Goal: Task Accomplishment & Management: Use online tool/utility

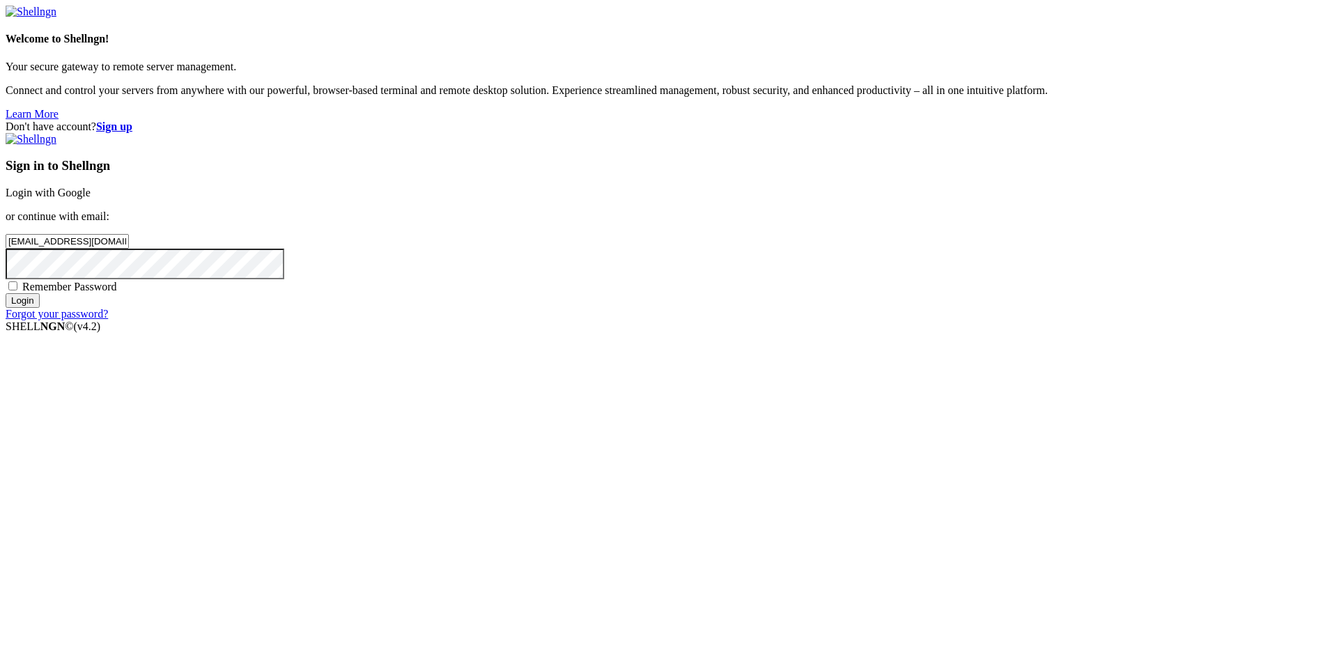
type input "[EMAIL_ADDRESS][DOMAIN_NAME]"
click at [40, 308] on input "Login" at bounding box center [23, 300] width 34 height 15
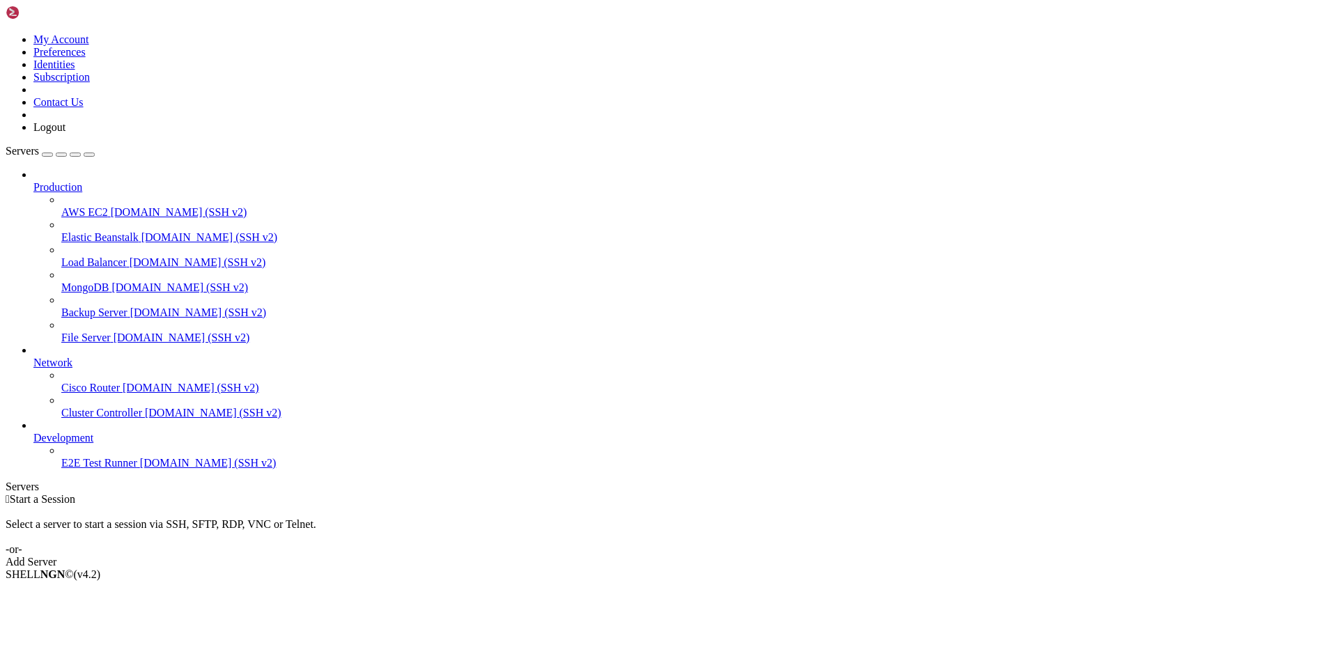
click at [764, 556] on div "Add Server" at bounding box center [666, 562] width 1321 height 13
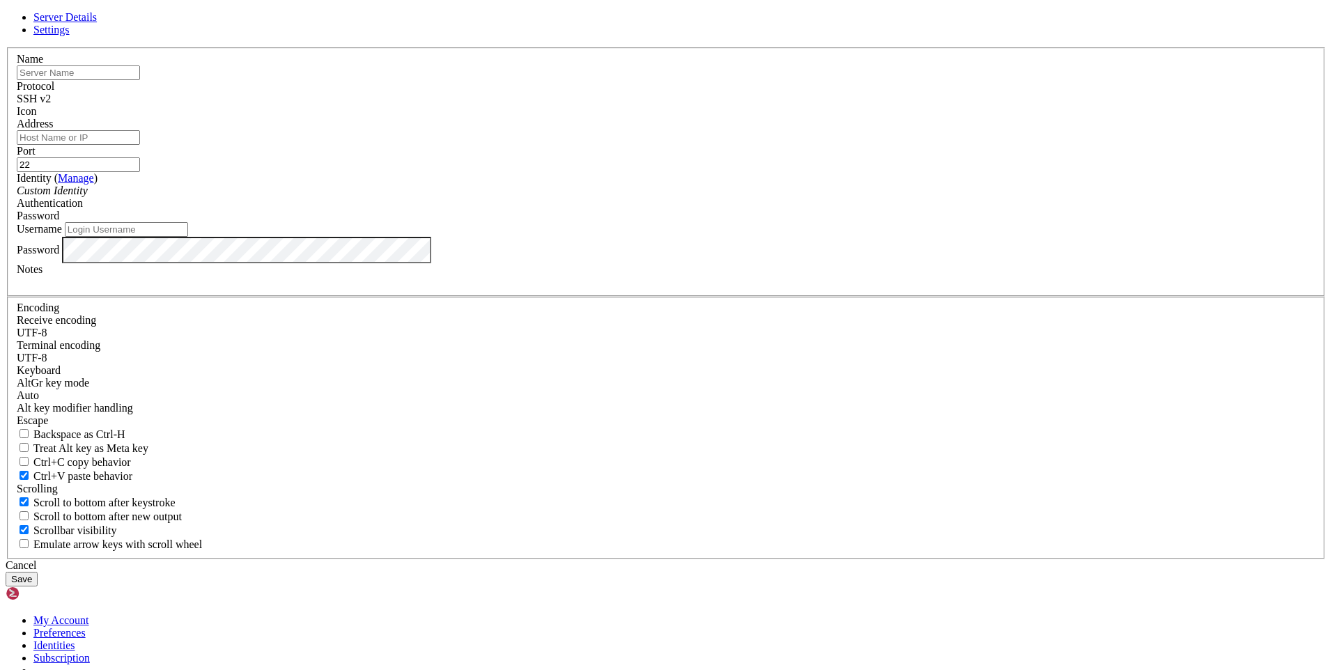
click at [743, 105] on div "SSH v2" at bounding box center [666, 99] width 1299 height 13
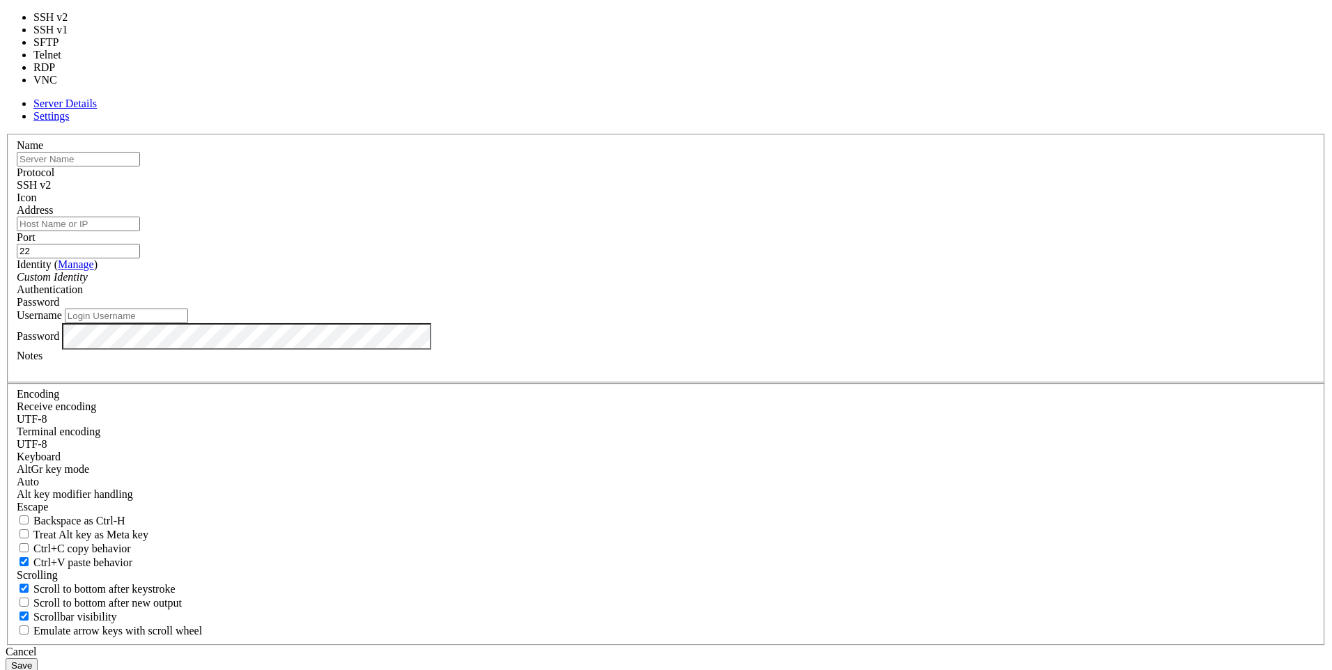
type input "3389"
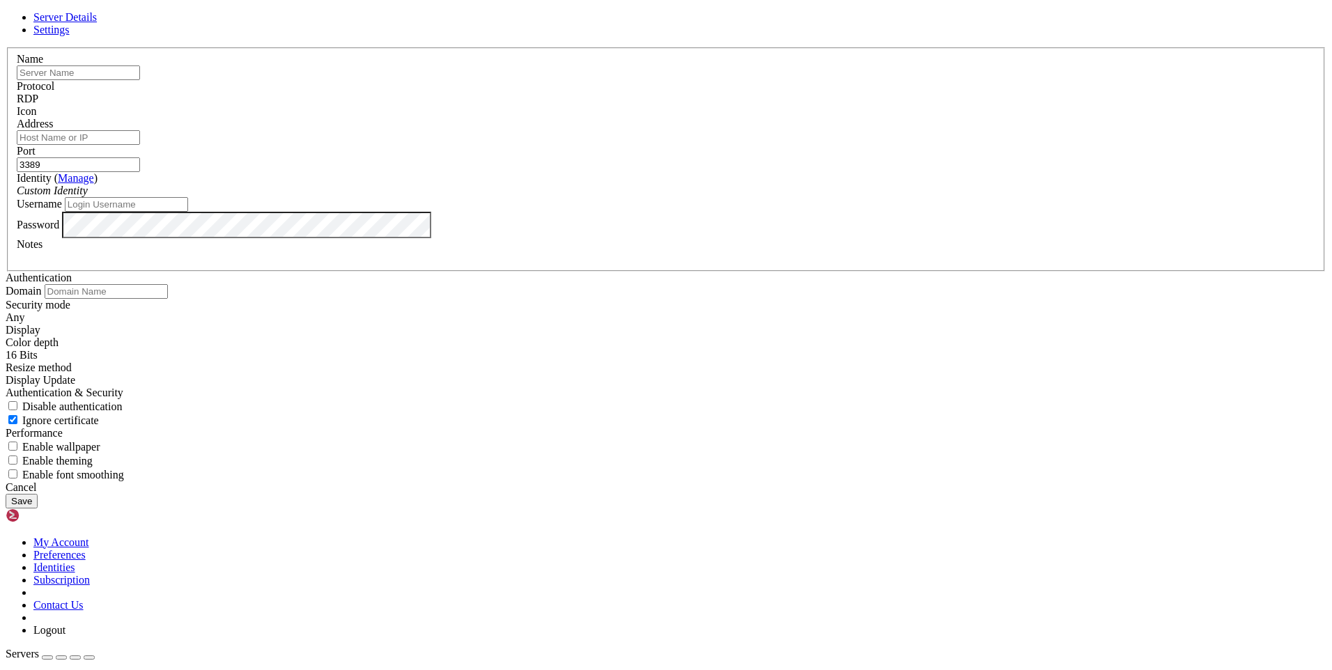
click at [140, 145] on input "Address" at bounding box center [78, 137] width 123 height 15
click at [140, 80] on input "text" at bounding box center [78, 72] width 123 height 15
paste input "[TECHNICAL_ID]"
type input "[TECHNICAL_ID]"
click at [140, 145] on input "Address" at bounding box center [78, 137] width 123 height 15
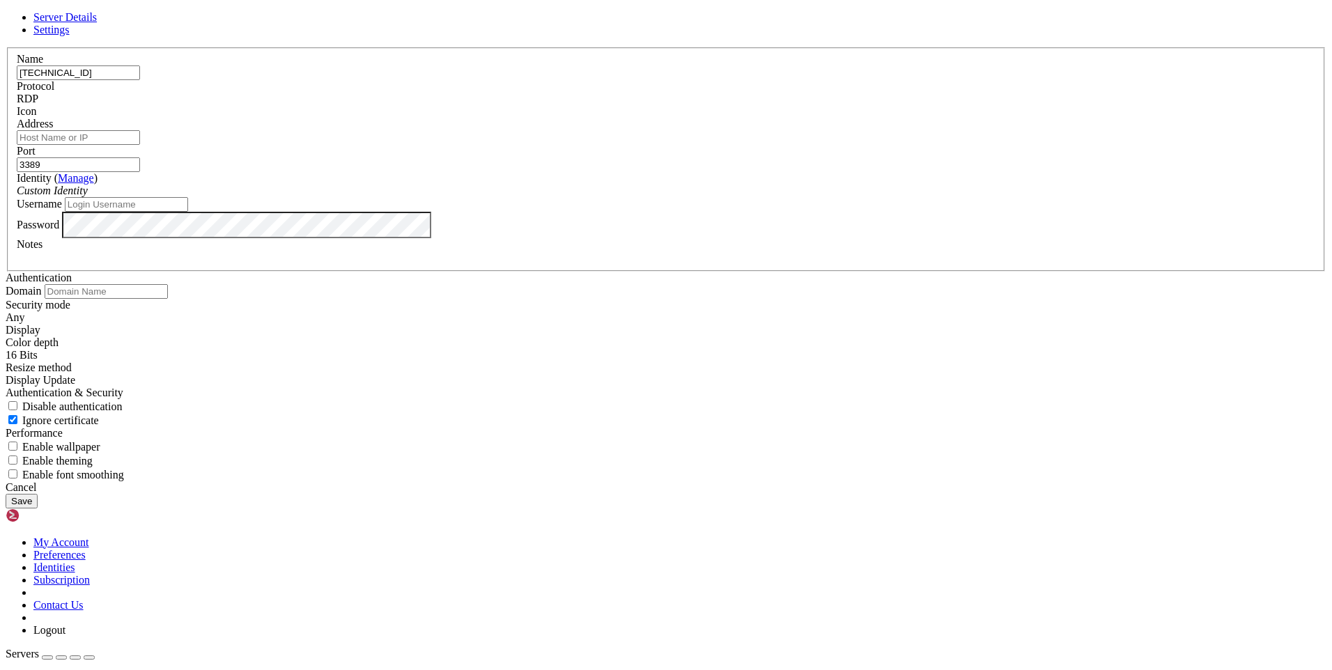
paste input "[TECHNICAL_ID]"
type input "[TECHNICAL_ID]"
click at [140, 80] on input "[TECHNICAL_ID]" at bounding box center [78, 72] width 123 height 15
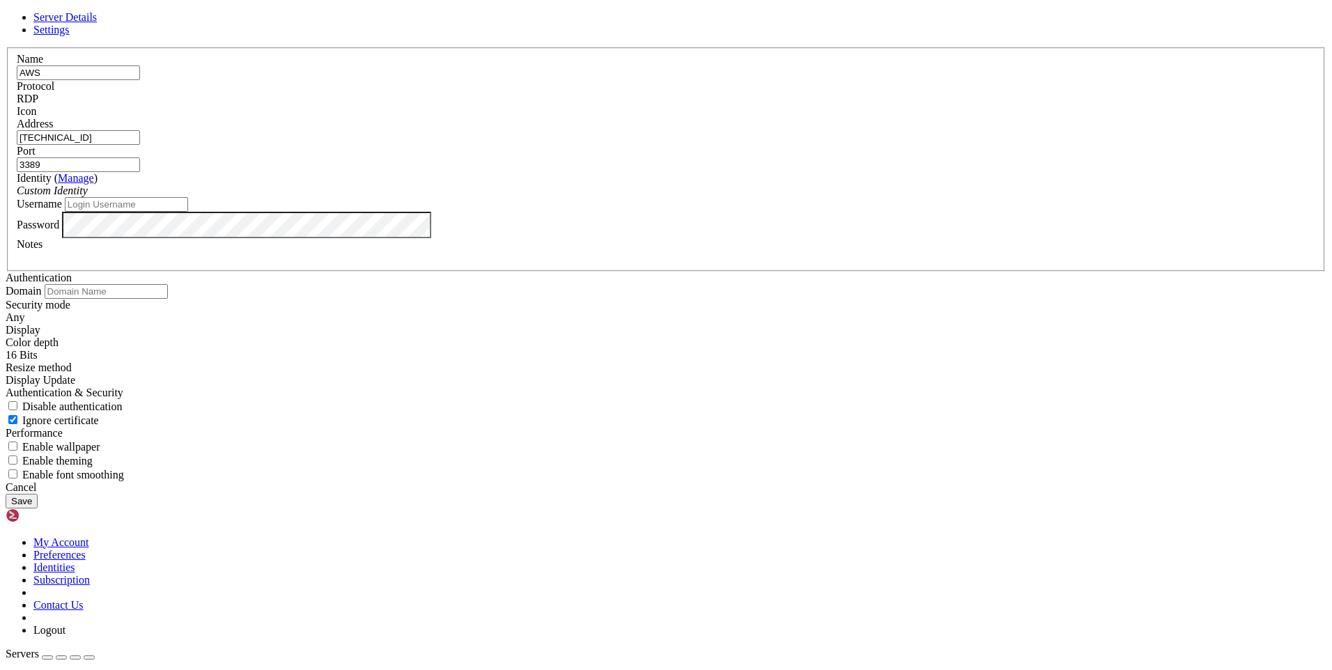
type input "AWS"
click at [88, 196] on icon "Custom Identity" at bounding box center [52, 191] width 71 height 12
click at [558, 197] on div "Custom Identity" at bounding box center [666, 191] width 1299 height 13
click at [188, 212] on input "Username" at bounding box center [126, 204] width 123 height 15
type input "CORP\DEV"
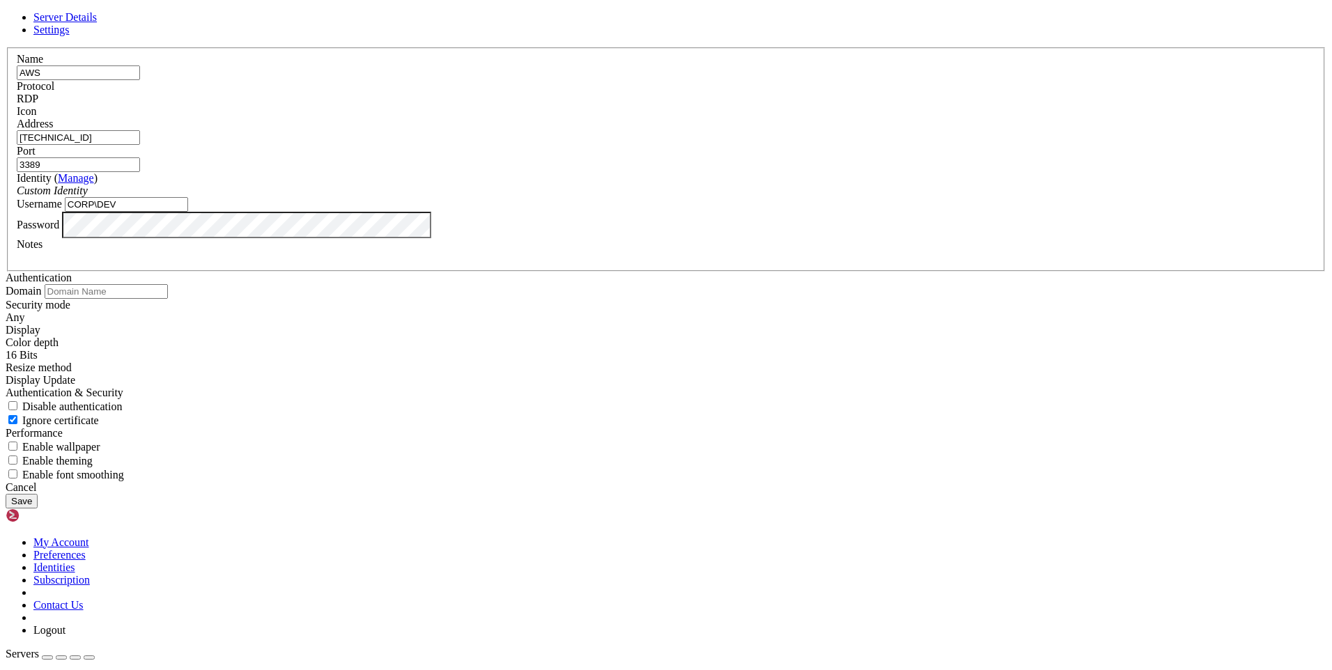
click at [38, 509] on button "Save" at bounding box center [22, 501] width 32 height 15
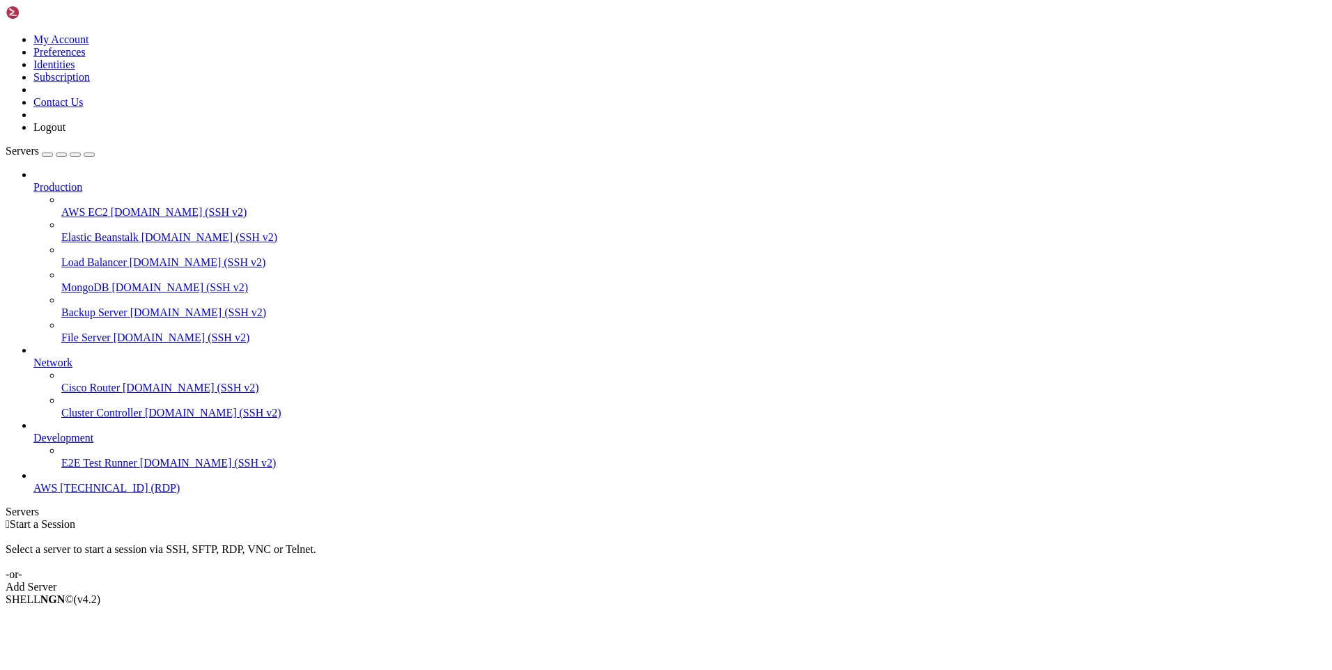
click at [79, 494] on span "[TECHNICAL_ID] (RDP)" at bounding box center [120, 488] width 120 height 12
drag, startPoint x: 55, startPoint y: 488, endPoint x: 68, endPoint y: 494, distance: 14.6
click at [61, 469] on span "E2E Test Runner" at bounding box center [99, 463] width 76 height 12
click at [95, 494] on span "[TECHNICAL_ID] (RDP)" at bounding box center [120, 488] width 120 height 12
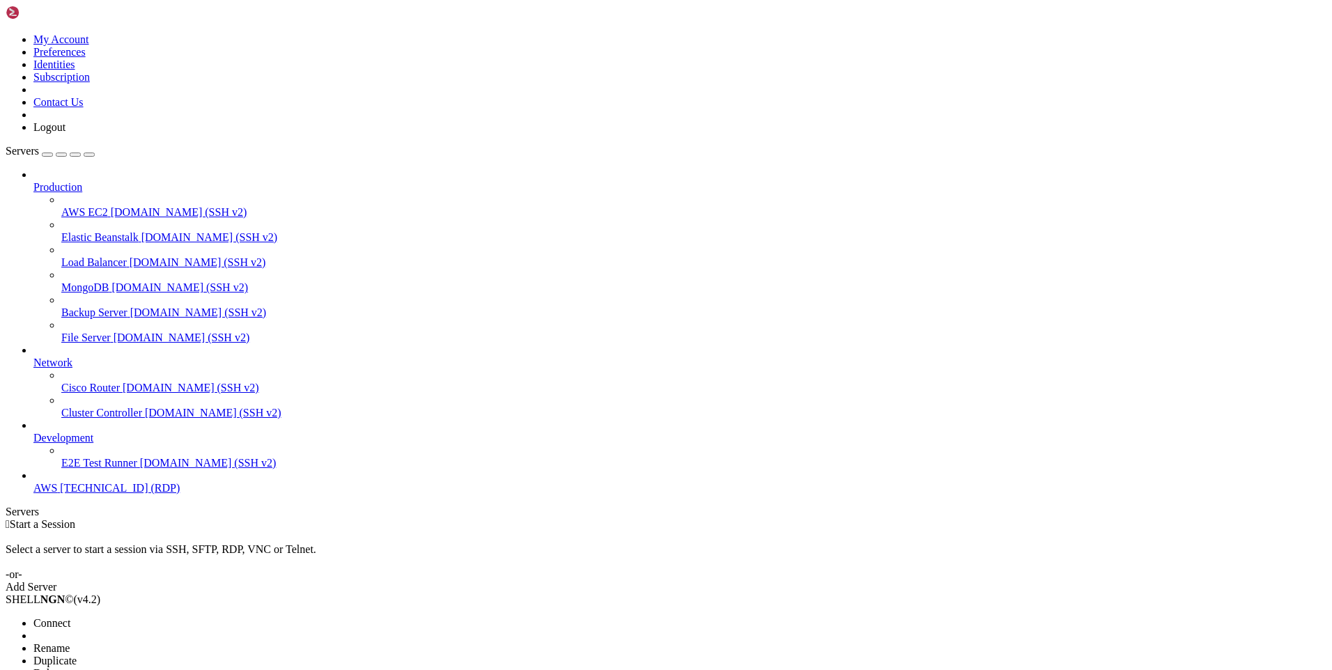
click at [70, 617] on span "Connect" at bounding box center [51, 623] width 37 height 12
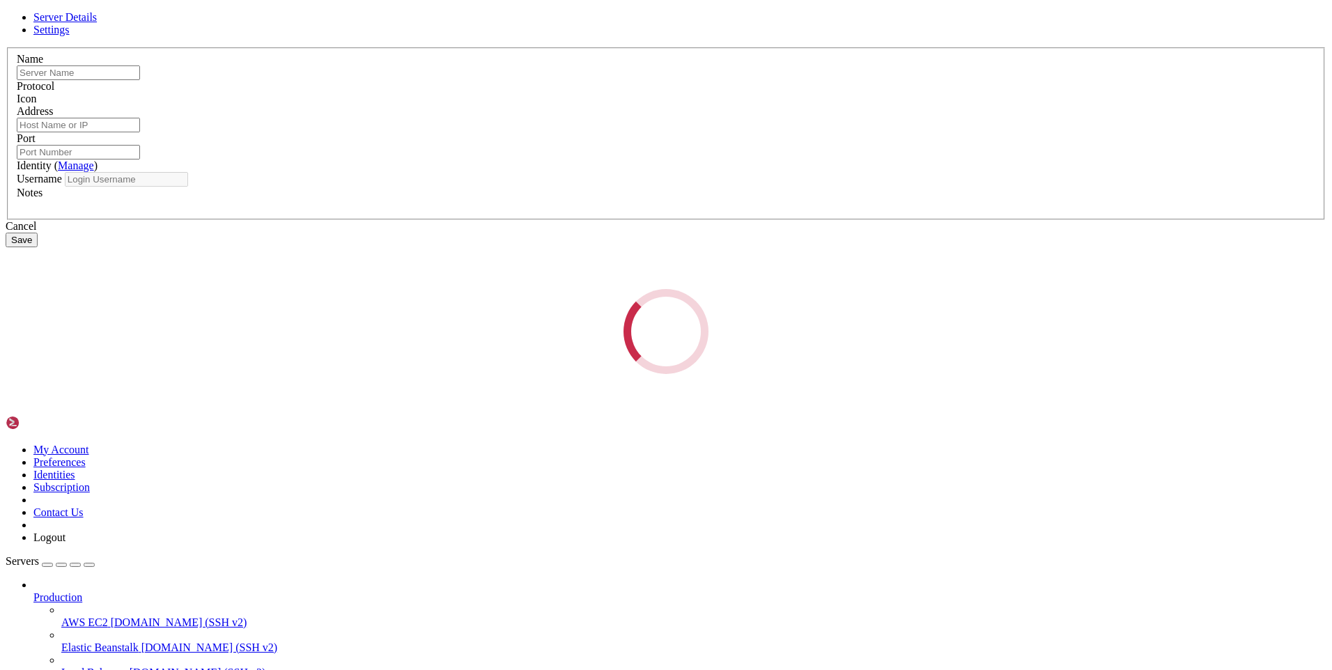
click at [814, 341] on div "Loading..." at bounding box center [666, 331] width 1321 height 85
click at [598, 289] on div "Loading..." at bounding box center [666, 331] width 1321 height 85
click at [757, 374] on div "Loading..." at bounding box center [666, 331] width 1321 height 85
type input "AWS"
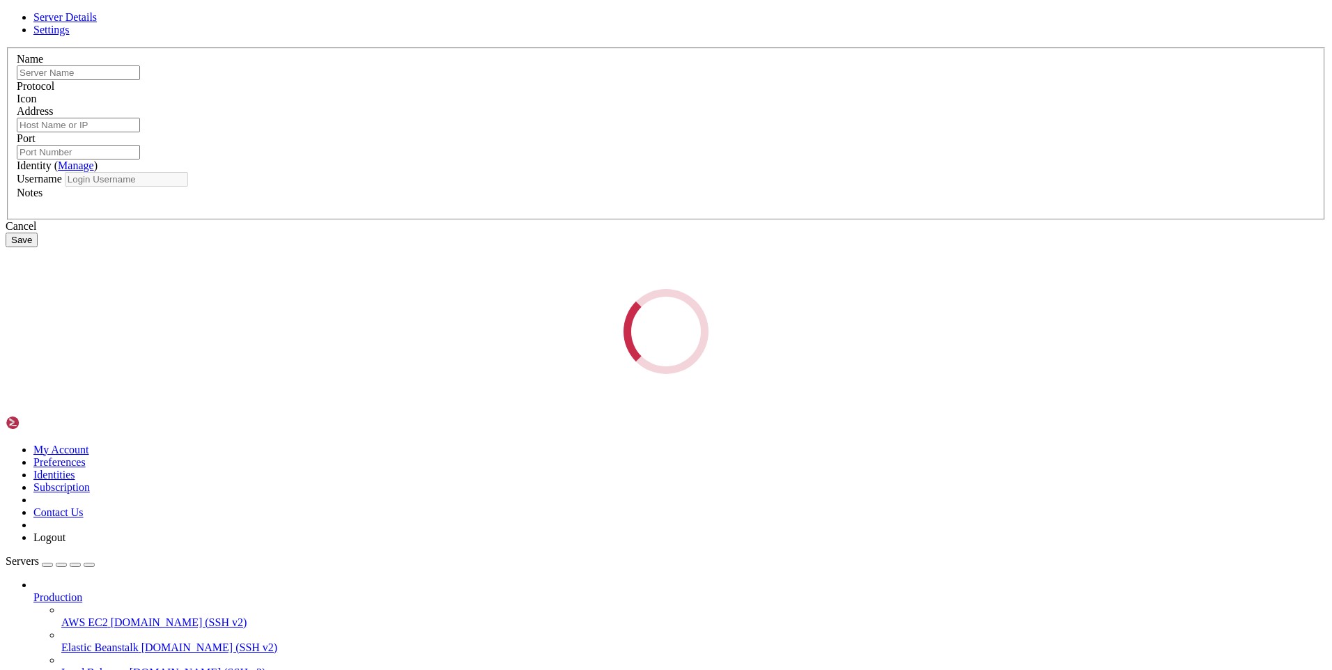
type input "[TECHNICAL_ID]"
type input "3389"
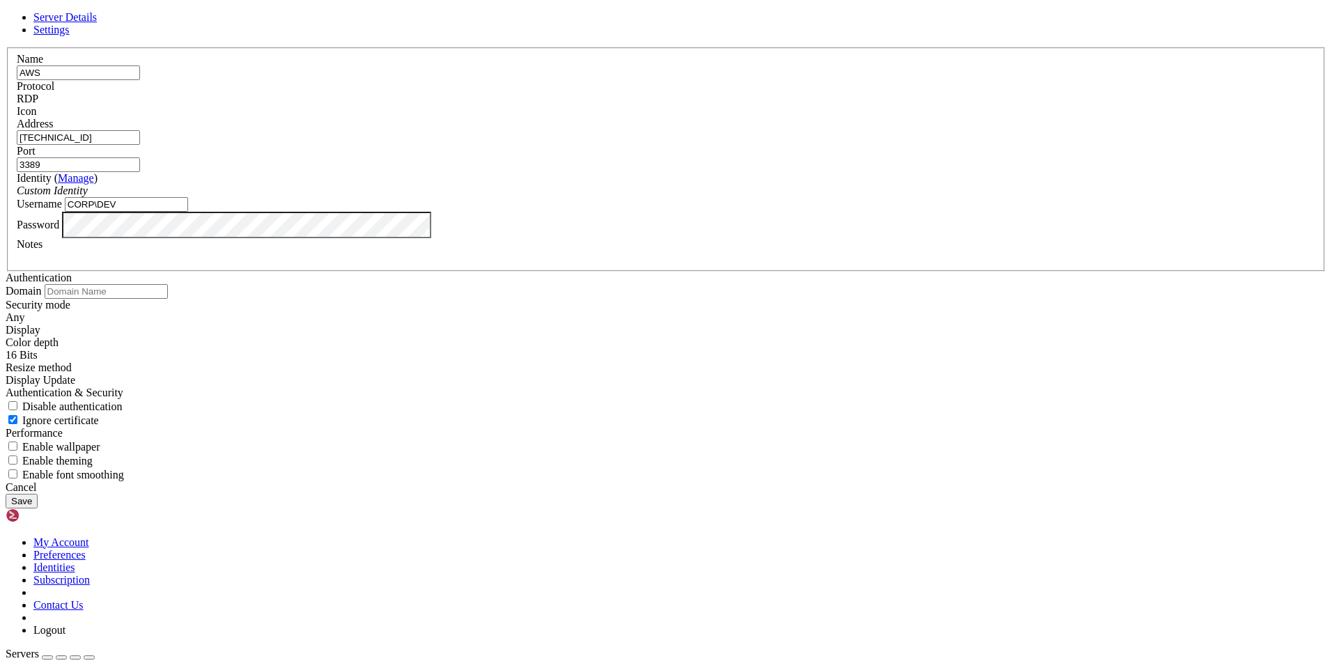
click at [188, 212] on input "CORP\DEV" at bounding box center [126, 204] width 123 height 15
type input "C"
click at [644, 197] on div "Custom Identity" at bounding box center [666, 191] width 1299 height 13
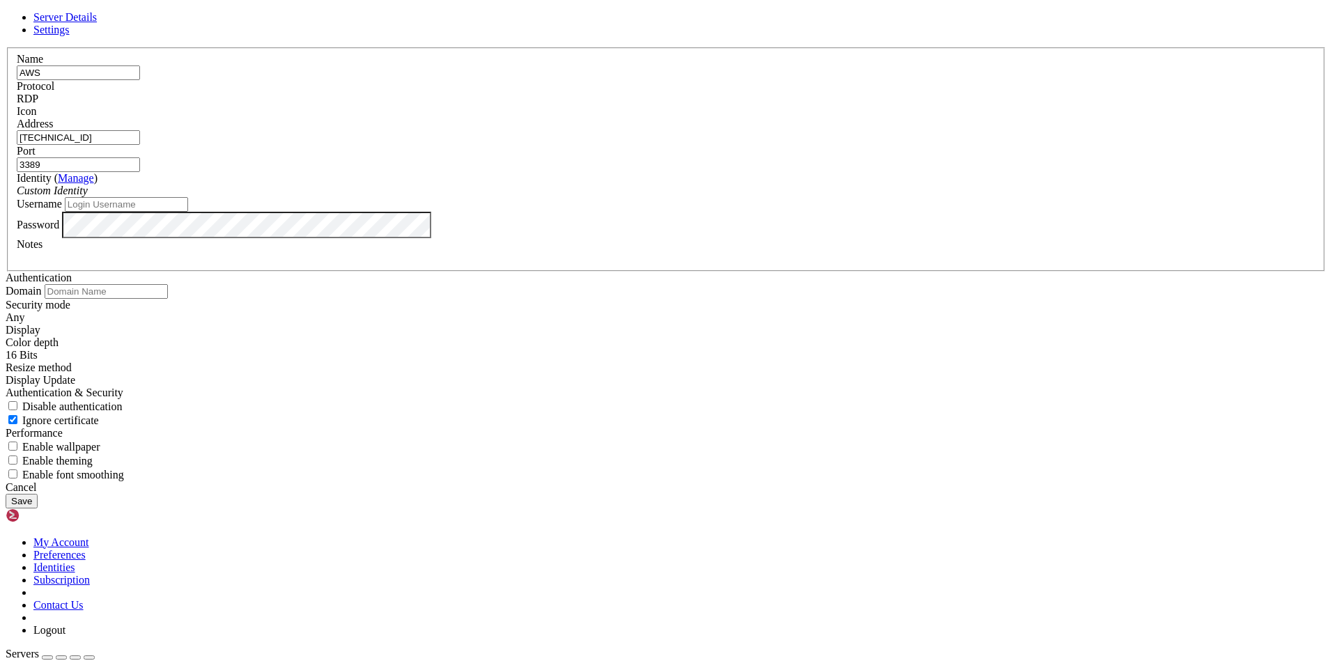
click at [644, 197] on div "Custom Identity" at bounding box center [666, 191] width 1299 height 13
click at [70, 36] on span "Settings" at bounding box center [51, 30] width 36 height 12
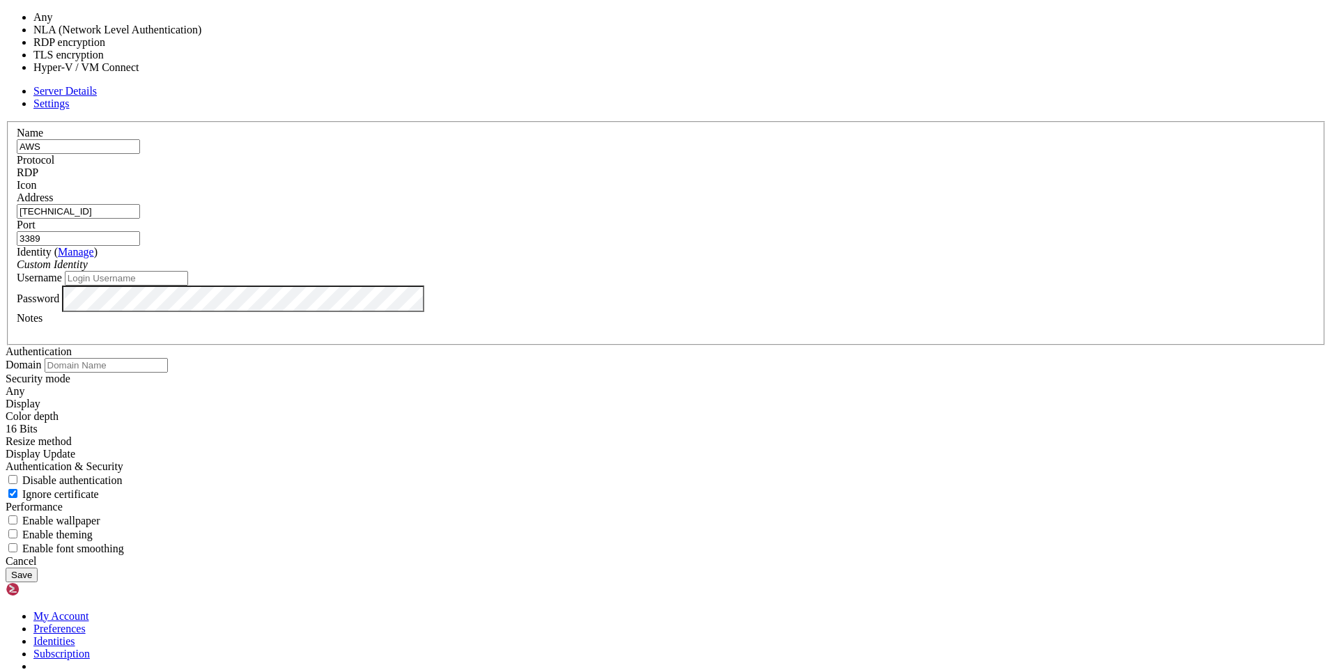
click at [581, 385] on div "Any" at bounding box center [666, 391] width 1321 height 13
click at [811, 346] on div "Authentication Domain Security mode Any Display Color depth 16 Bits" at bounding box center [666, 451] width 1321 height 210
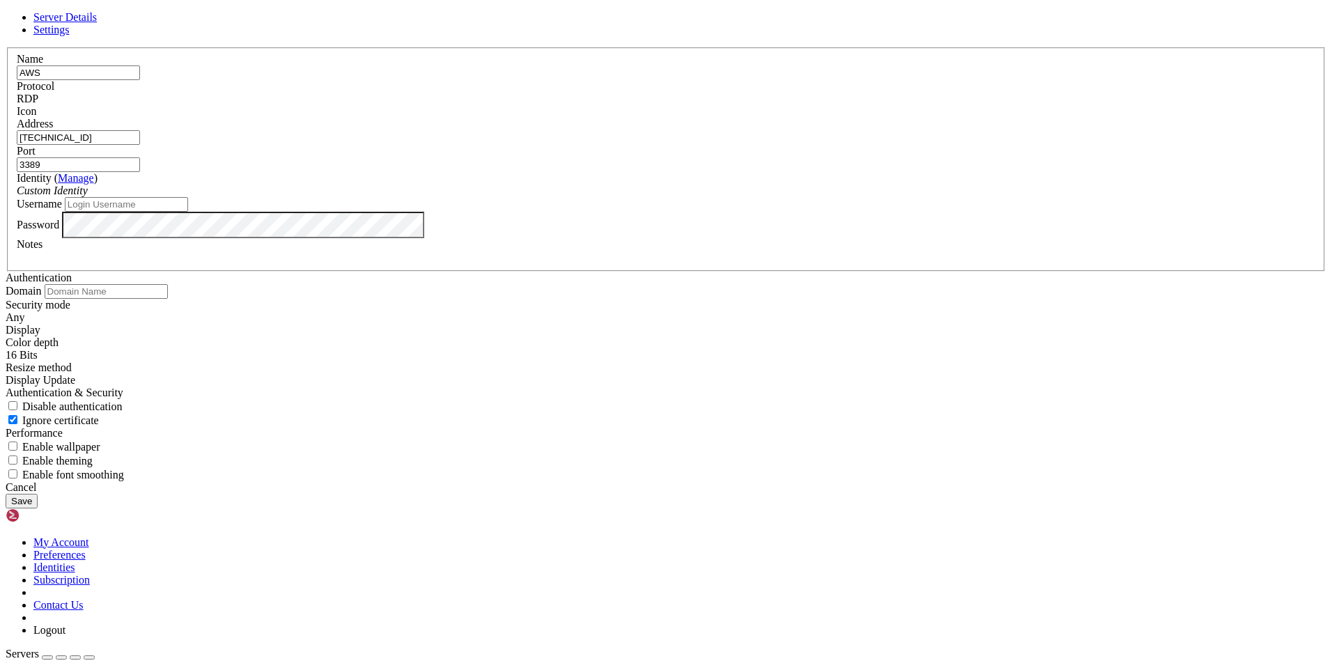
scroll to position [139, 0]
click at [123, 401] on span "Disable authentication" at bounding box center [72, 407] width 100 height 12
click at [17, 401] on input "Disable authentication" at bounding box center [12, 405] width 9 height 9
checkbox input "true"
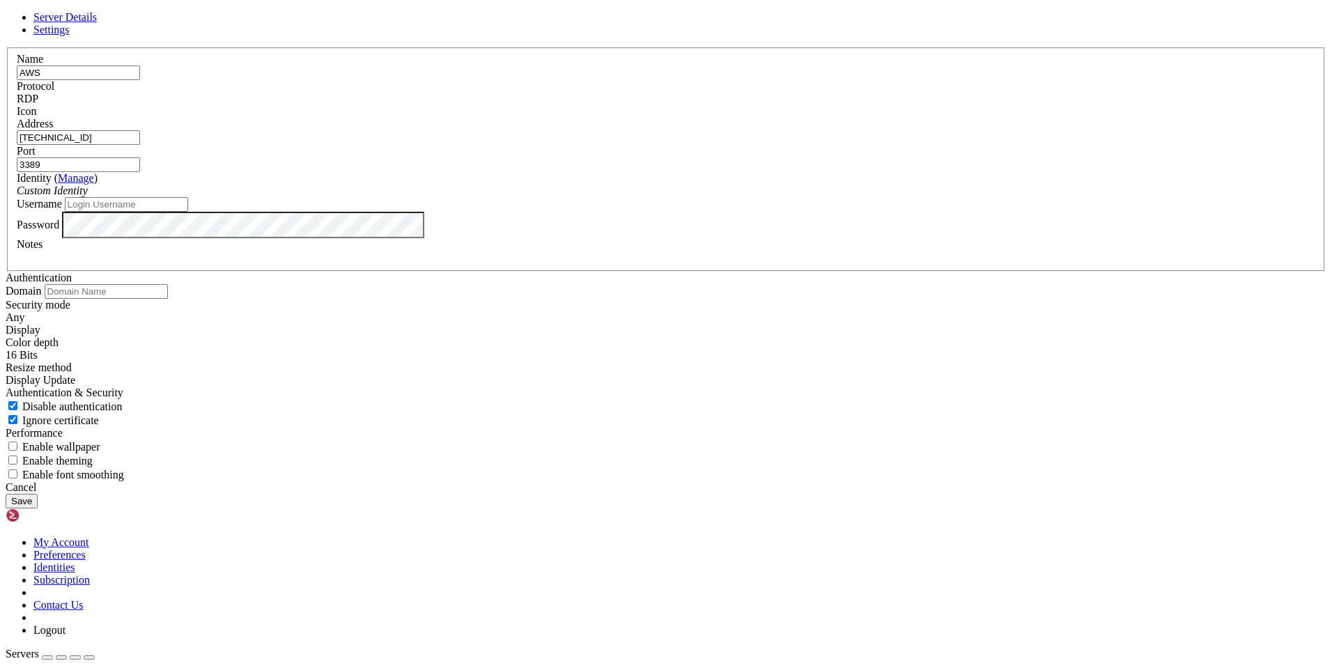
click at [38, 509] on button "Save" at bounding box center [22, 501] width 32 height 15
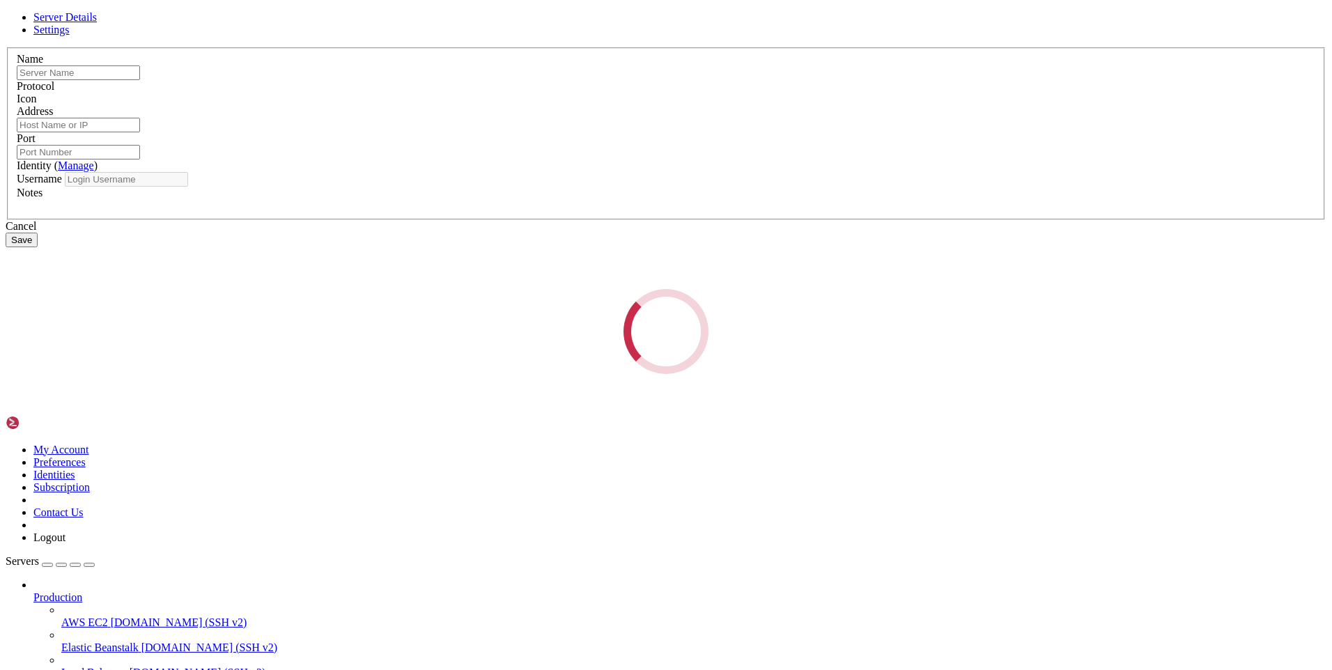
type input "AWS"
type input "[TECHNICAL_ID]"
type input "3389"
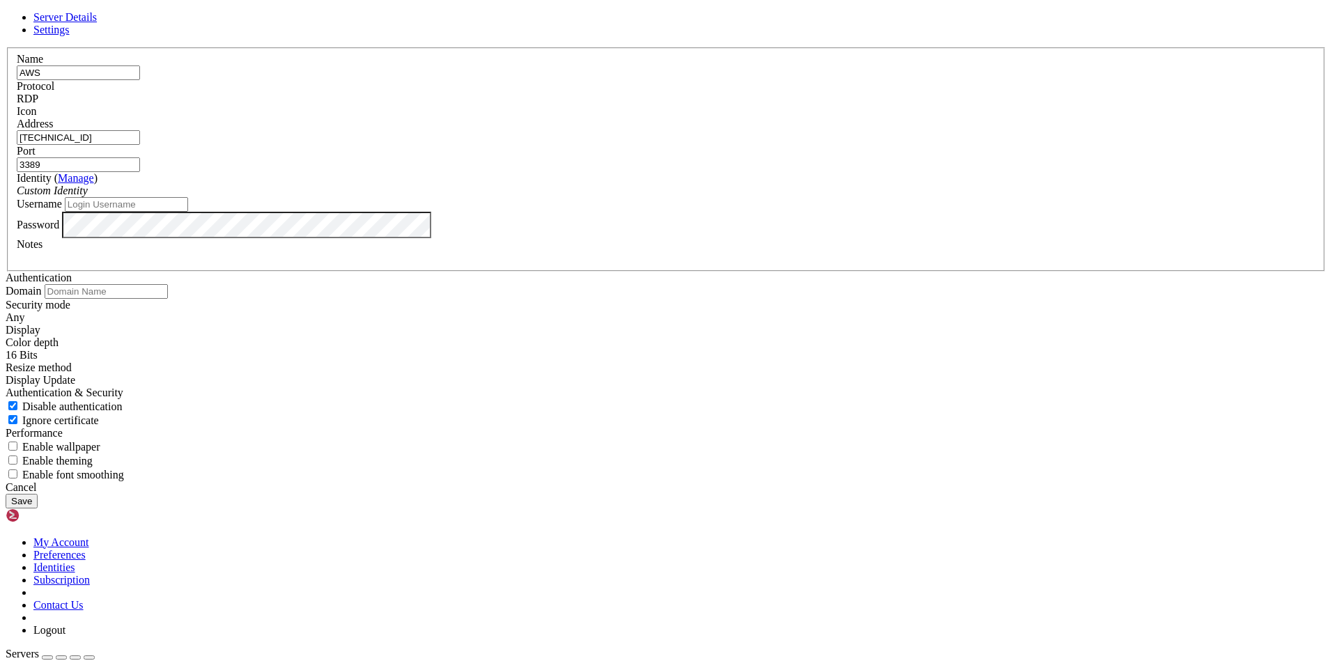
click at [88, 196] on icon "Custom Identity" at bounding box center [52, 191] width 71 height 12
click at [70, 36] on link "Settings" at bounding box center [51, 30] width 36 height 12
click at [168, 284] on input "text" at bounding box center [106, 291] width 123 height 15
click at [615, 311] on div "Any" at bounding box center [666, 317] width 1321 height 13
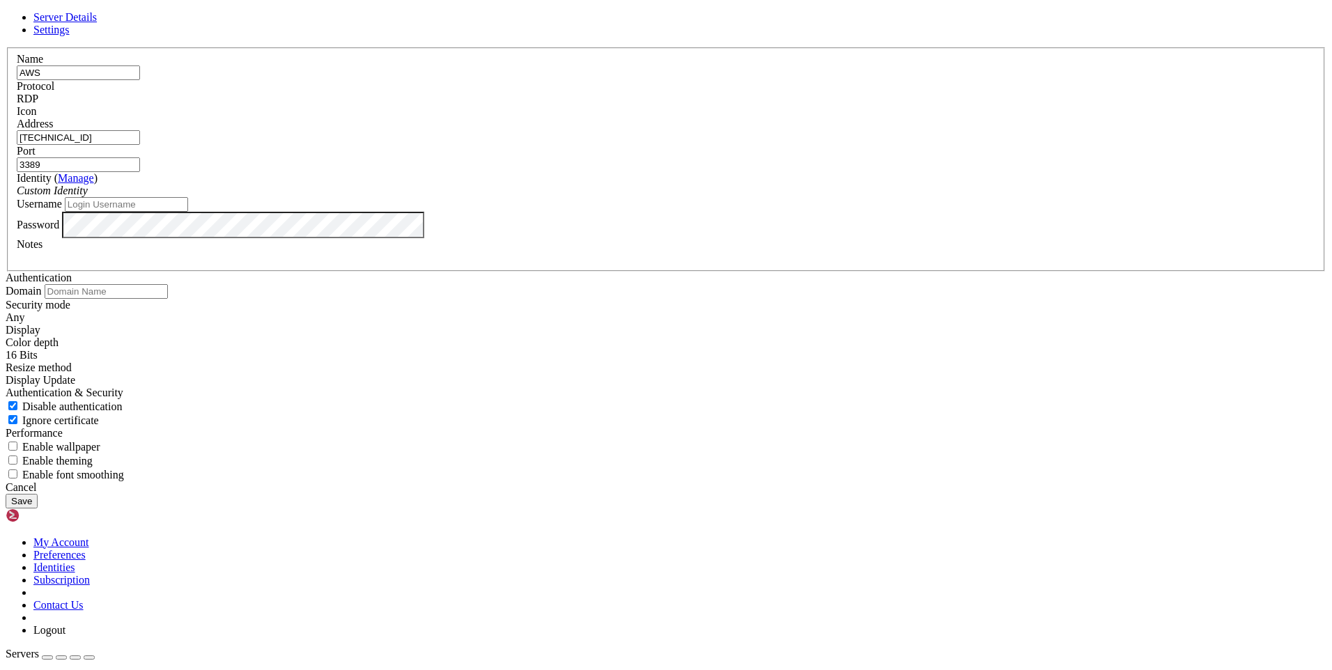
click at [579, 311] on div "Any" at bounding box center [666, 317] width 1321 height 13
click at [75, 386] on span "Display Update" at bounding box center [41, 380] width 70 height 12
click at [720, 403] on div "Authentication Domain Security mode Any Display Color depth 16 Bits" at bounding box center [666, 377] width 1321 height 210
click at [536, 399] on div "Disable authentication" at bounding box center [666, 406] width 1321 height 14
click at [123, 401] on span "Disable authentication" at bounding box center [72, 407] width 100 height 12
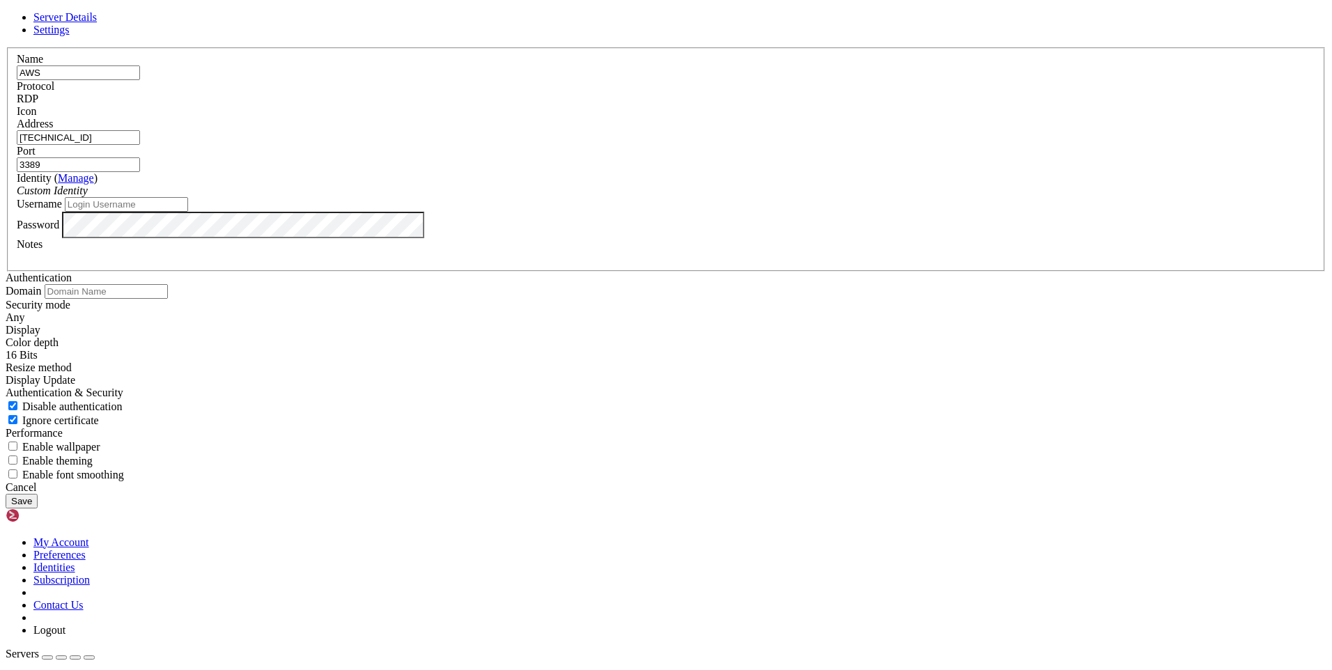
click at [17, 401] on input "Disable authentication" at bounding box center [12, 405] width 9 height 9
checkbox input "false"
click at [97, 23] on span "Server Details" at bounding box center [64, 17] width 63 height 12
click at [140, 145] on input "[TECHNICAL_ID]" at bounding box center [78, 137] width 123 height 15
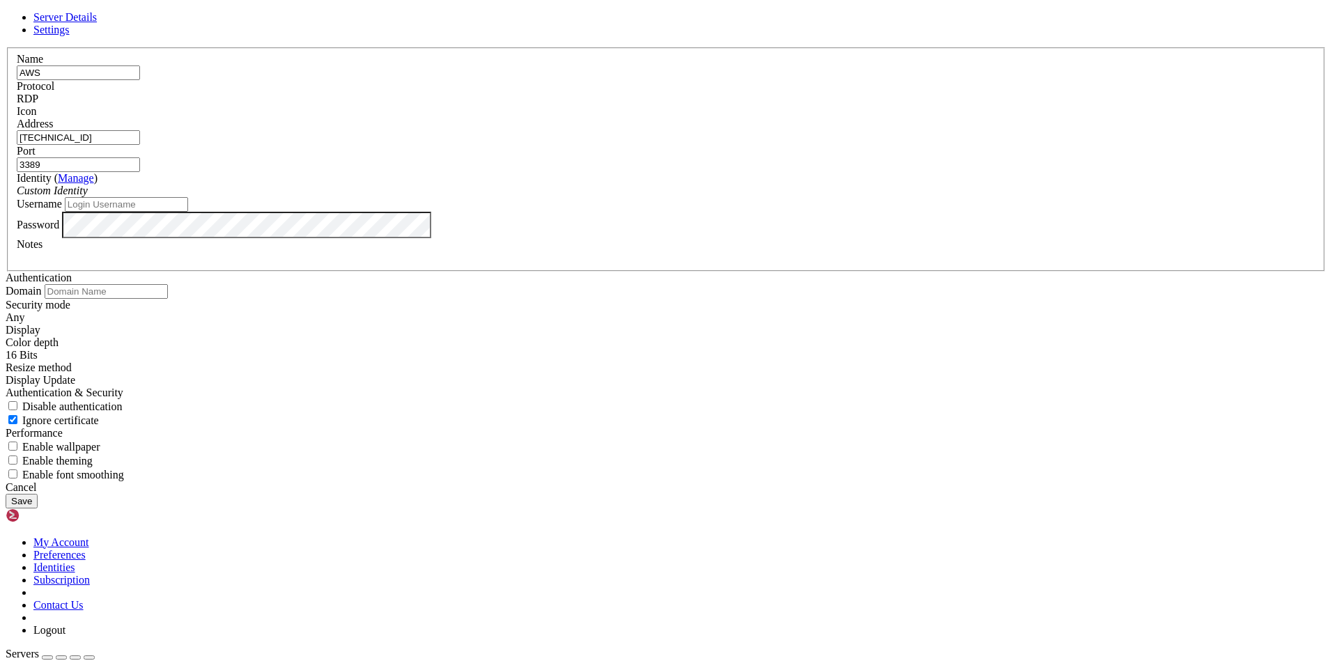
click at [140, 145] on input "[TECHNICAL_ID]" at bounding box center [78, 137] width 123 height 15
click at [188, 212] on input "Username" at bounding box center [126, 204] width 123 height 15
type input "CORP\DEV"
click at [59, 230] on label "Password" at bounding box center [38, 224] width 42 height 12
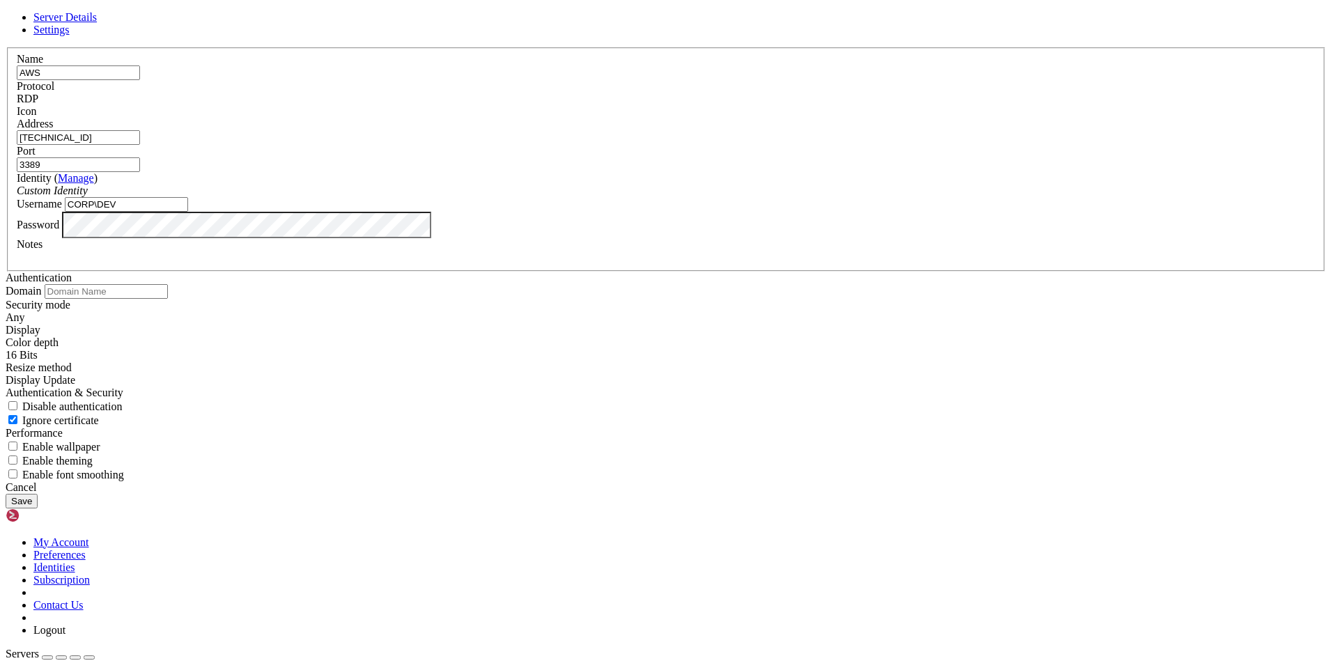
click at [38, 509] on button "Save" at bounding box center [22, 501] width 32 height 15
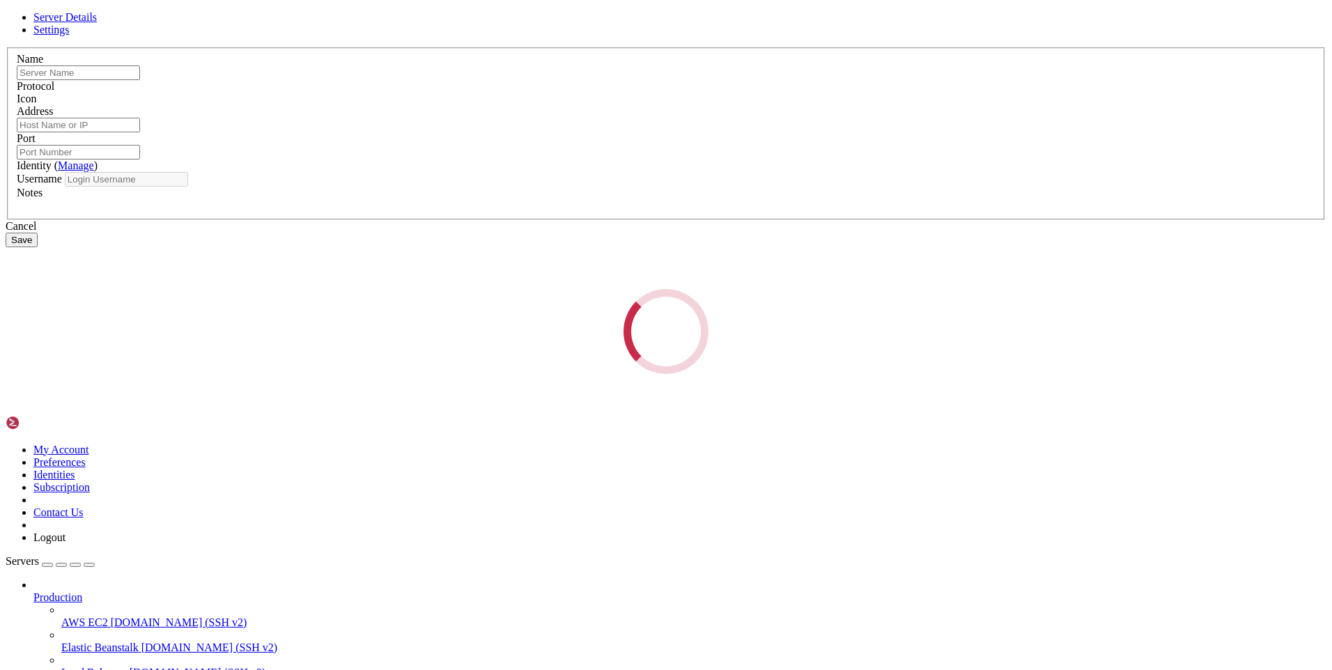
type input "AWS"
type input "[TECHNICAL_ID]"
type input "3389"
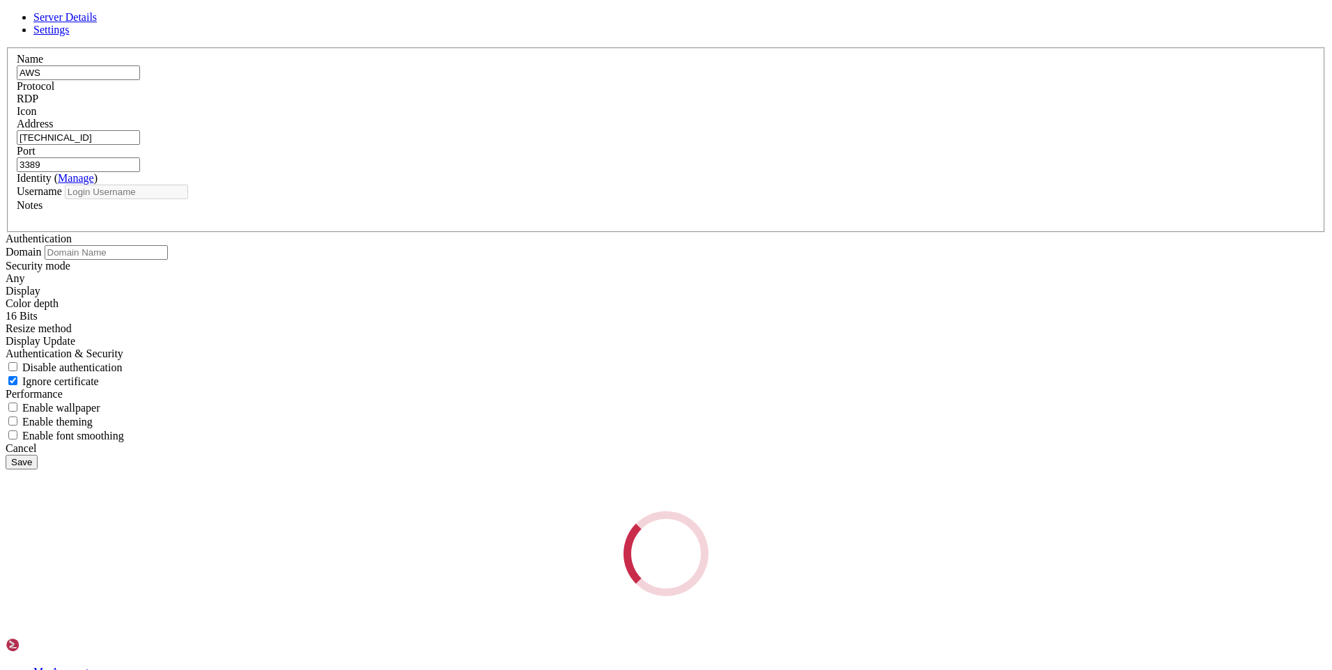
type input "CORP\DEV"
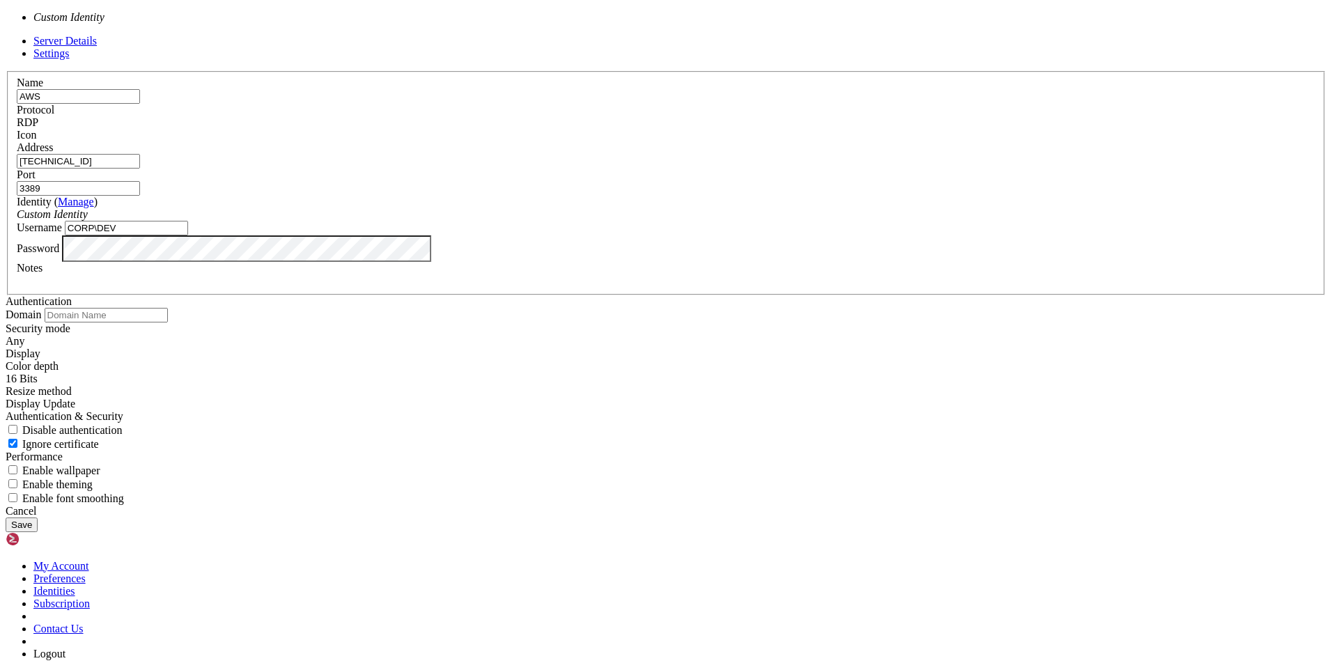
click at [745, 221] on div "Custom Identity" at bounding box center [666, 214] width 1299 height 13
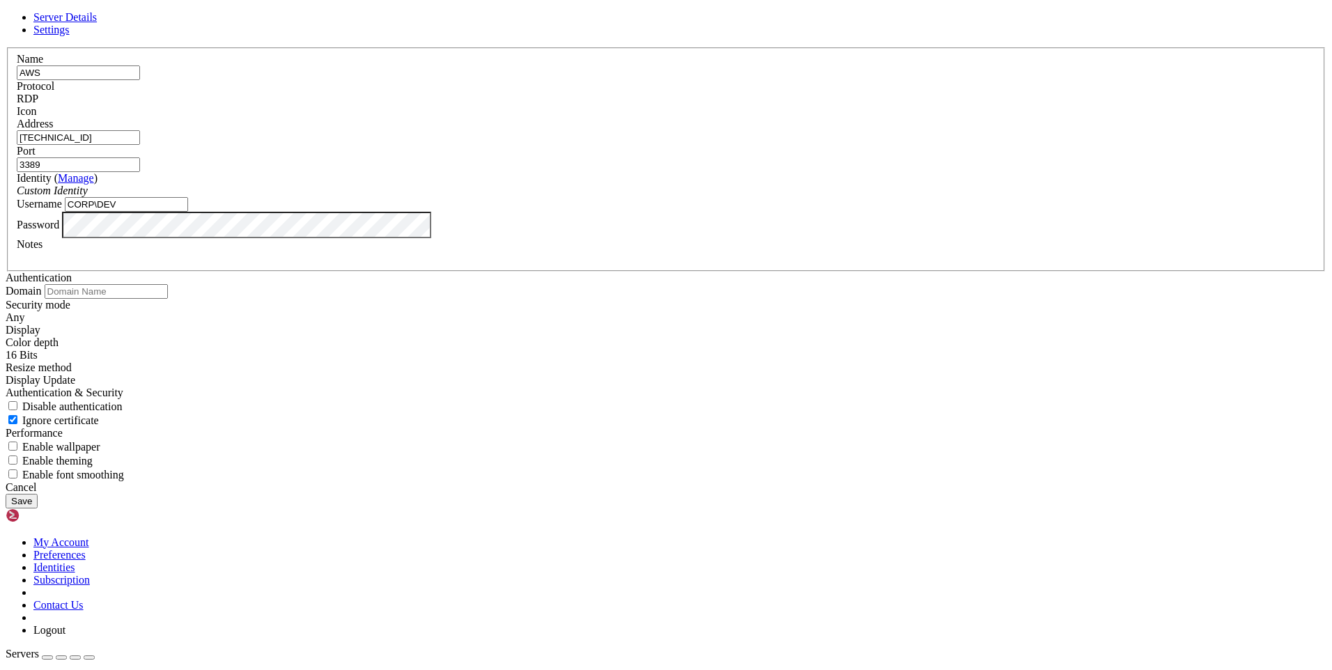
drag, startPoint x: 745, startPoint y: 311, endPoint x: 509, endPoint y: 272, distance: 239.9
click at [745, 197] on div "Custom Identity" at bounding box center [666, 191] width 1299 height 13
click at [98, 184] on label "Identity ( Manage )" at bounding box center [57, 178] width 81 height 12
click at [70, 36] on span "Settings" at bounding box center [51, 30] width 36 height 12
click at [168, 284] on input "text" at bounding box center [106, 291] width 123 height 15
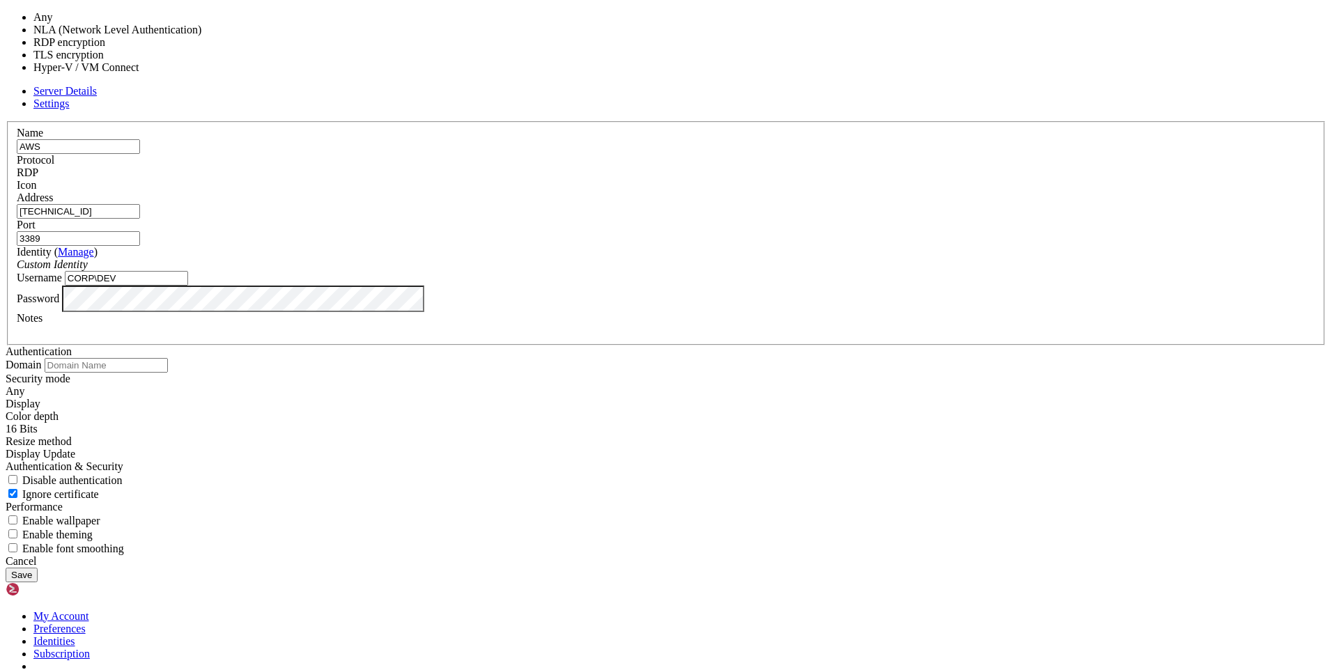
click at [673, 385] on div "Any" at bounding box center [666, 391] width 1321 height 13
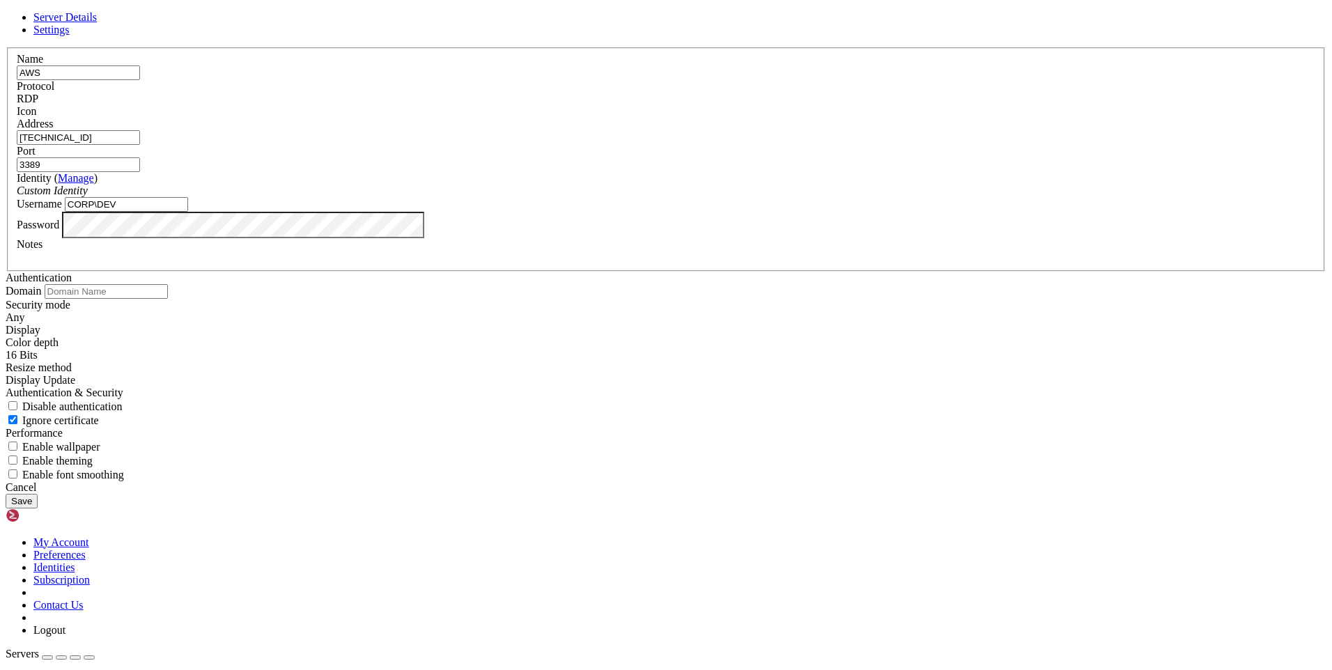
click at [673, 311] on div "Any" at bounding box center [666, 317] width 1321 height 13
click at [168, 284] on input "text" at bounding box center [106, 291] width 123 height 15
type input "CORP"
click at [97, 23] on link "Server Details" at bounding box center [64, 17] width 63 height 12
click at [188, 212] on input "CORP\DEV" at bounding box center [126, 204] width 123 height 15
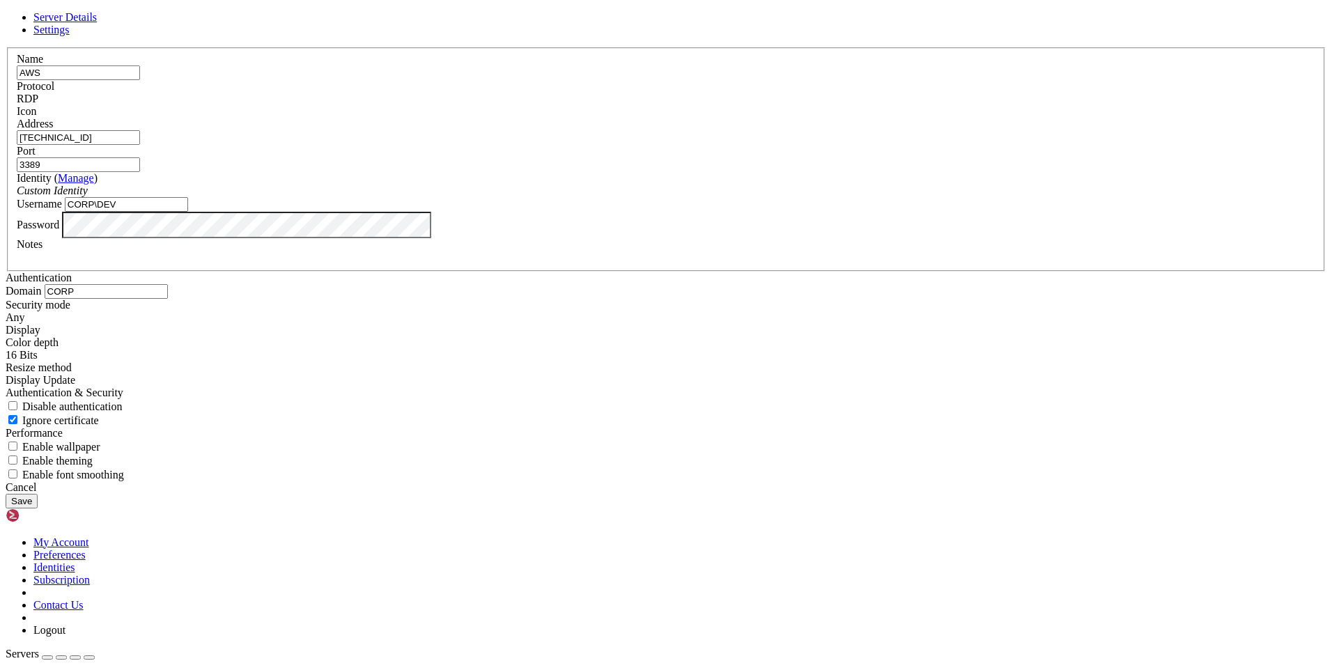
click at [188, 212] on input "CORP\DEV" at bounding box center [126, 204] width 123 height 15
click at [188, 212] on input "dev" at bounding box center [126, 204] width 123 height 15
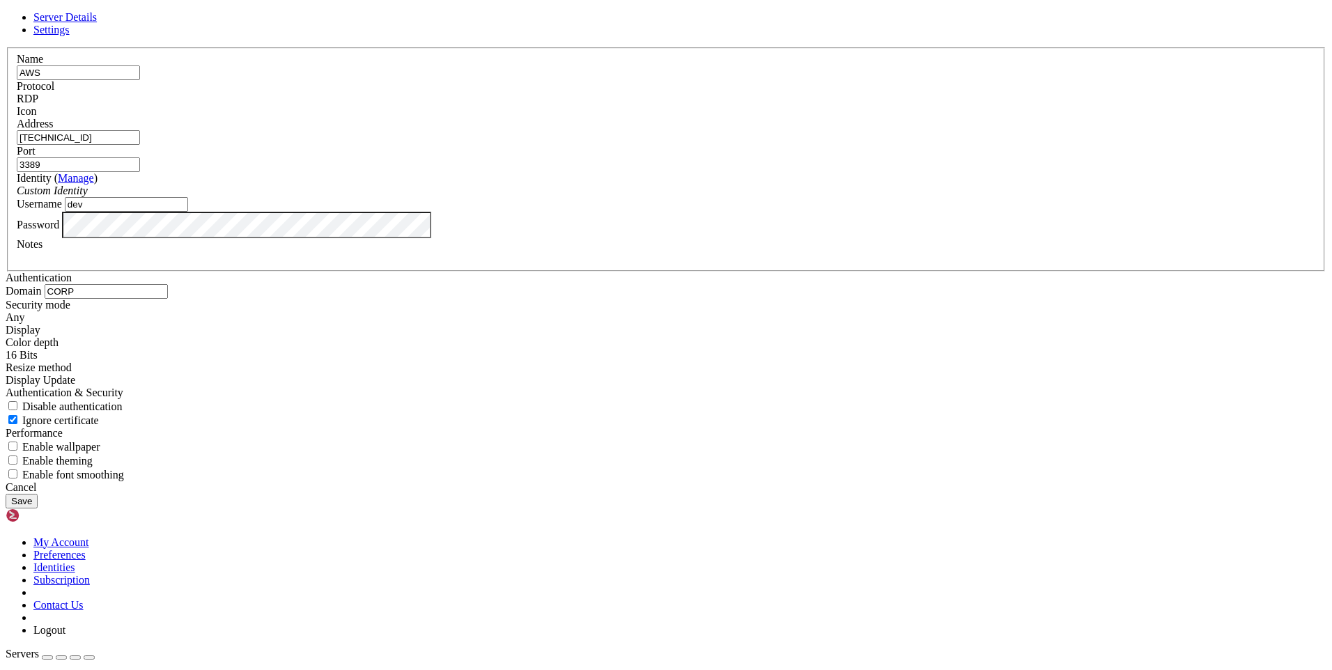
type input "dev"
click at [38, 509] on button "Save" at bounding box center [22, 501] width 32 height 15
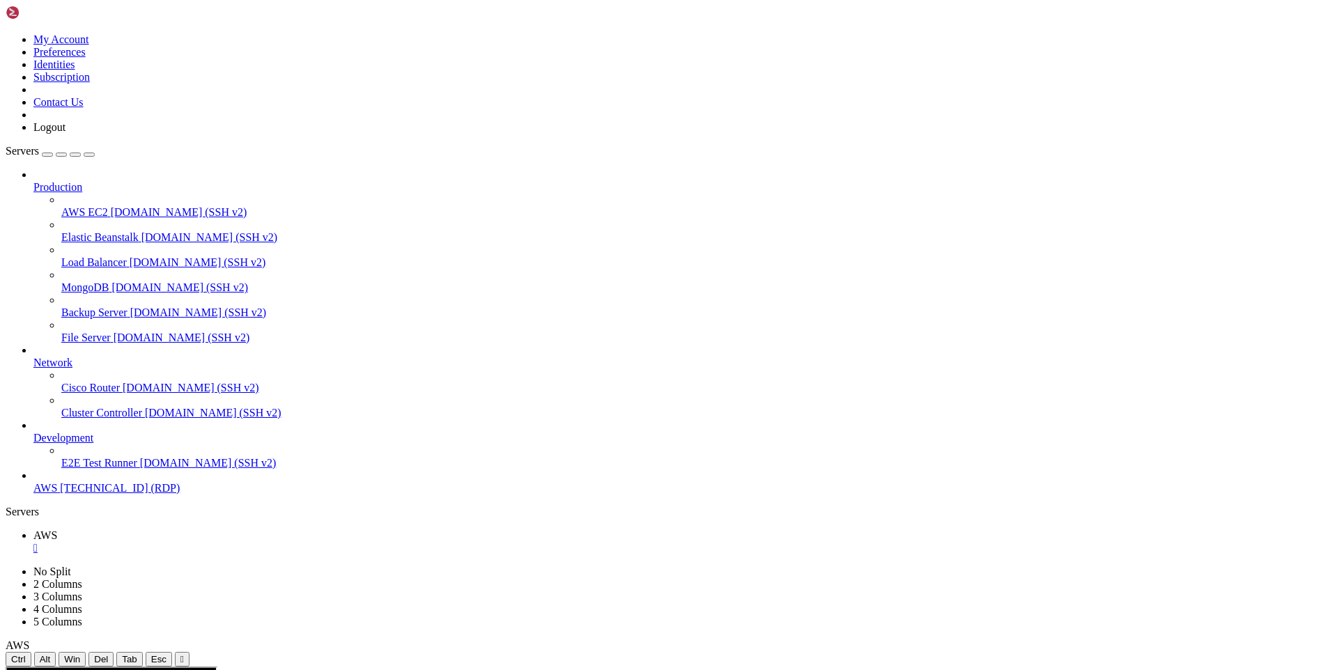
click at [184, 654] on div "" at bounding box center [181, 659] width 3 height 10
click at [89, 155] on icon "button" at bounding box center [89, 155] width 0 height 0
click at [6, 566] on icon at bounding box center [6, 566] width 0 height 0
click at [6, 566] on link at bounding box center [6, 566] width 0 height 0
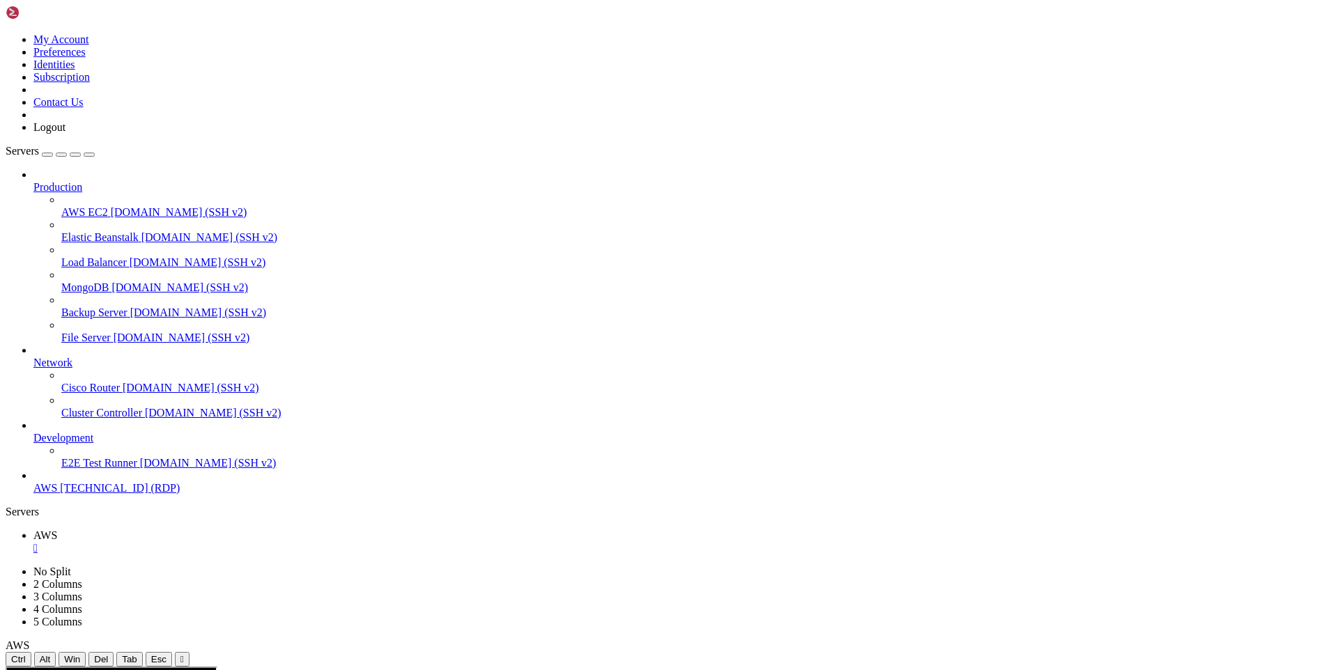
click at [103, 529] on ul "AWS " at bounding box center [666, 541] width 1321 height 25
click at [6, 506] on div "Servers" at bounding box center [666, 512] width 1321 height 13
click at [121, 494] on span "[TECHNICAL_ID] (RDP)" at bounding box center [120, 488] width 120 height 12
click at [105, 494] on span "[TECHNICAL_ID] (RDP)" at bounding box center [120, 488] width 120 height 12
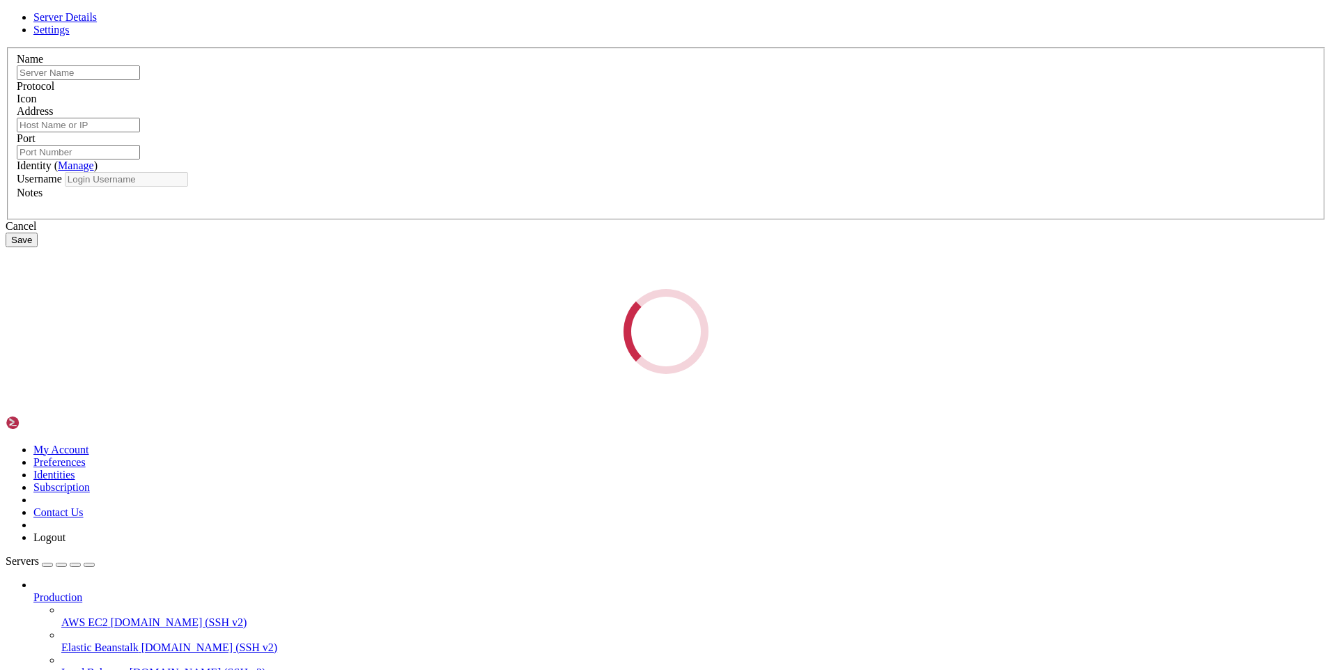
type input "AWS"
type input "[TECHNICAL_ID]"
type input "3389"
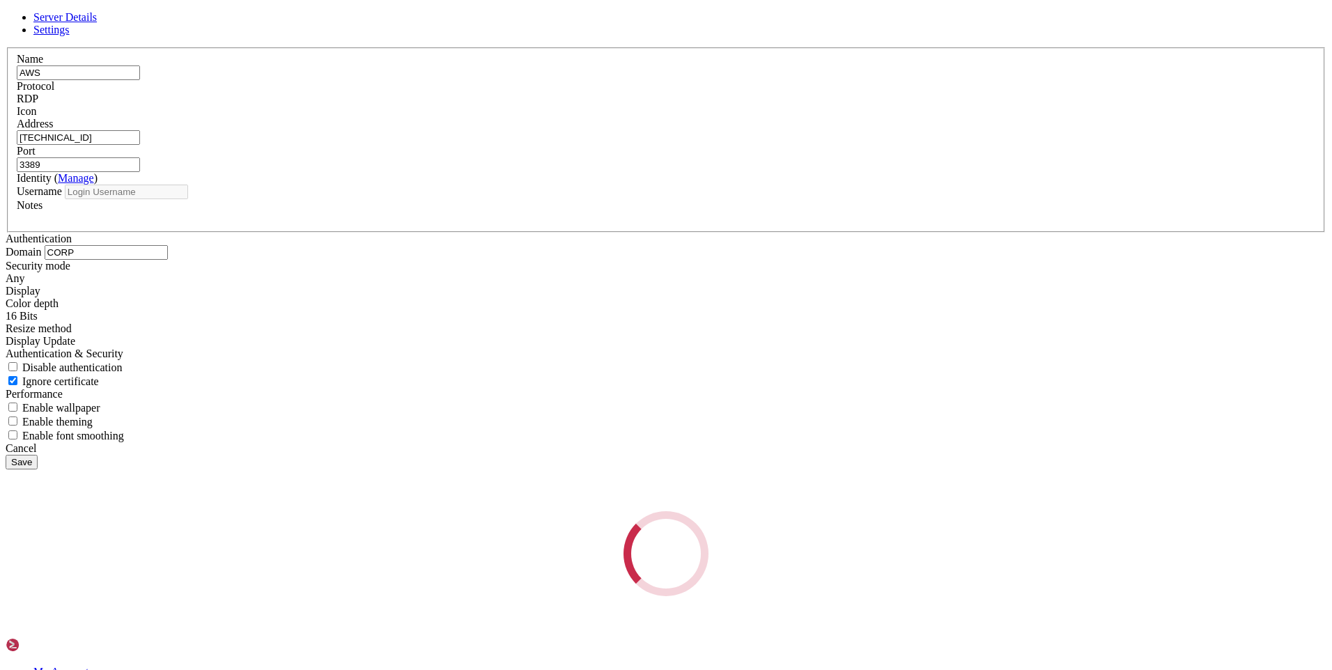
type input "dev"
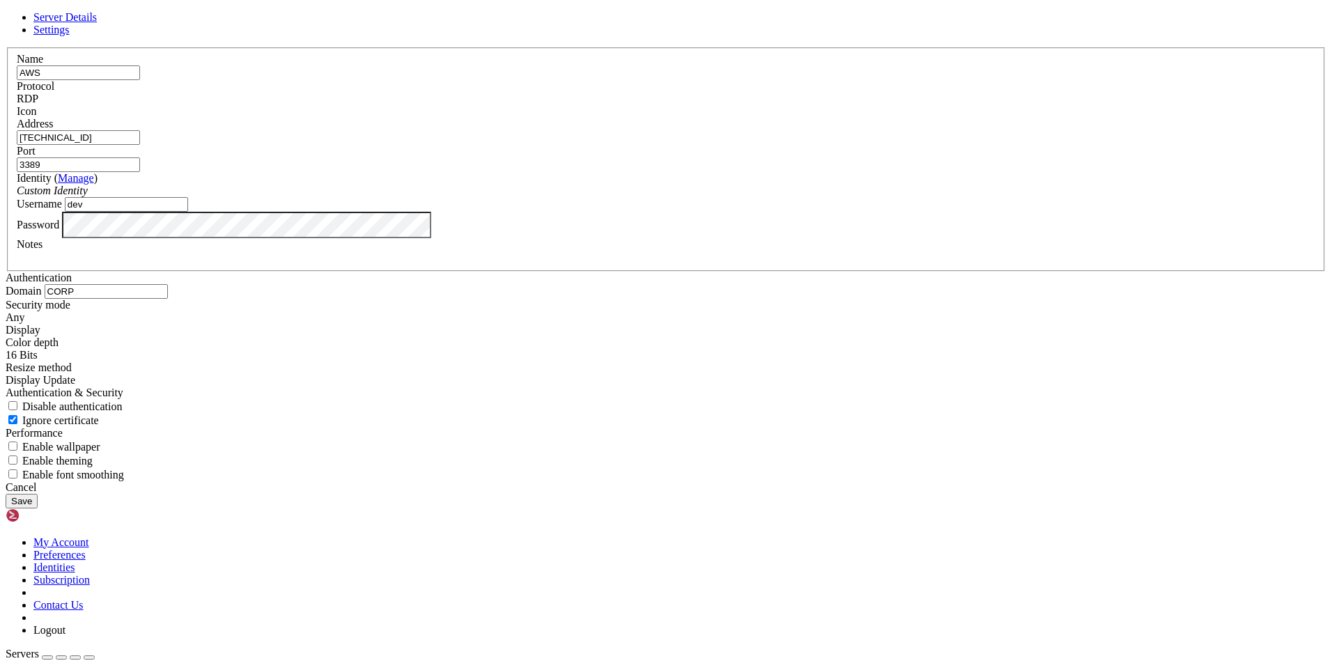
click at [585, 170] on div "Name AWS Protocol RDP Icon Address [TECHNICAL_ID] (" at bounding box center [666, 264] width 1321 height 434
click at [70, 36] on span "Settings" at bounding box center [51, 30] width 36 height 12
click at [25, 311] on span at bounding box center [25, 317] width 0 height 12
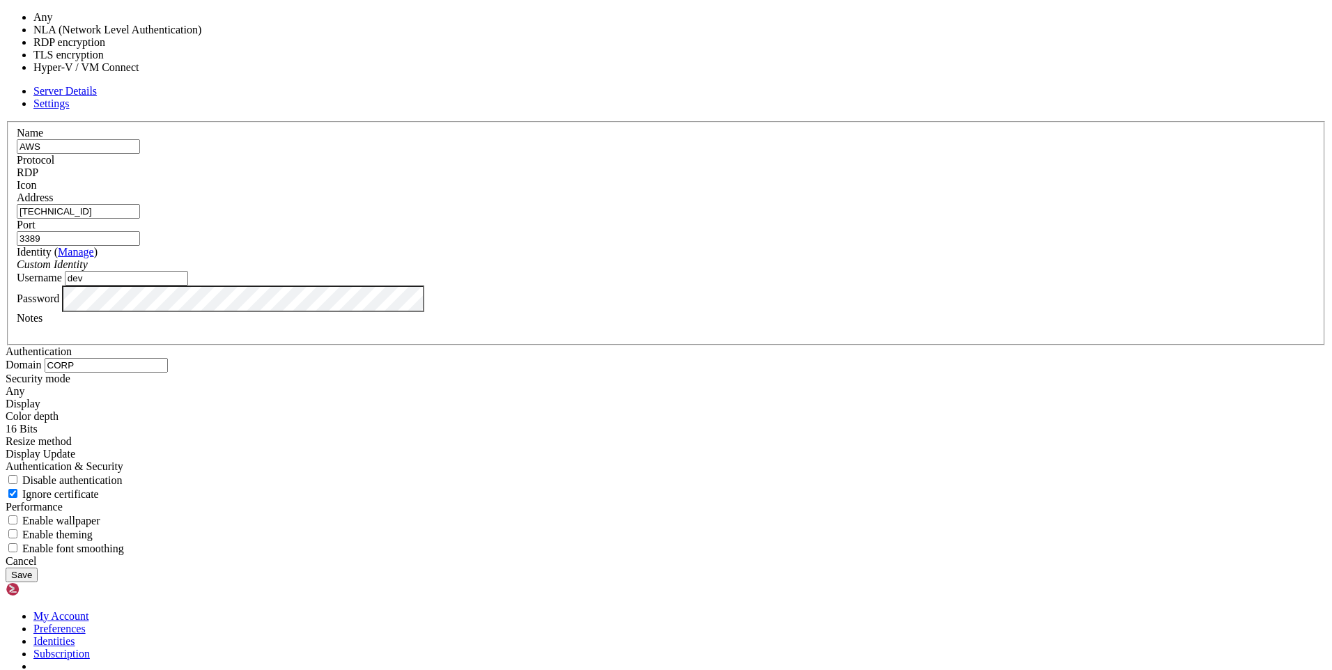
click at [754, 346] on div "Authentication Domain CORP Security mode Any Display Color depth 16 Bits" at bounding box center [666, 451] width 1321 height 210
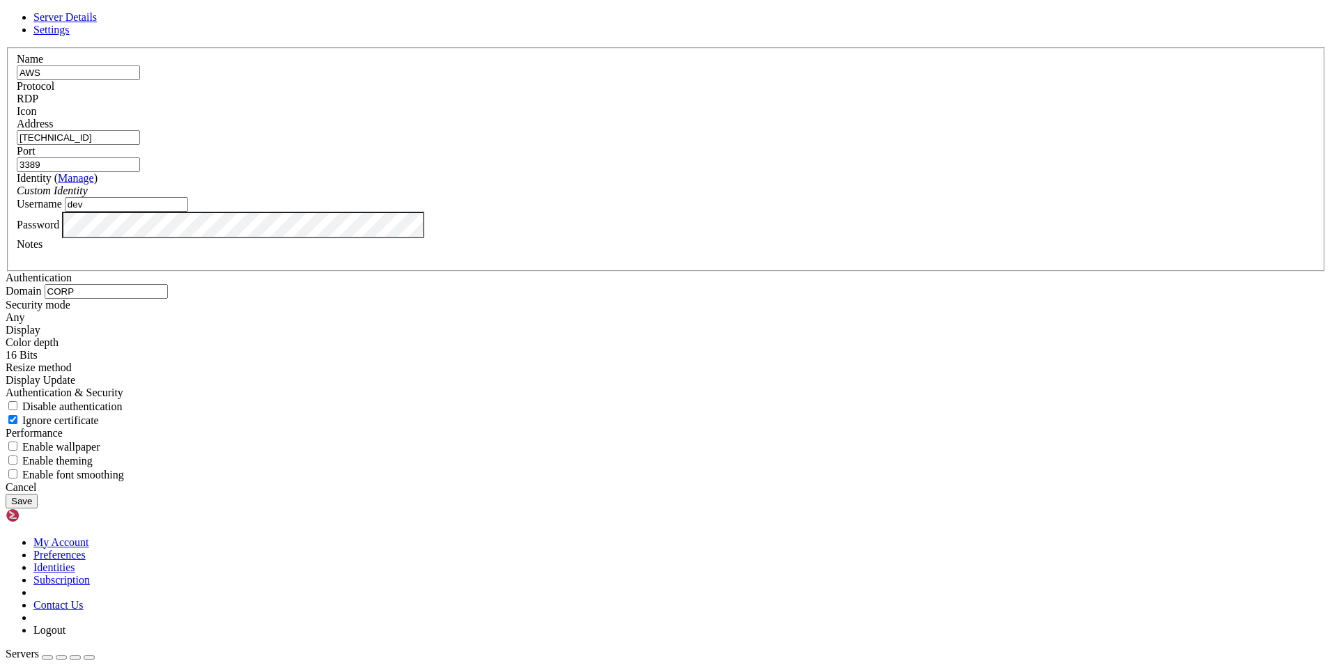
scroll to position [70, 0]
click at [640, 349] on div "16 Bits" at bounding box center [666, 355] width 1321 height 13
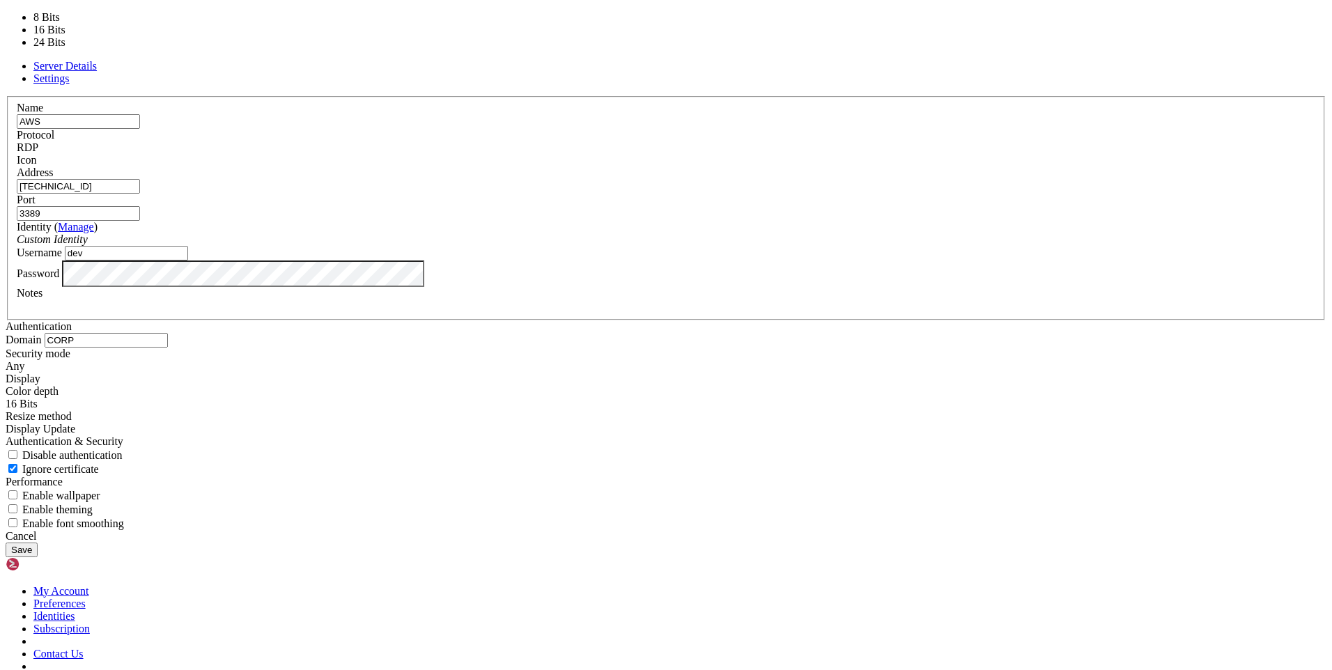
click at [752, 320] on div "Authentication Domain CORP Security mode Any Display Color depth 16 Bits" at bounding box center [666, 425] width 1321 height 210
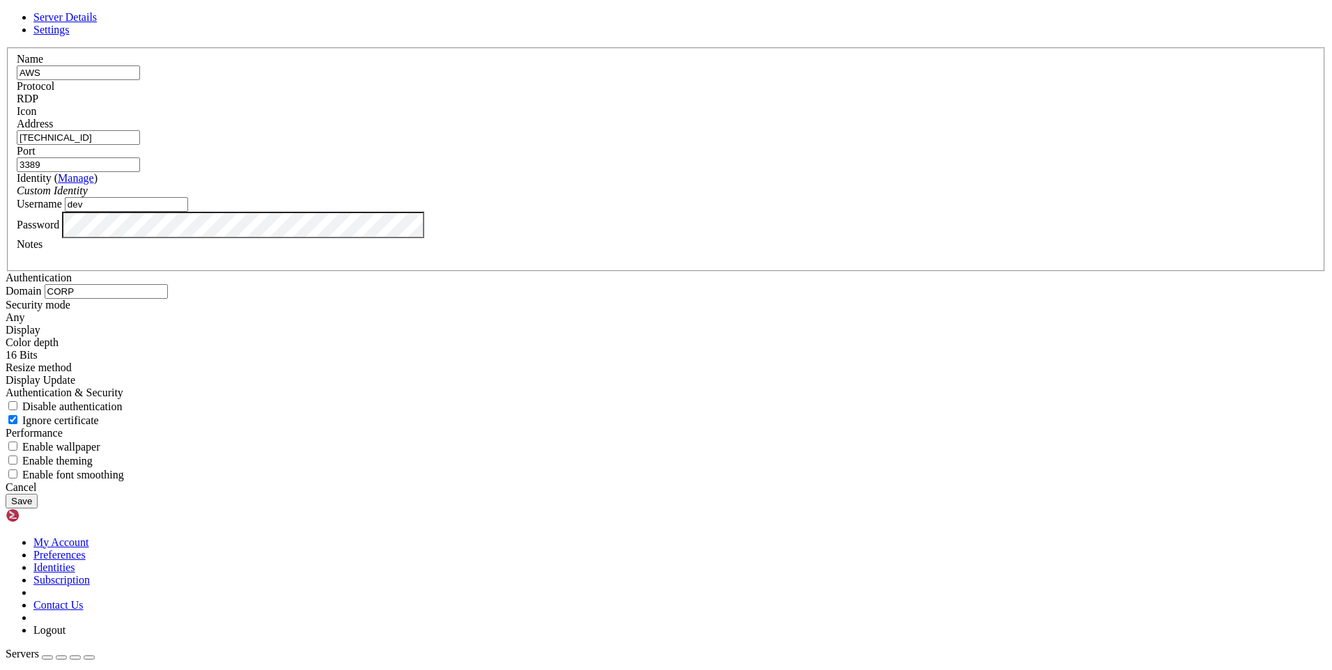
scroll to position [139, 0]
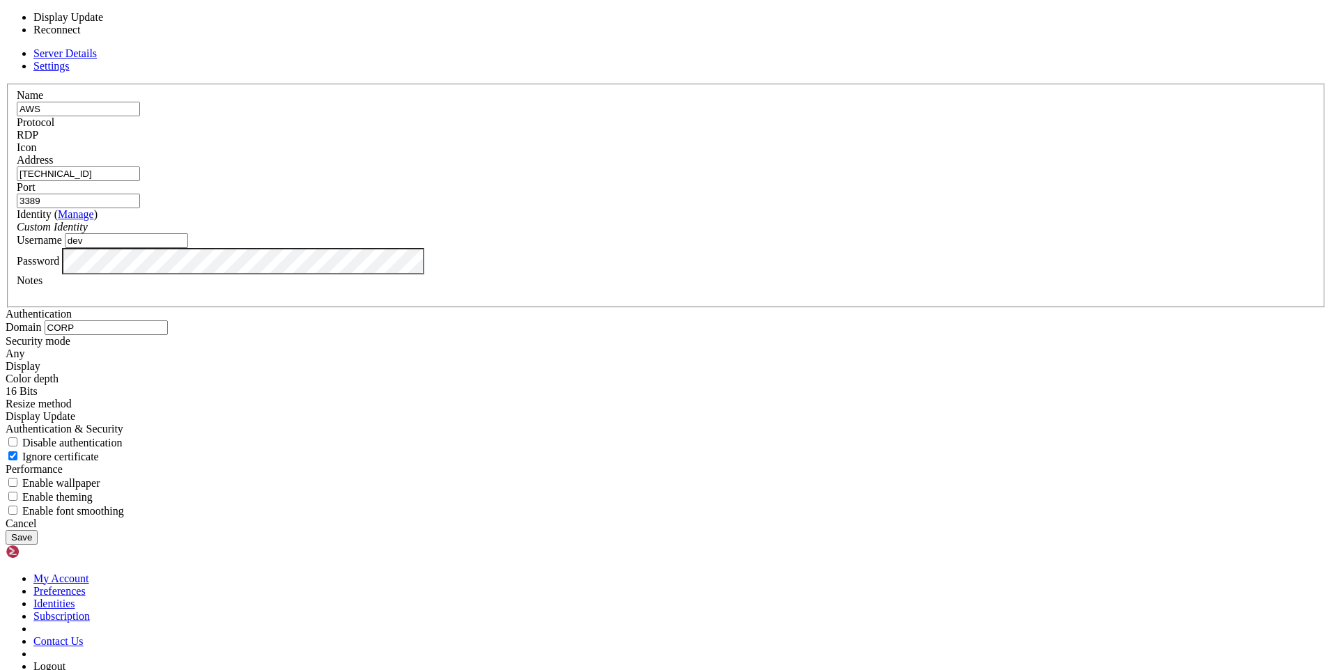
click at [666, 410] on div "Display Update" at bounding box center [666, 416] width 1321 height 13
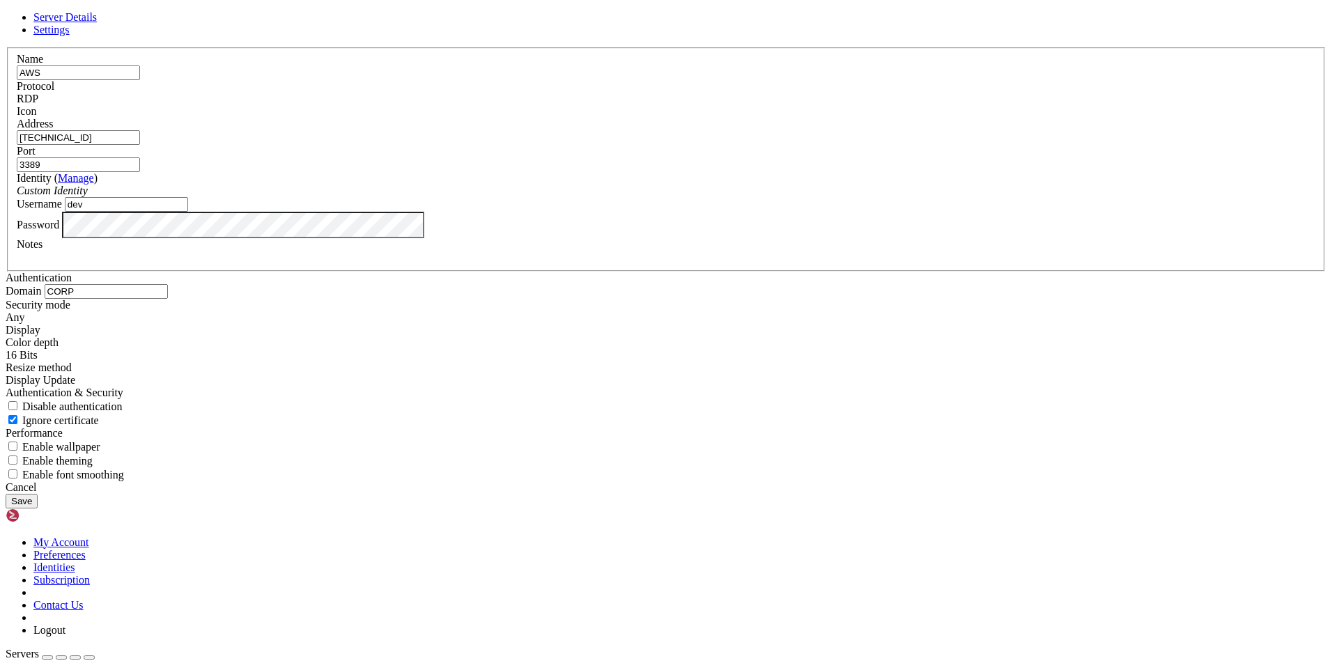
click at [761, 302] on div "Authentication Domain CORP Security mode Any Display Color depth 16 Bits" at bounding box center [666, 377] width 1321 height 210
click at [766, 494] on div "Cancel" at bounding box center [666, 487] width 1321 height 13
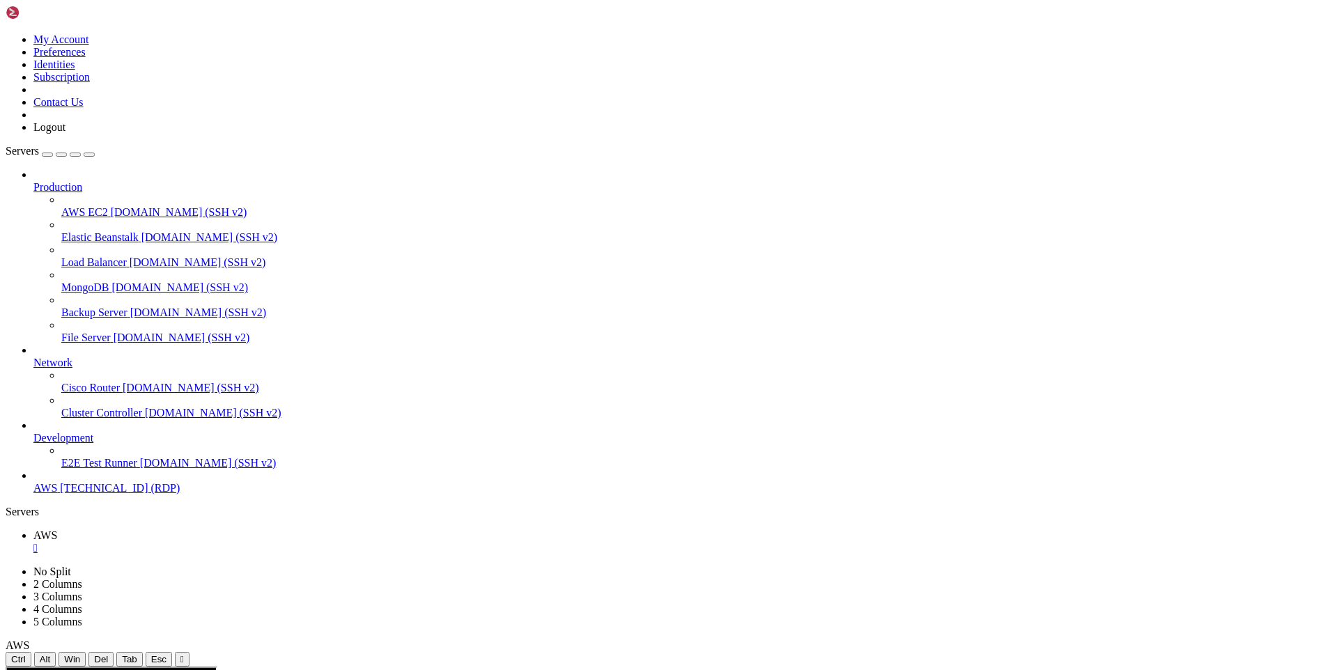
click at [184, 654] on div "" at bounding box center [181, 659] width 3 height 10
click at [6, 667] on icon at bounding box center [6, 667] width 0 height 0
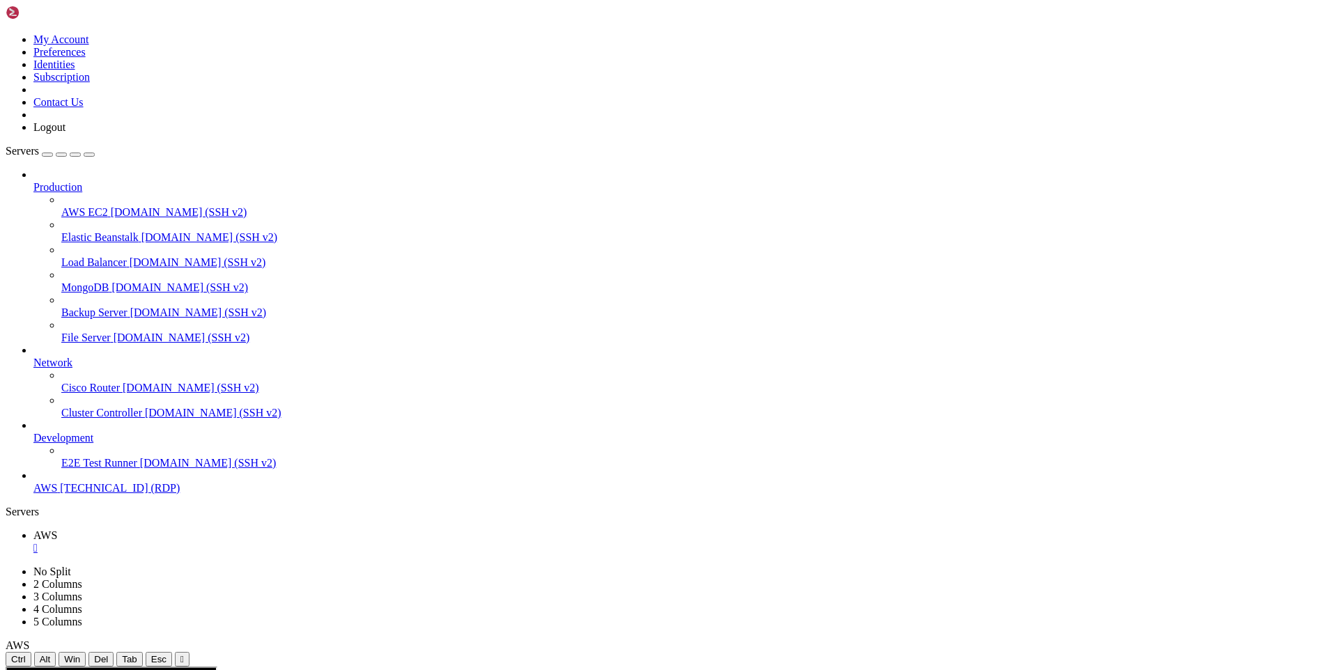
drag, startPoint x: 210, startPoint y: 818, endPoint x: 243, endPoint y: 848, distance: 44.9
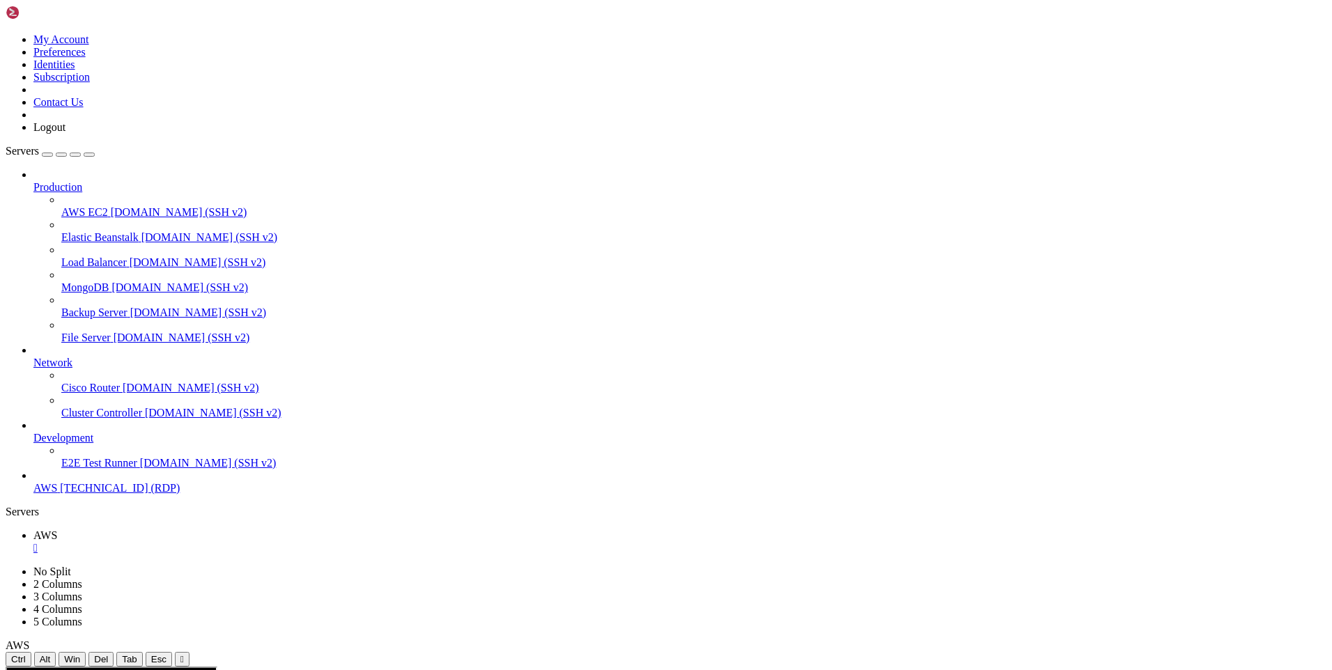
drag, startPoint x: 210, startPoint y: 849, endPoint x: 272, endPoint y: 995, distance: 158.3
click at [62, 494] on span "[TECHNICAL_ID] (RDP)" at bounding box center [120, 488] width 120 height 12
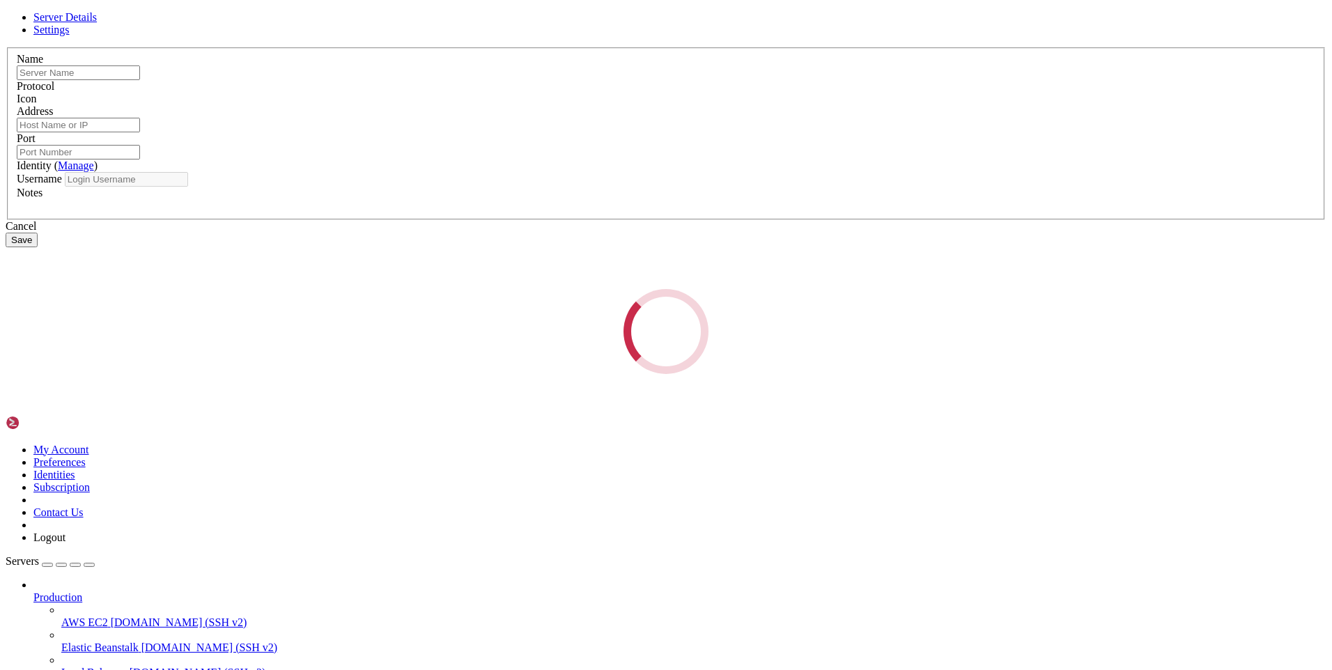
type input "AWS"
type input "[TECHNICAL_ID]"
type input "3389"
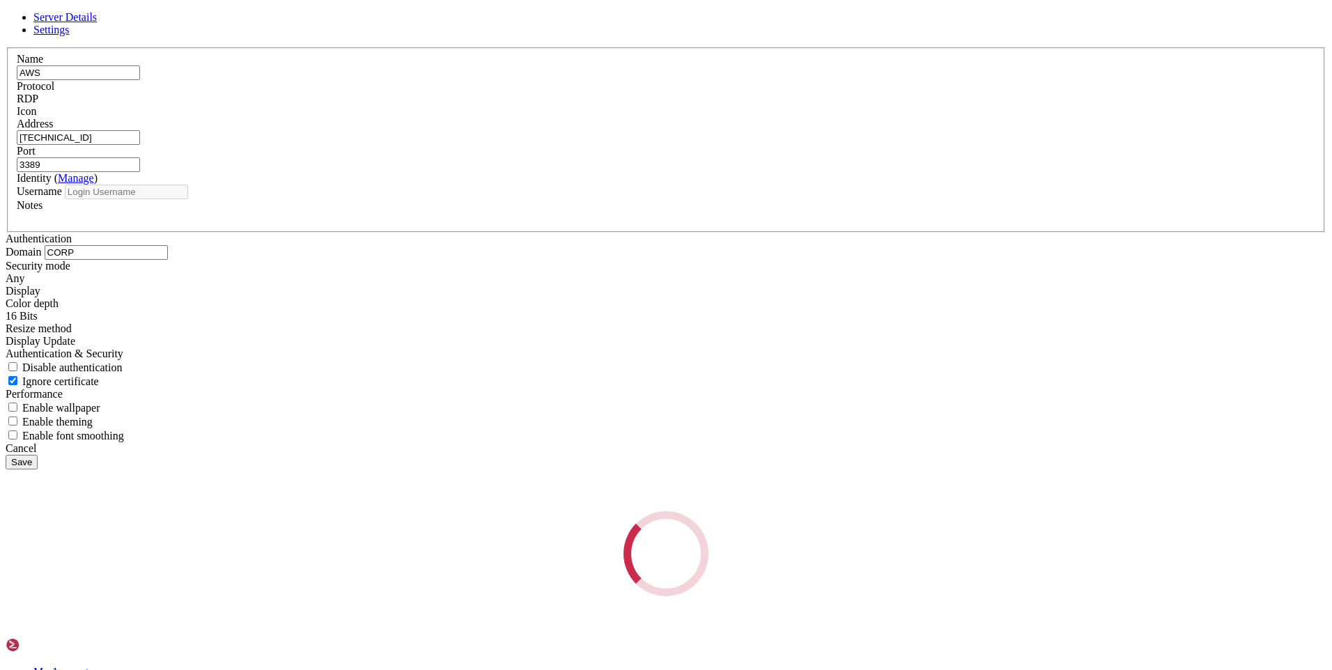
type input "dev"
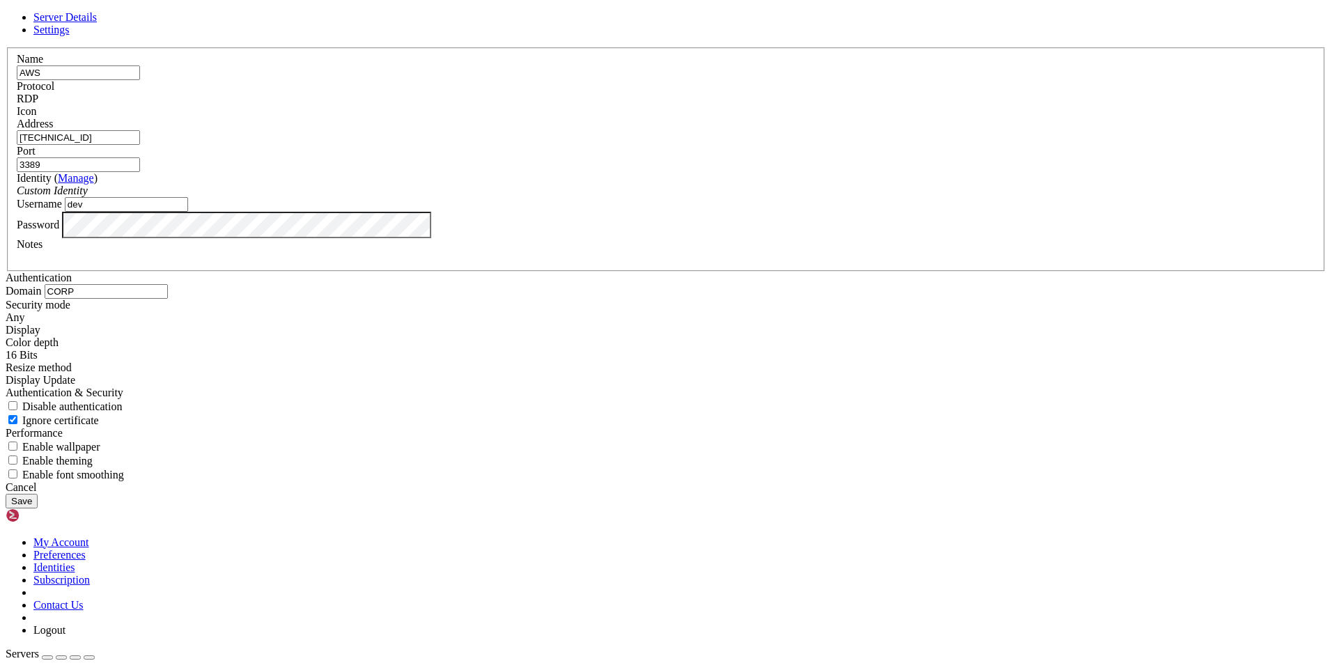
click at [188, 212] on input "dev" at bounding box center [126, 204] width 123 height 15
click at [585, 238] on div "Password" at bounding box center [666, 225] width 1299 height 26
click at [468, 472] on div "Name AWS Protocol RDP Icon Address [TECHNICAL_ID] (" at bounding box center [666, 264] width 1321 height 434
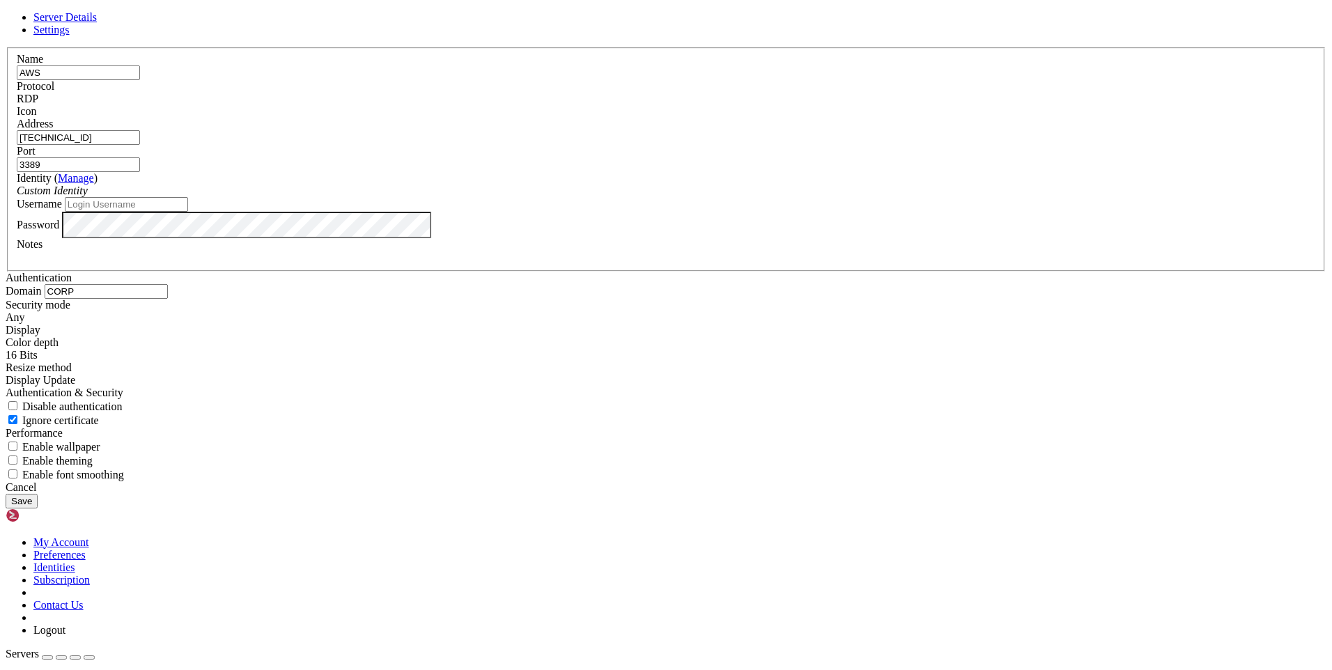
click at [38, 509] on button "Save" at bounding box center [22, 501] width 32 height 15
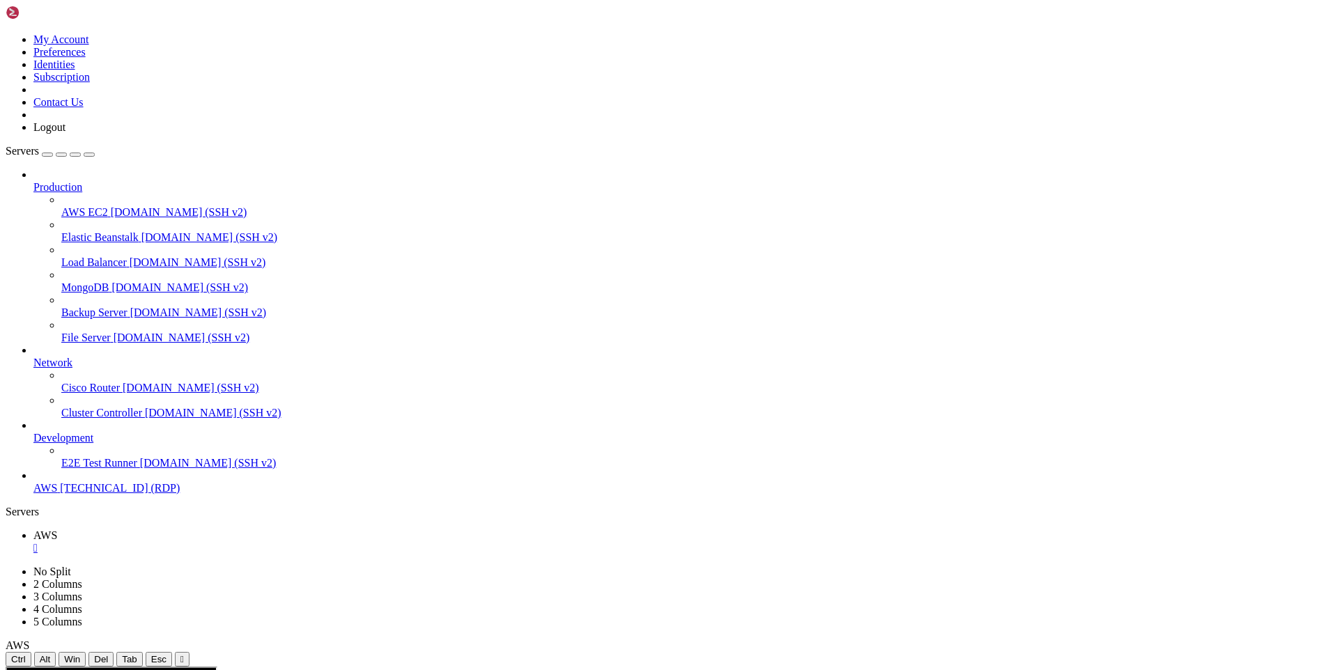
click at [228, 529] on link "AWS " at bounding box center [679, 541] width 1293 height 25
click at [231, 542] on div "" at bounding box center [679, 548] width 1293 height 13
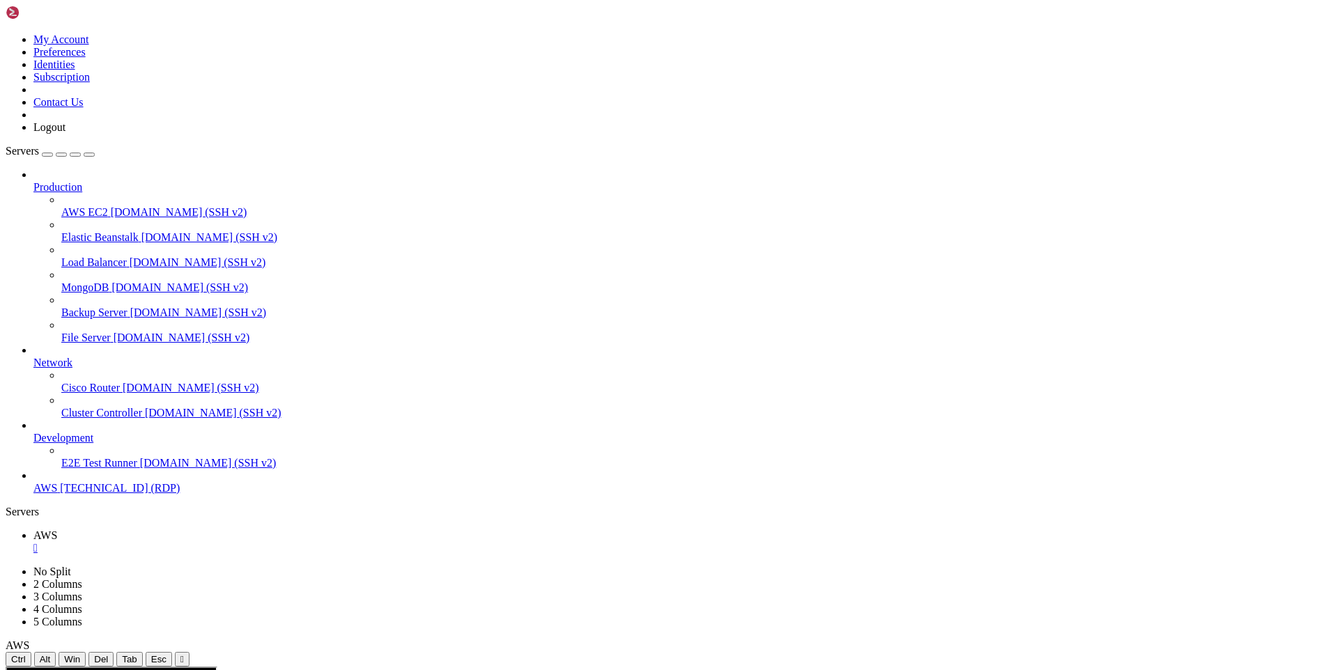
drag, startPoint x: 95, startPoint y: 525, endPoint x: 90, endPoint y: 69, distance: 456.3
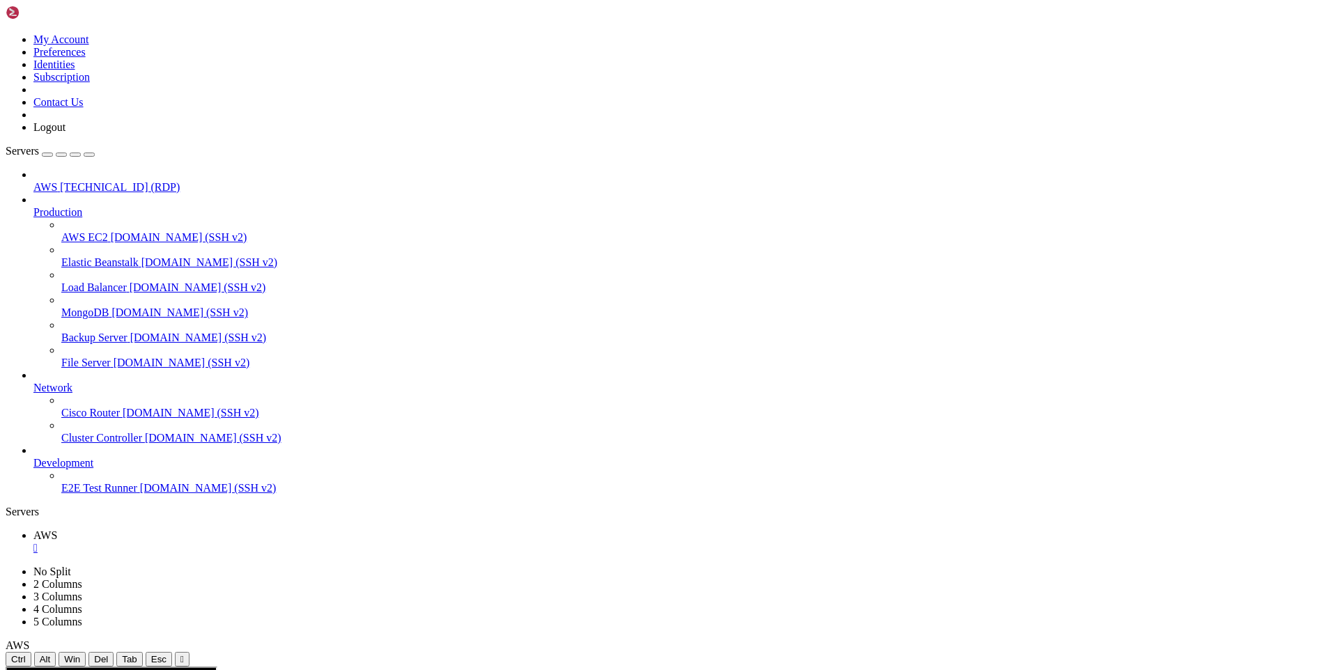
click at [33, 206] on icon at bounding box center [33, 206] width 0 height 0
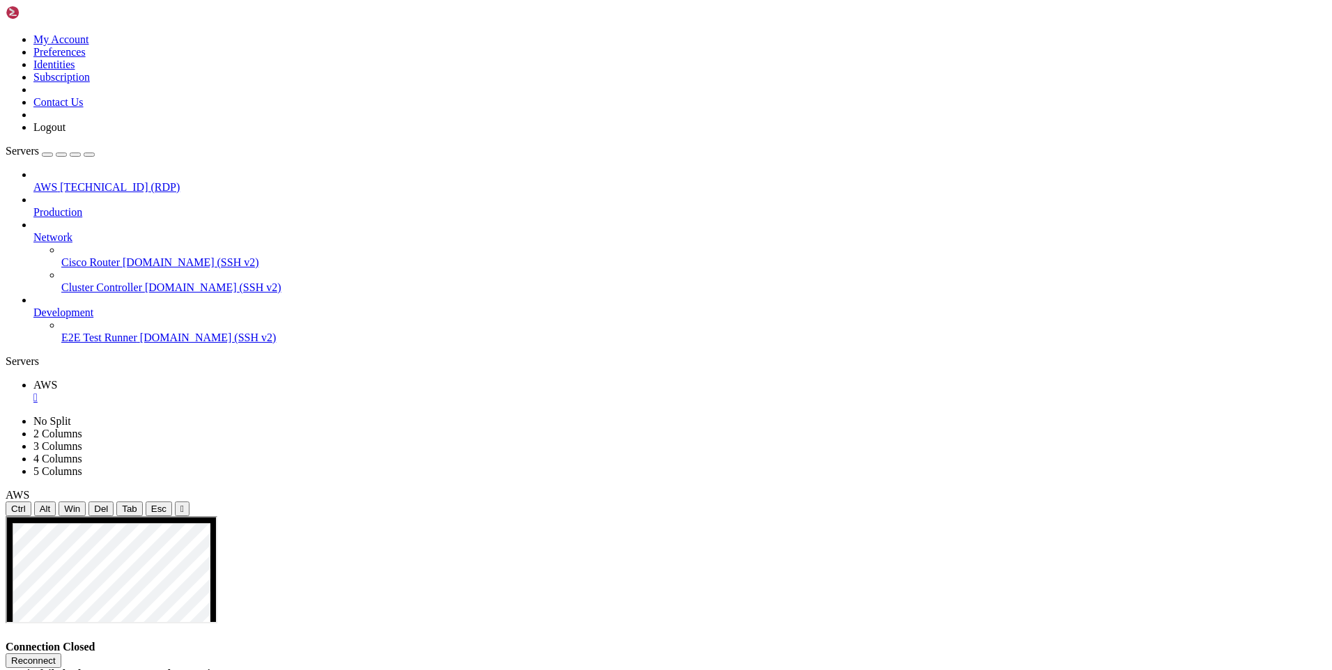
click at [33, 307] on icon at bounding box center [33, 307] width 0 height 0
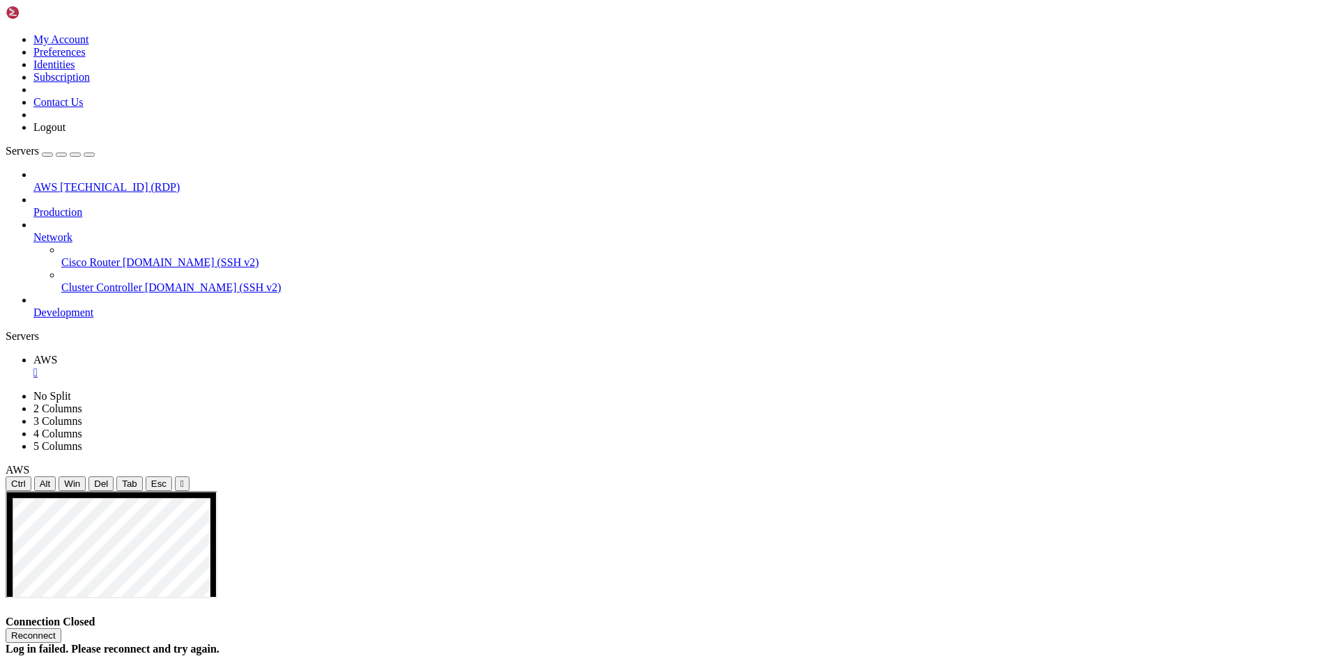
click at [33, 231] on icon at bounding box center [33, 231] width 0 height 0
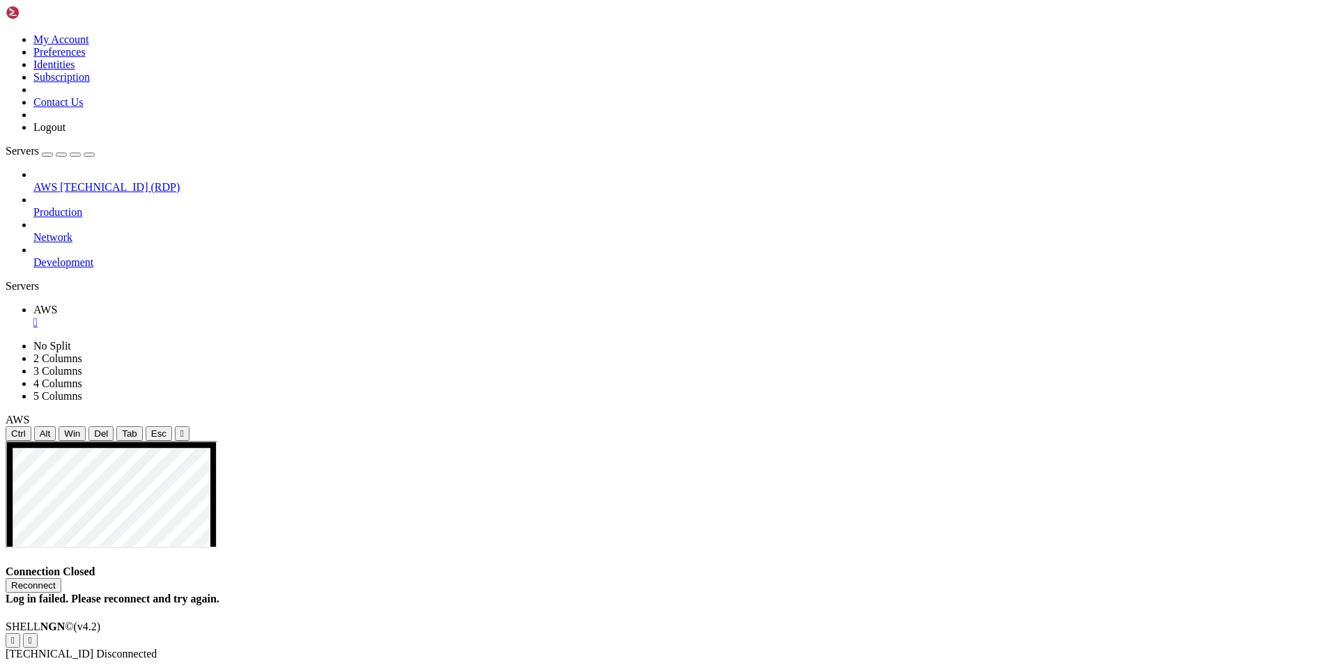
click at [57, 181] on span "AWS" at bounding box center [45, 187] width 24 height 12
click at [61, 578] on button "Reconnect" at bounding box center [34, 585] width 56 height 15
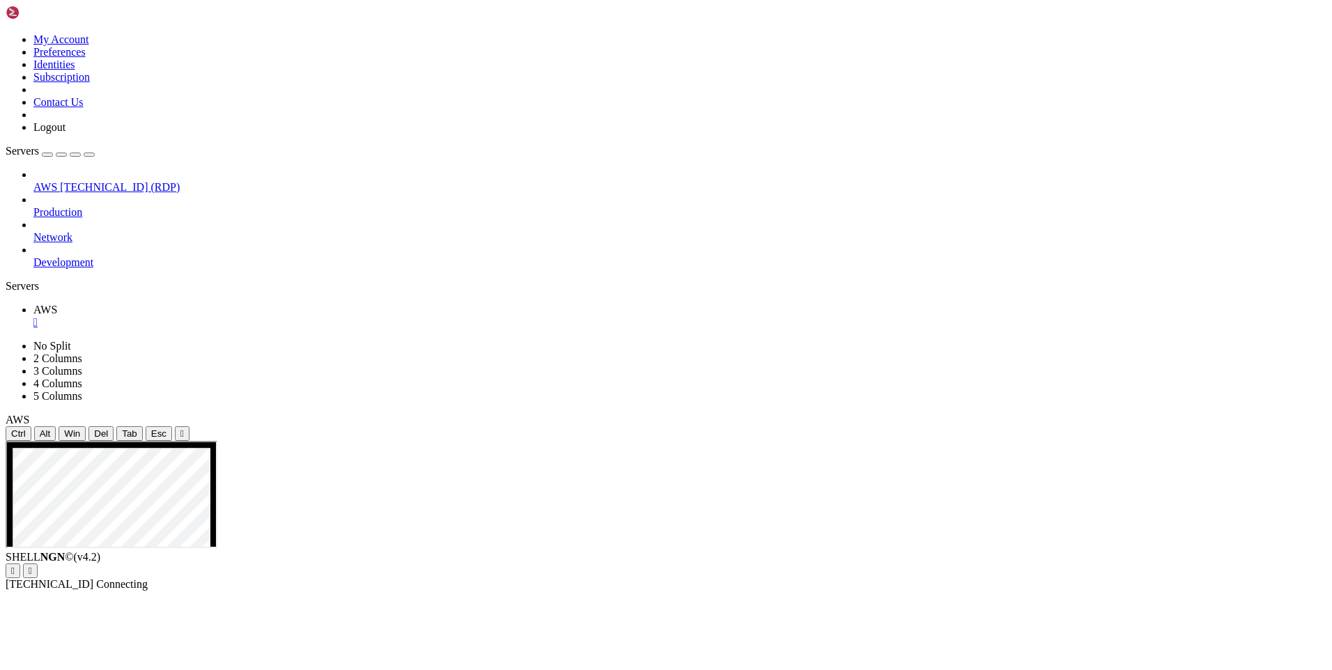
click at [6, 33] on icon at bounding box center [6, 33] width 0 height 0
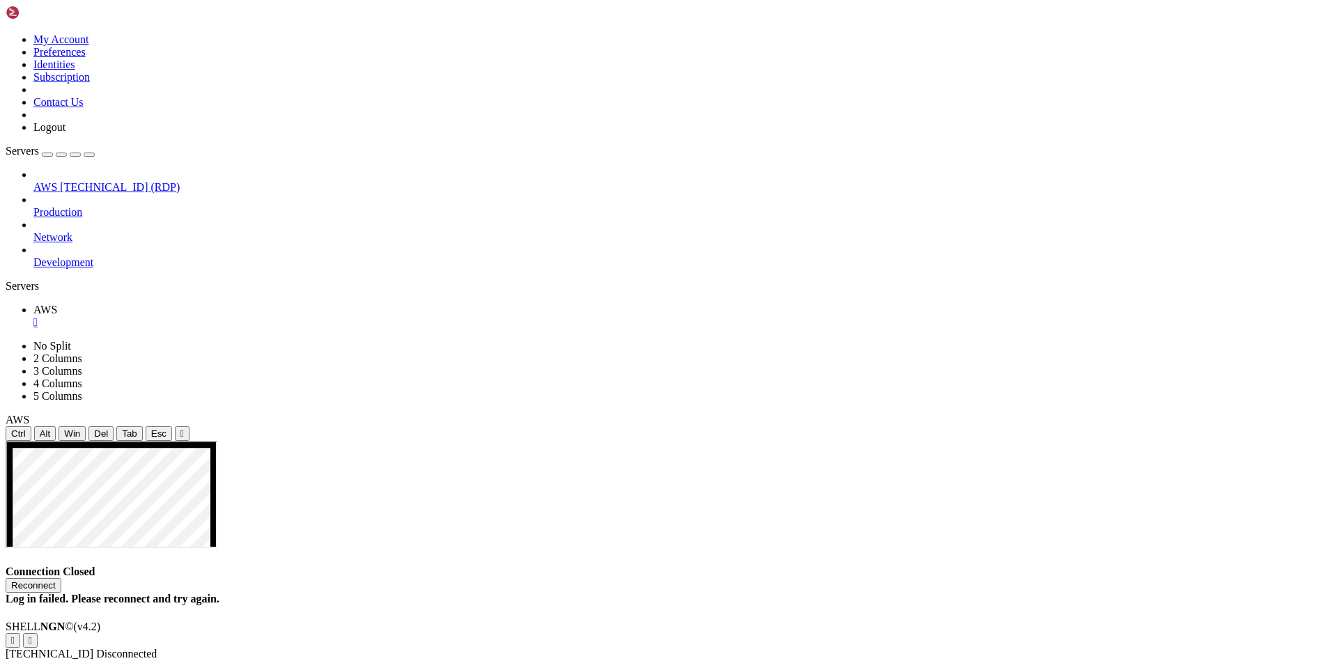
click at [86, 58] on link "Preferences" at bounding box center [59, 52] width 52 height 12
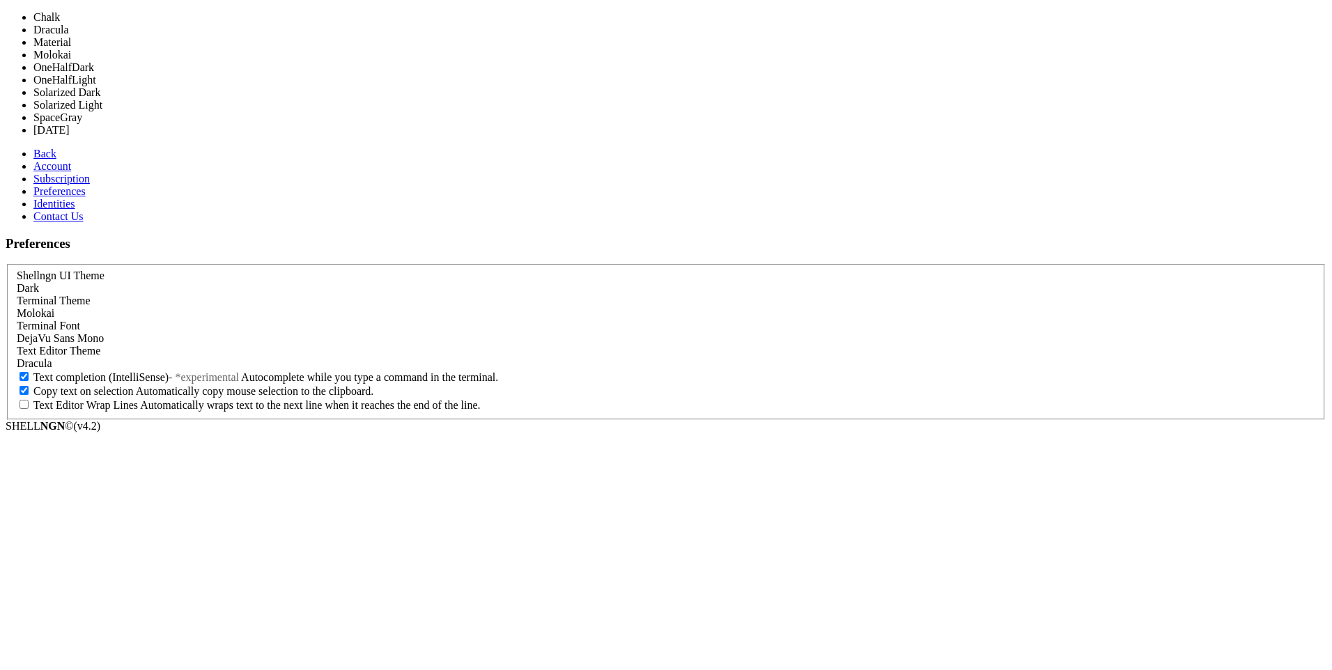
click at [286, 307] on div "Molokai" at bounding box center [666, 313] width 1299 height 13
click at [282, 307] on div "Molokai" at bounding box center [666, 313] width 1299 height 13
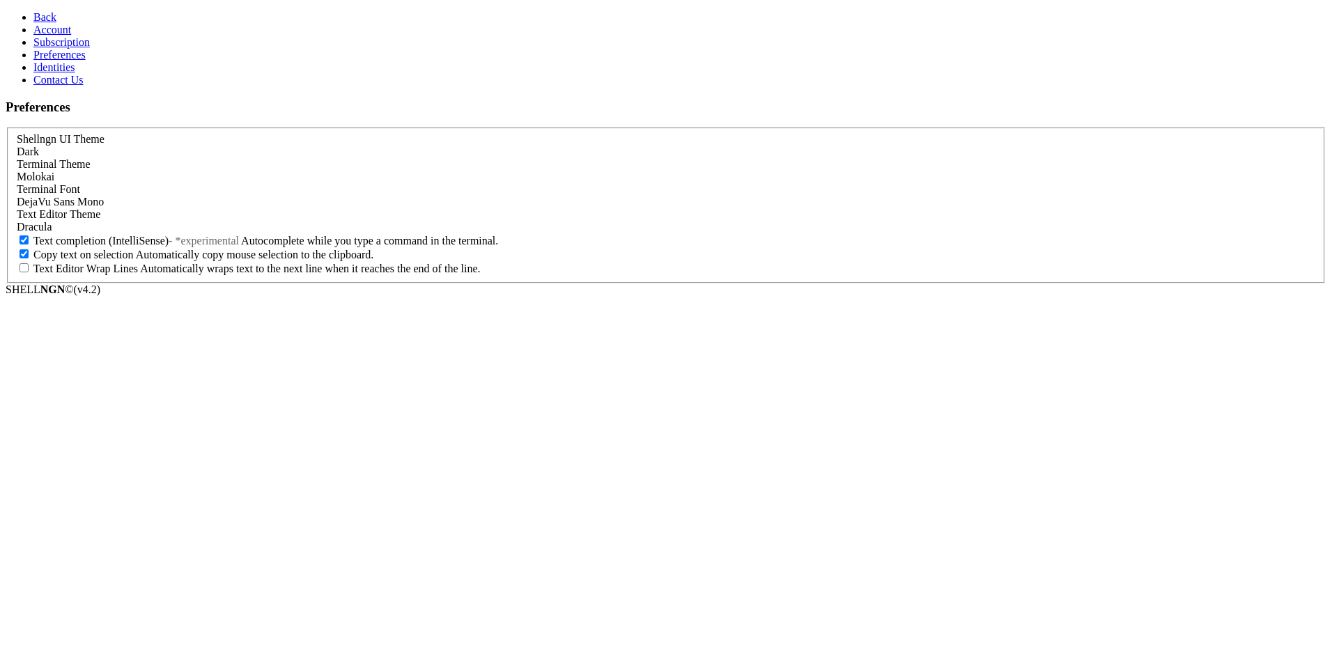
click at [49, 20] on link "Back" at bounding box center [44, 17] width 23 height 12
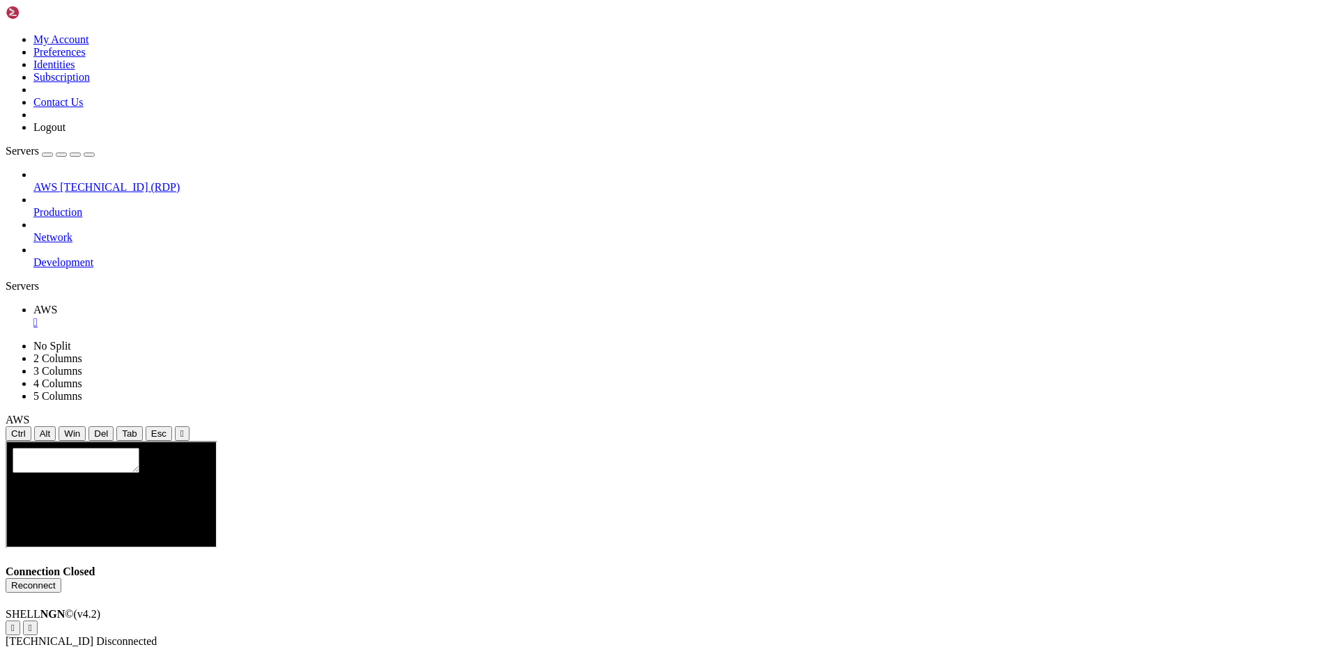
click at [89, 181] on span "[TECHNICAL_ID] (RDP)" at bounding box center [120, 187] width 120 height 12
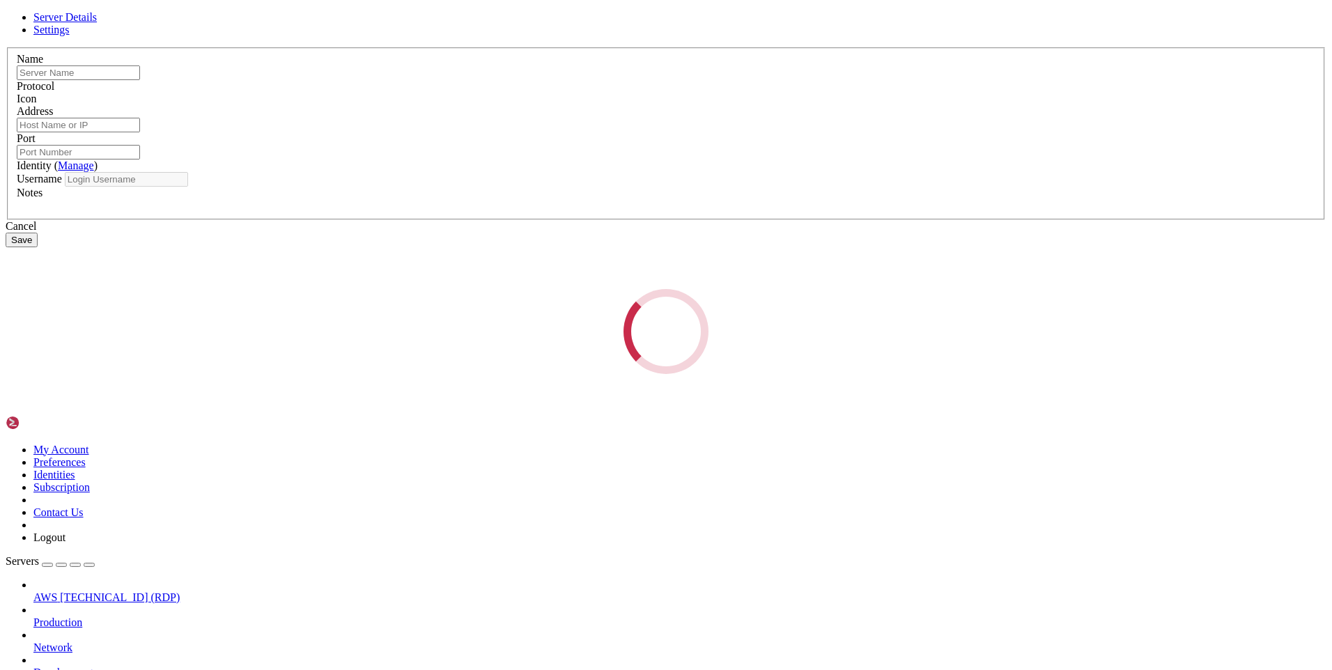
type input "AWS"
type input "[TECHNICAL_ID]"
type input "3389"
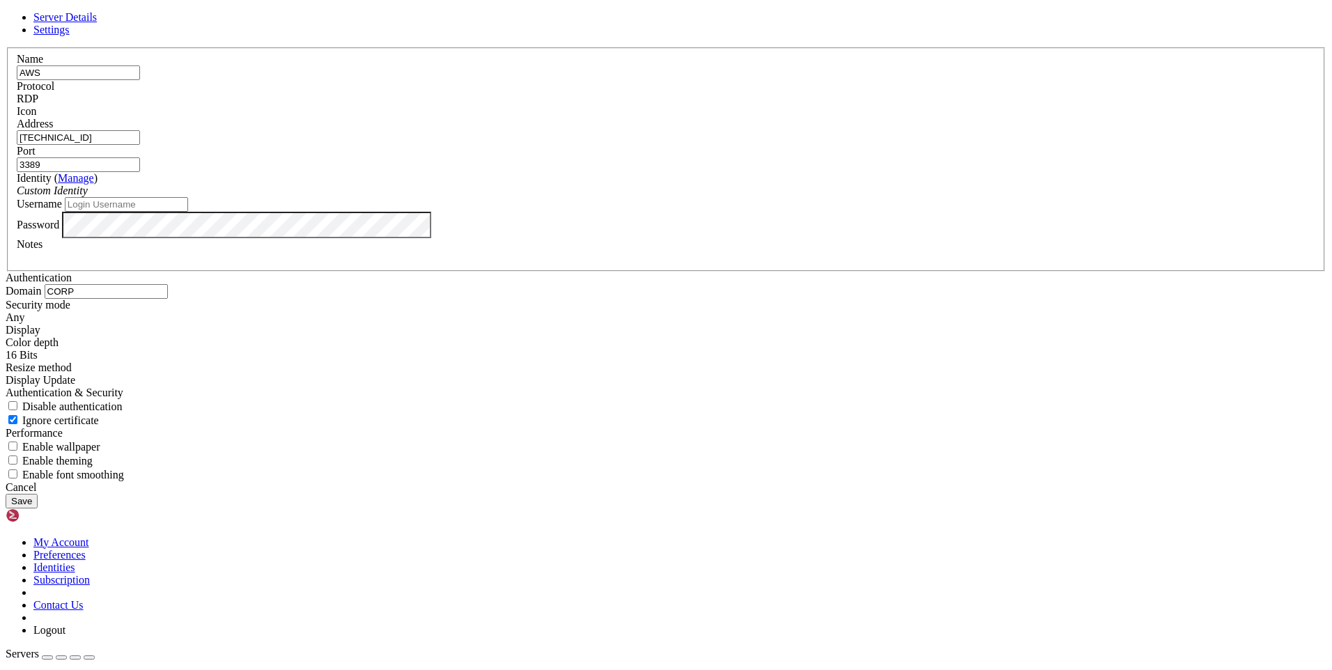
click at [188, 212] on input "Username" at bounding box center [126, 204] width 123 height 15
type input "dev"
click at [38, 509] on button "Save" at bounding box center [22, 501] width 32 height 15
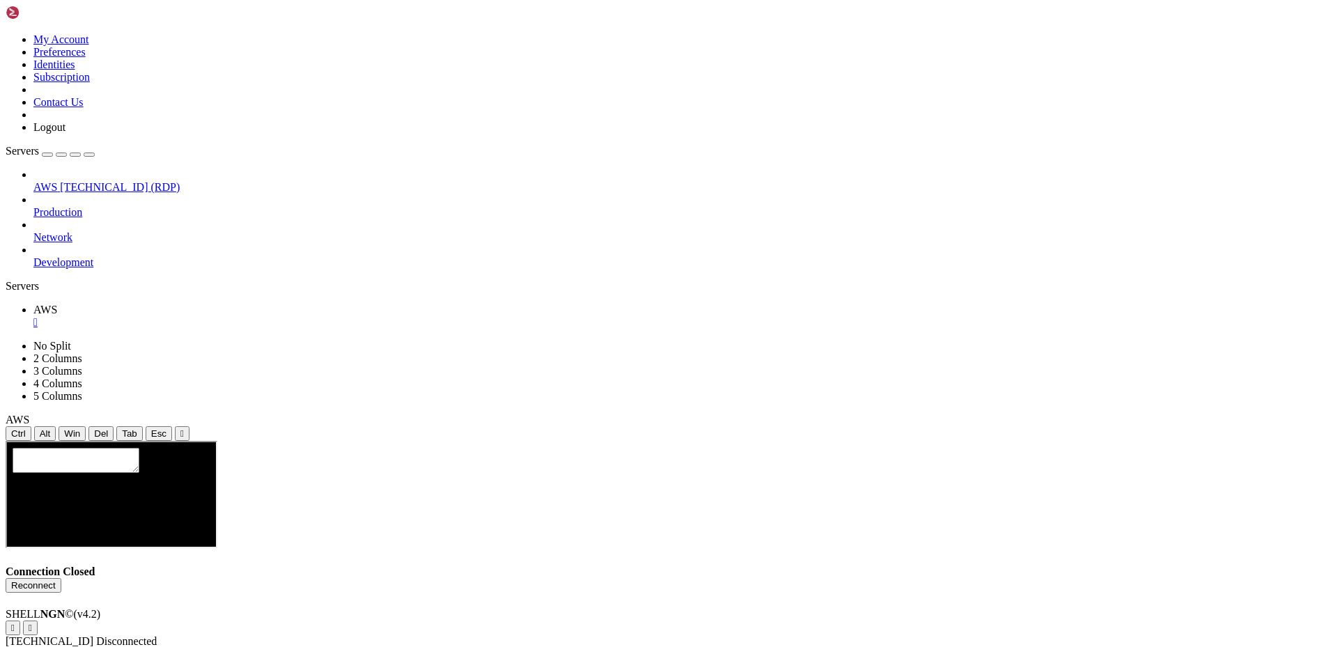
click at [61, 578] on button "Reconnect" at bounding box center [34, 585] width 56 height 15
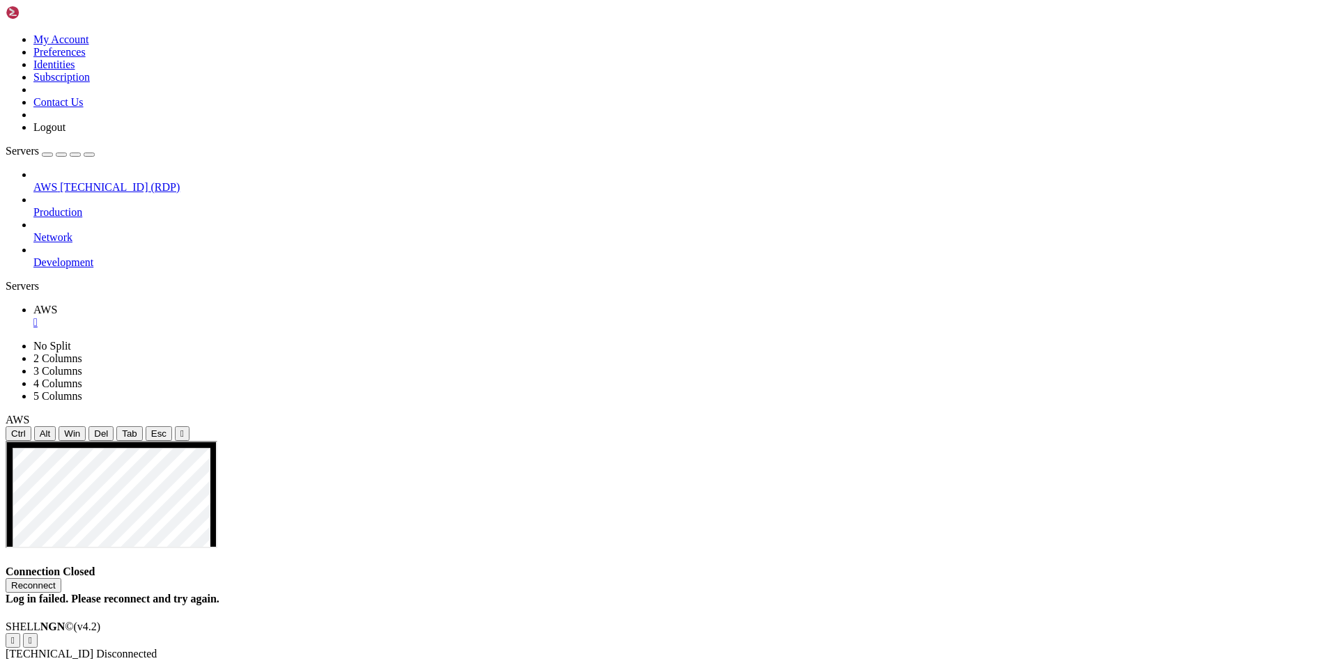
click at [61, 578] on button "Reconnect" at bounding box center [34, 585] width 56 height 15
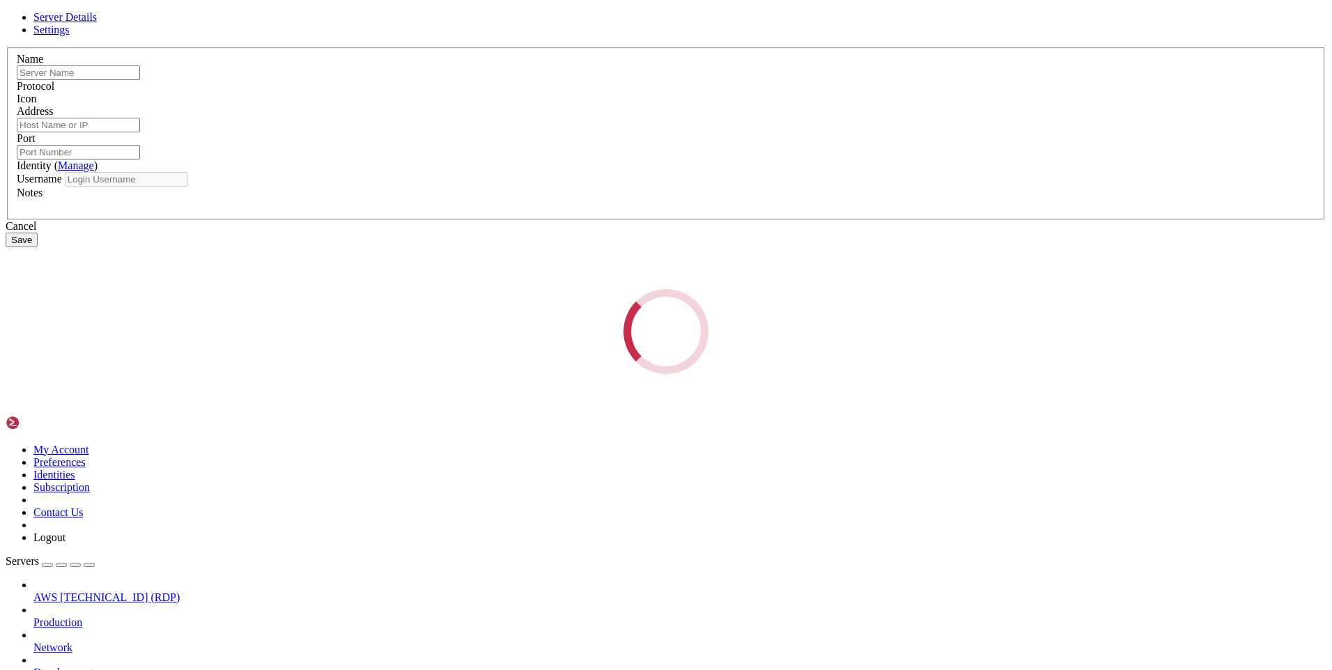
type input "AWS"
type input "[TECHNICAL_ID]"
type input "3389"
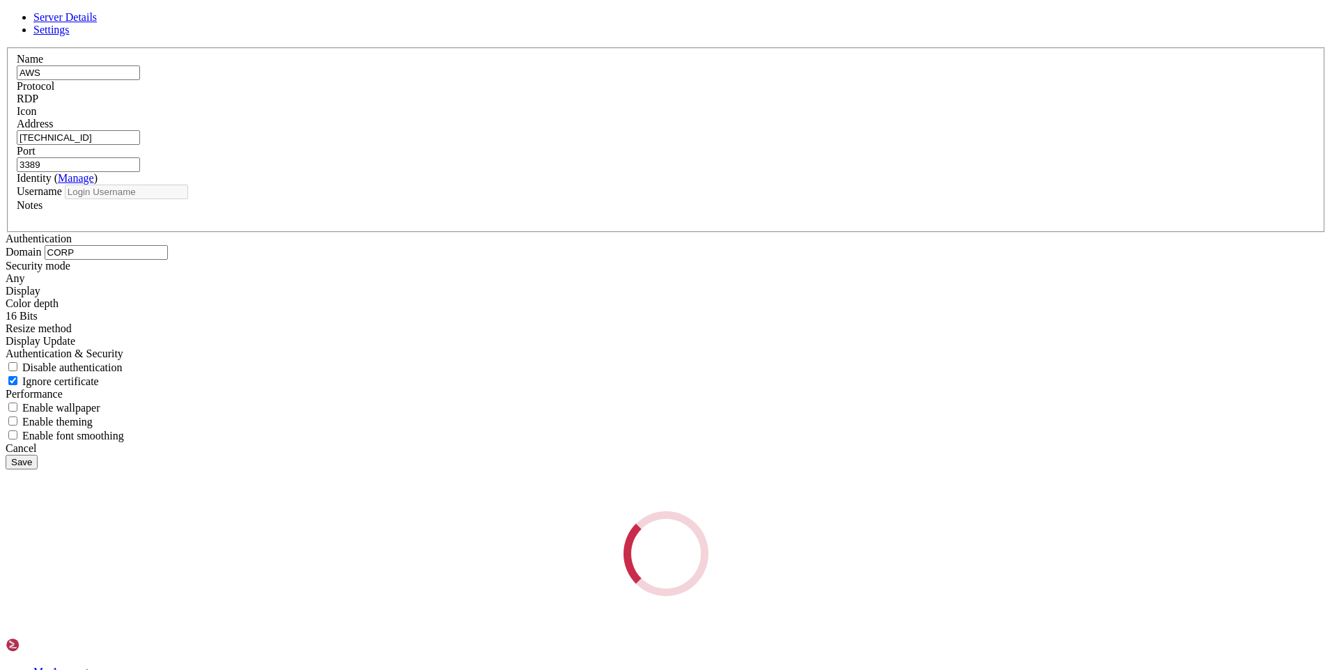
type input "dev"
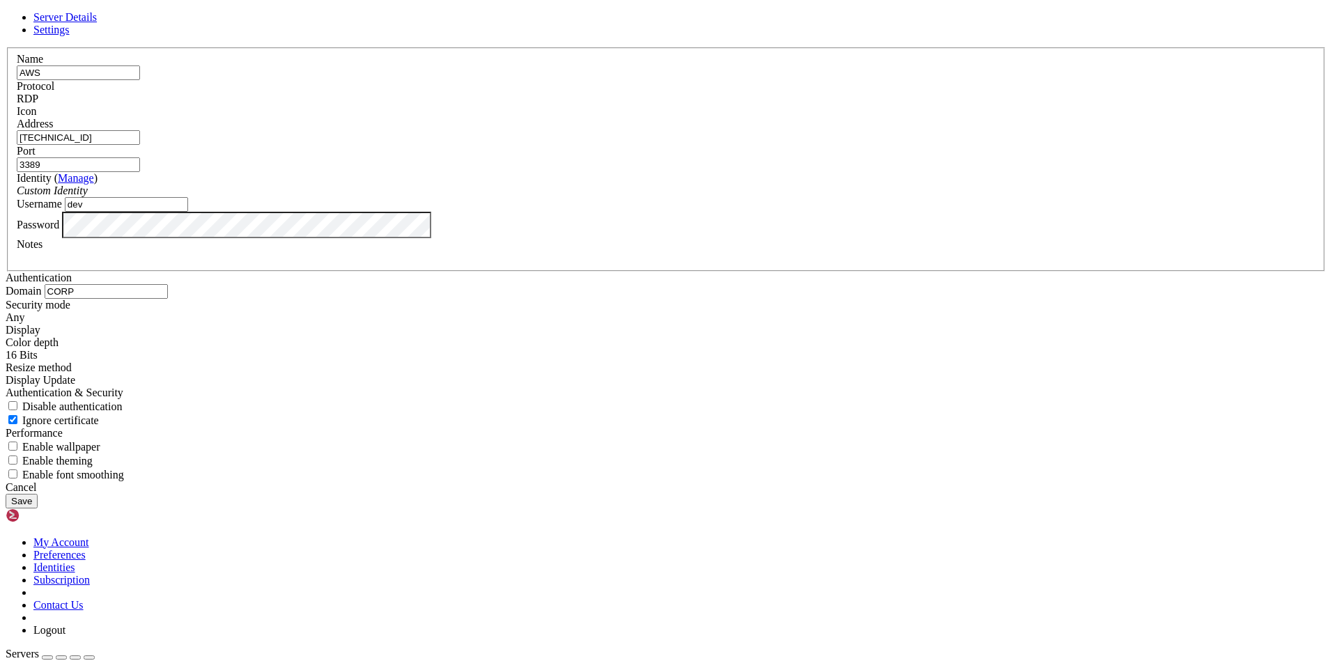
click at [38, 509] on button "Save" at bounding box center [22, 501] width 32 height 15
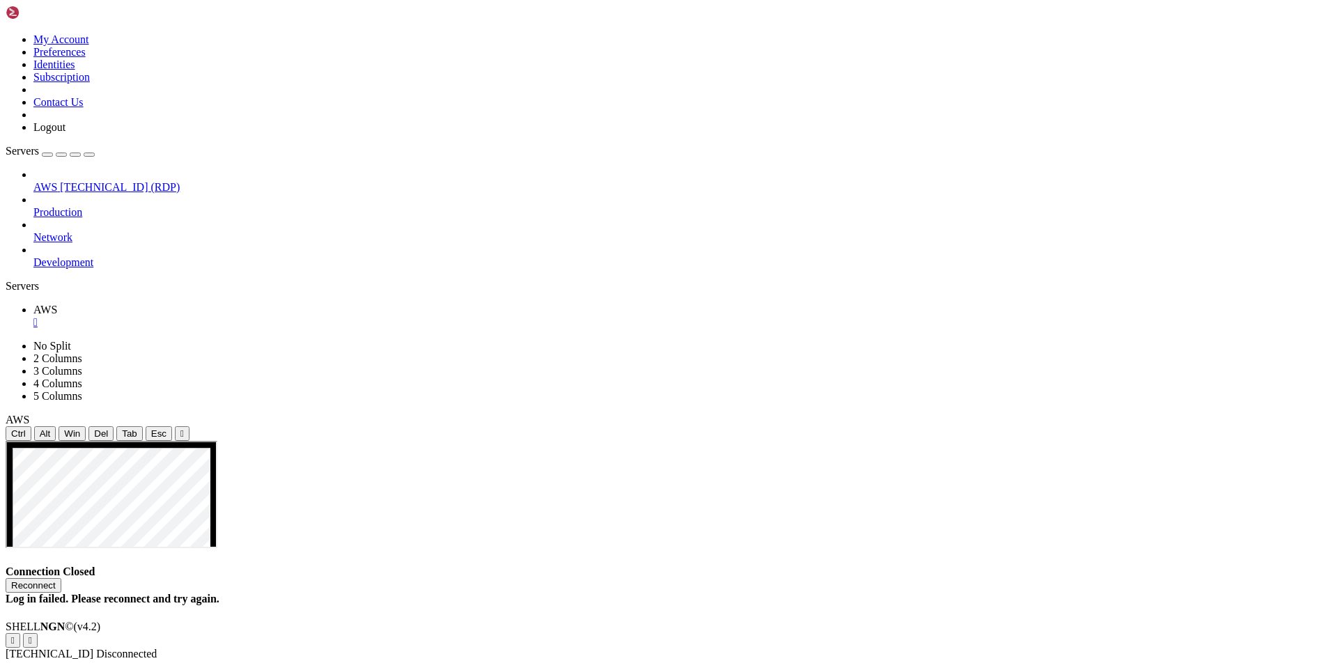
click at [61, 578] on button "Reconnect" at bounding box center [34, 585] width 56 height 15
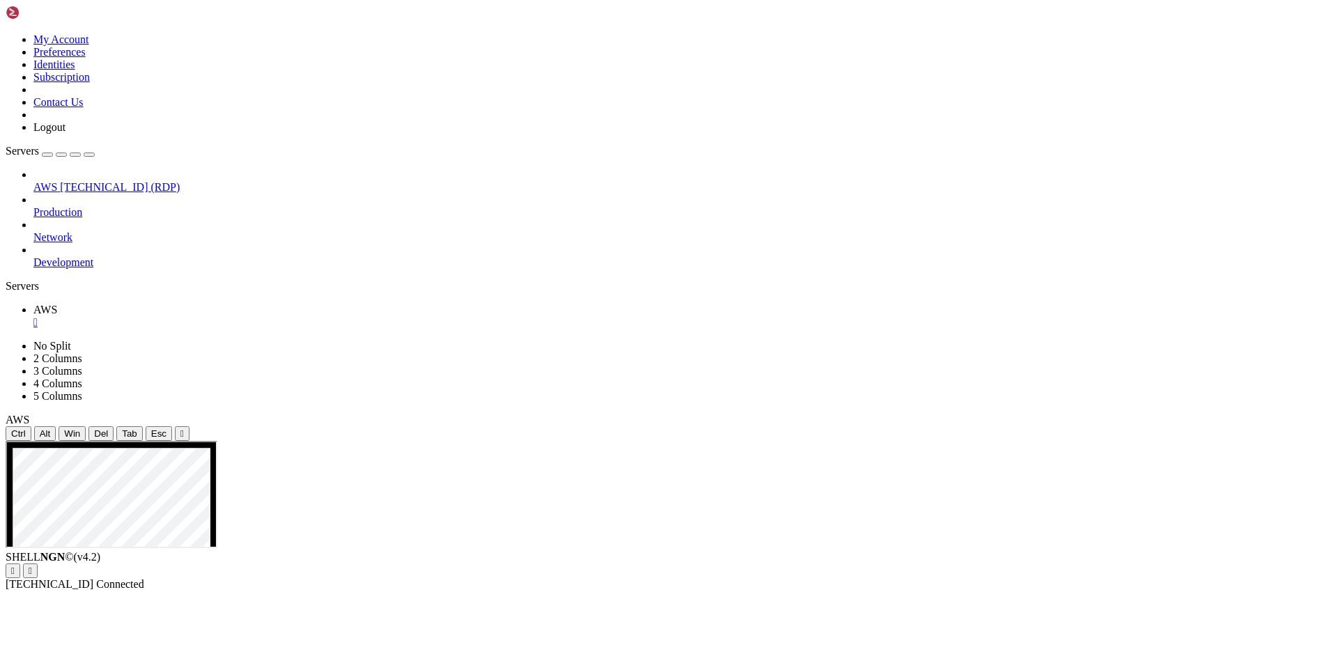
drag, startPoint x: 213, startPoint y: 592, endPoint x: 259, endPoint y: 770, distance: 183.5
drag, startPoint x: 191, startPoint y: 575, endPoint x: 270, endPoint y: 697, distance: 145.1
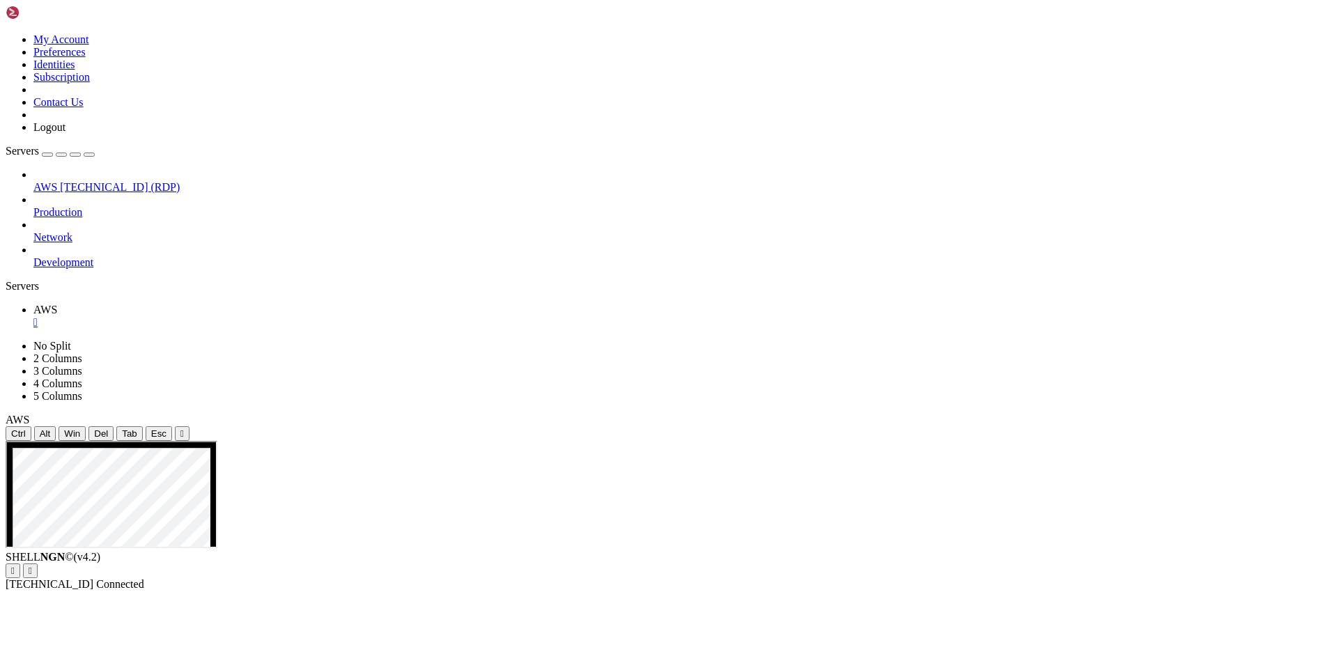
drag, startPoint x: 184, startPoint y: 646, endPoint x: 227, endPoint y: 823, distance: 182.1
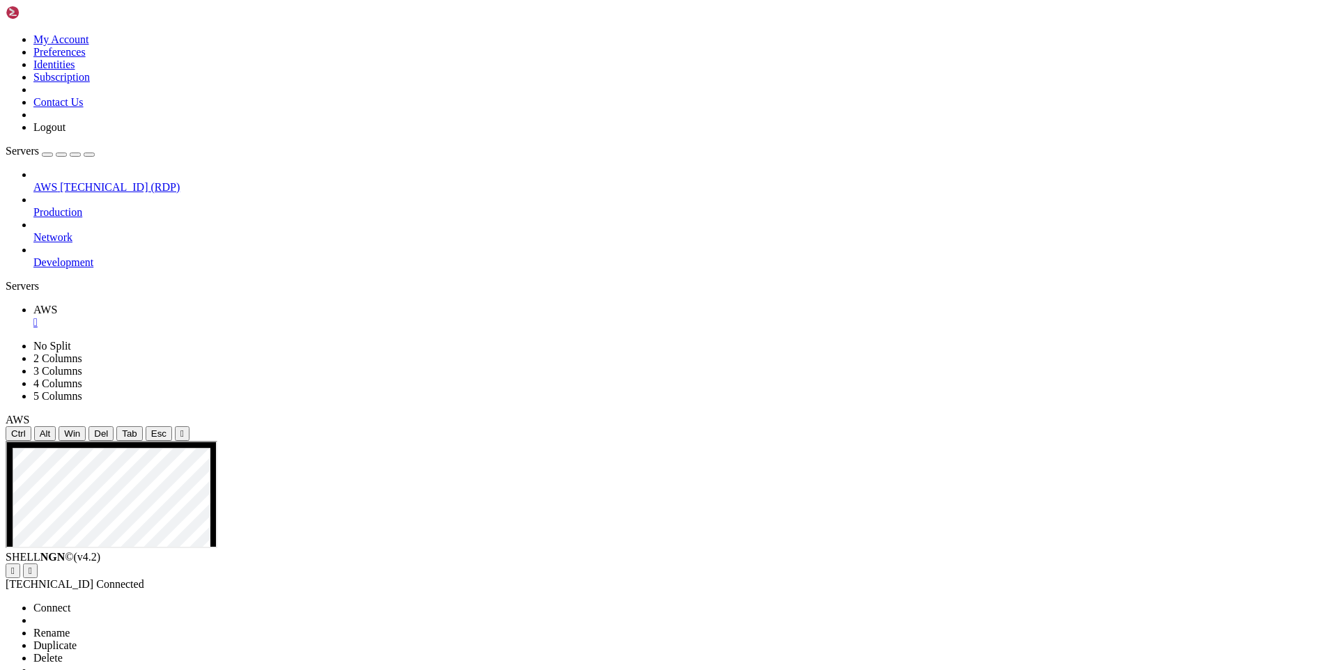
click at [79, 669] on span "Properties" at bounding box center [55, 683] width 45 height 12
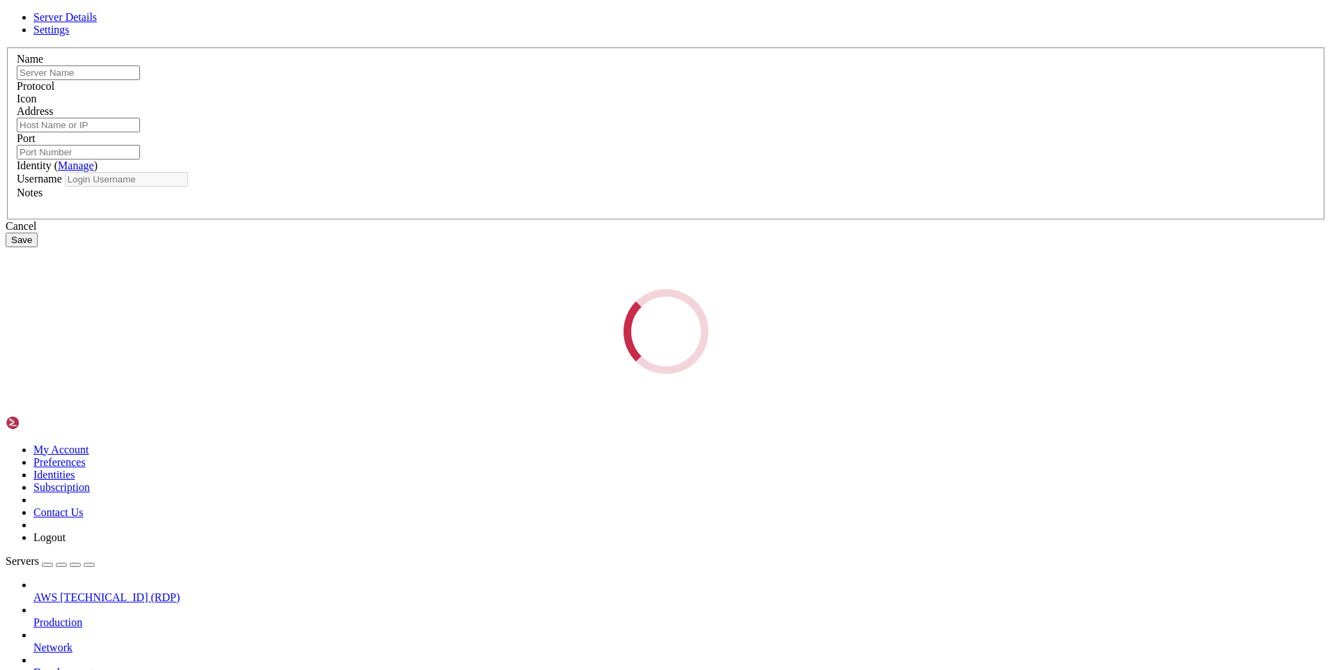
click at [591, 289] on div "Loading..." at bounding box center [666, 331] width 1321 height 85
type input "AWS"
type input "[TECHNICAL_ID]"
type input "3389"
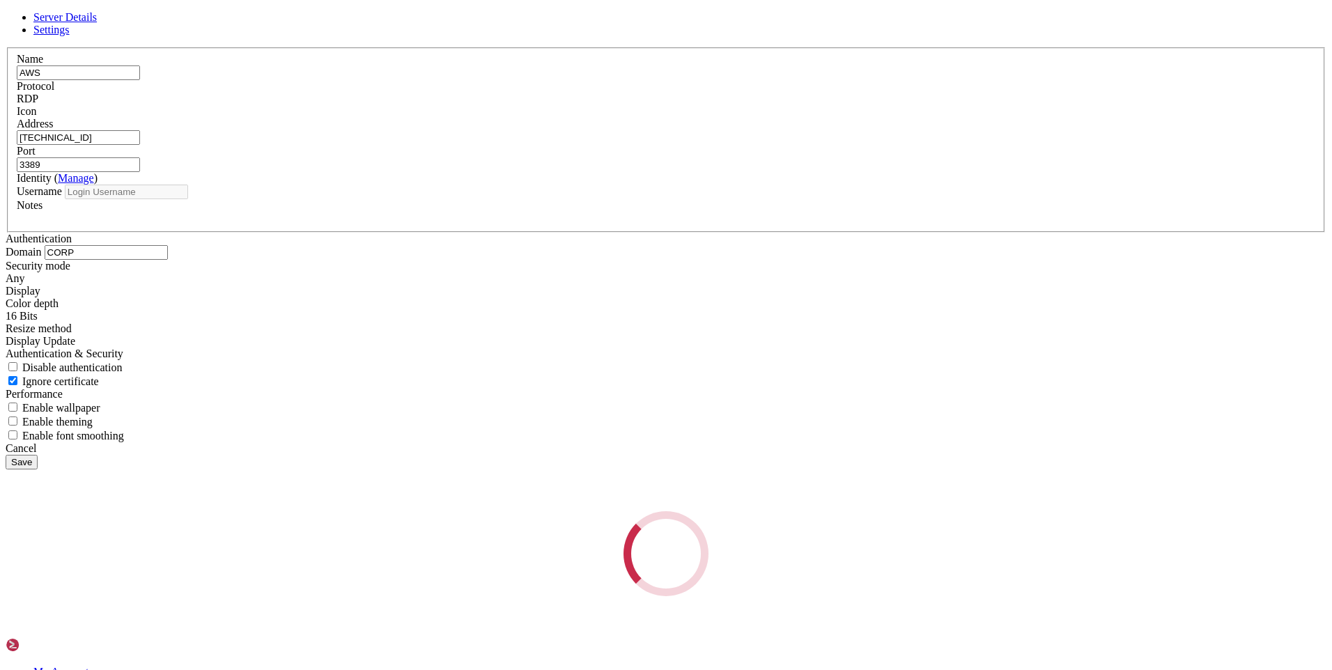
type input "dev"
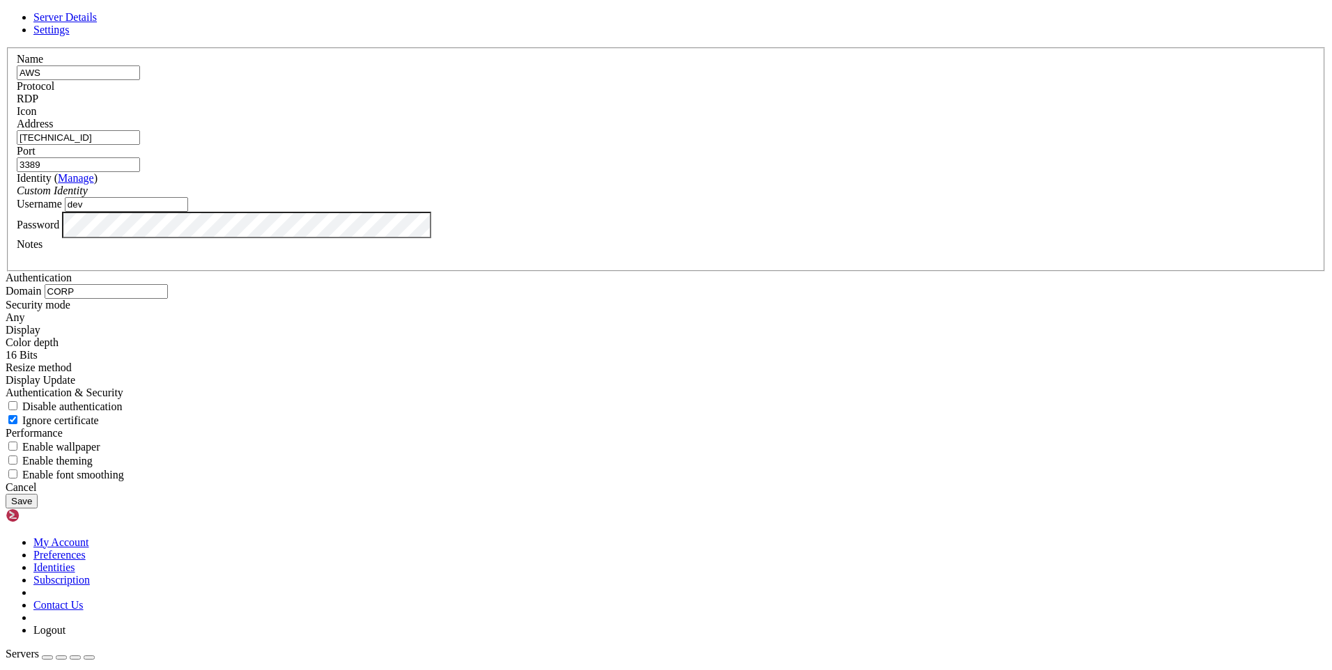
click at [584, 175] on div "Name AWS Protocol RDP Icon Address [TECHNICAL_ID] (" at bounding box center [666, 264] width 1321 height 434
click at [70, 36] on link "Settings" at bounding box center [51, 30] width 36 height 12
click at [124, 478] on span "Enable font smoothing" at bounding box center [73, 475] width 102 height 12
click at [17, 478] on input "Enable font smoothing" at bounding box center [12, 474] width 9 height 9
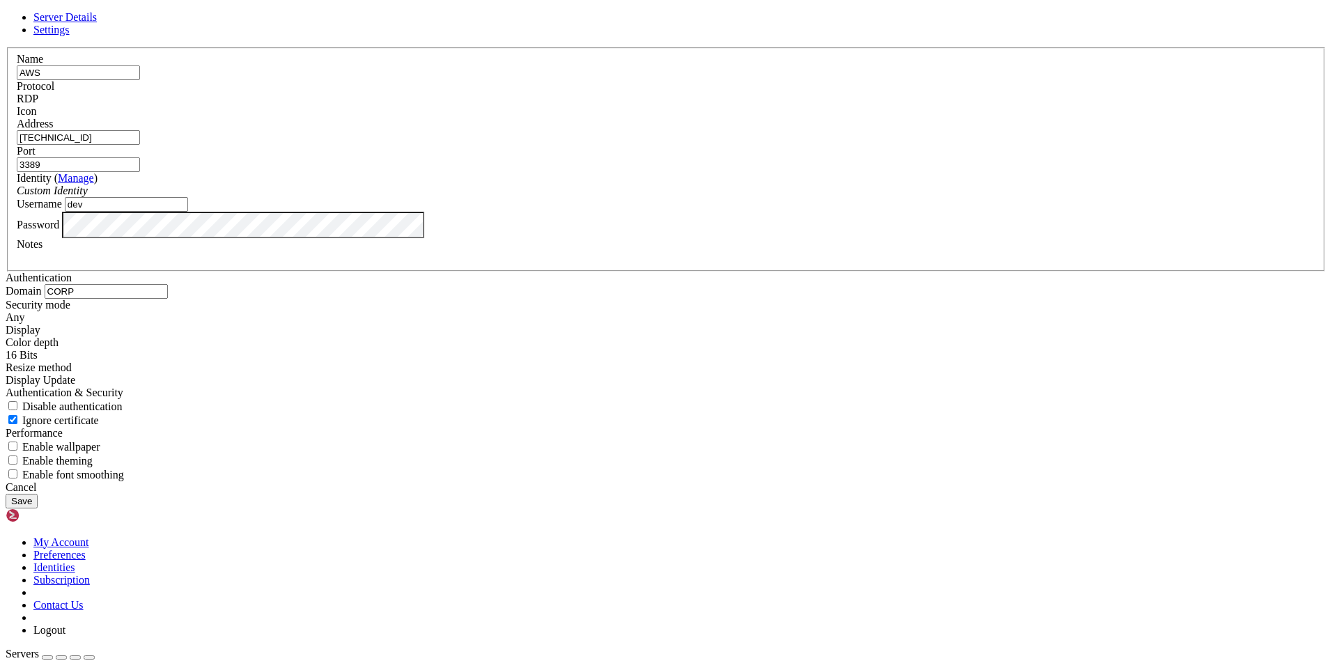
checkbox input "true"
click at [38, 509] on button "Save" at bounding box center [22, 501] width 32 height 15
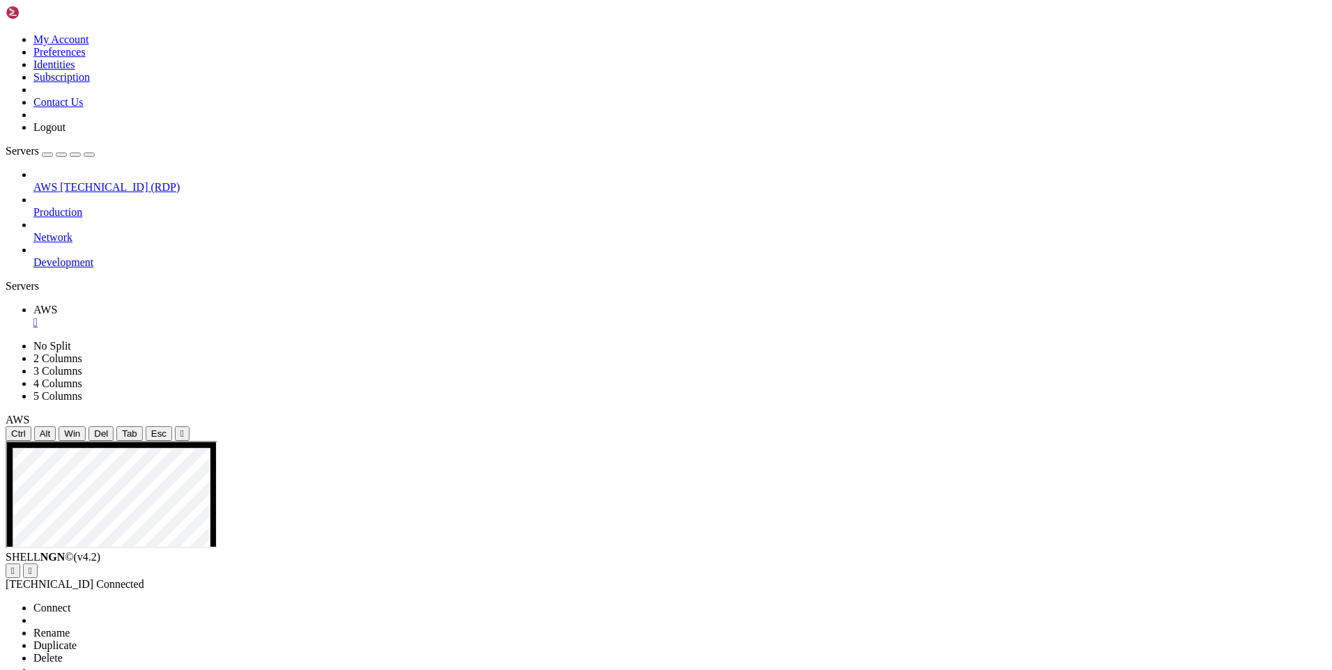
click at [70, 602] on span "Connect" at bounding box center [51, 608] width 37 height 12
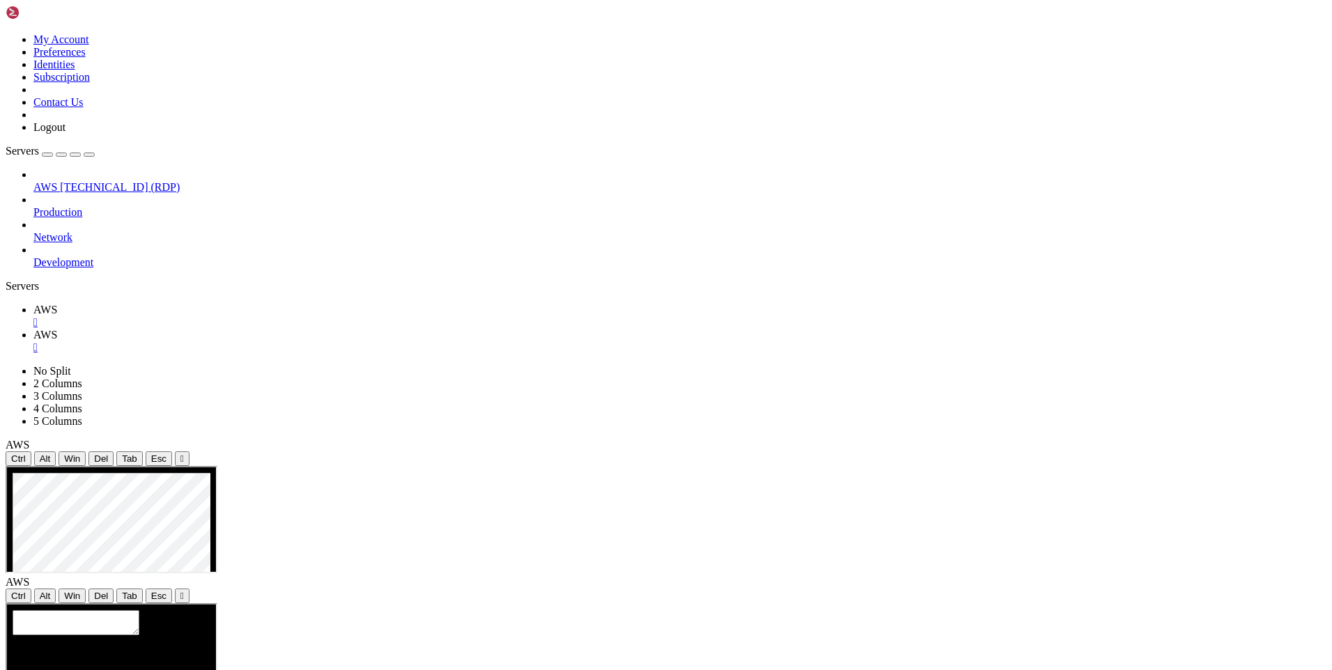
scroll to position [0, 0]
click at [57, 304] on span "AWS" at bounding box center [45, 310] width 24 height 12
click at [229, 316] on div "" at bounding box center [679, 322] width 1293 height 13
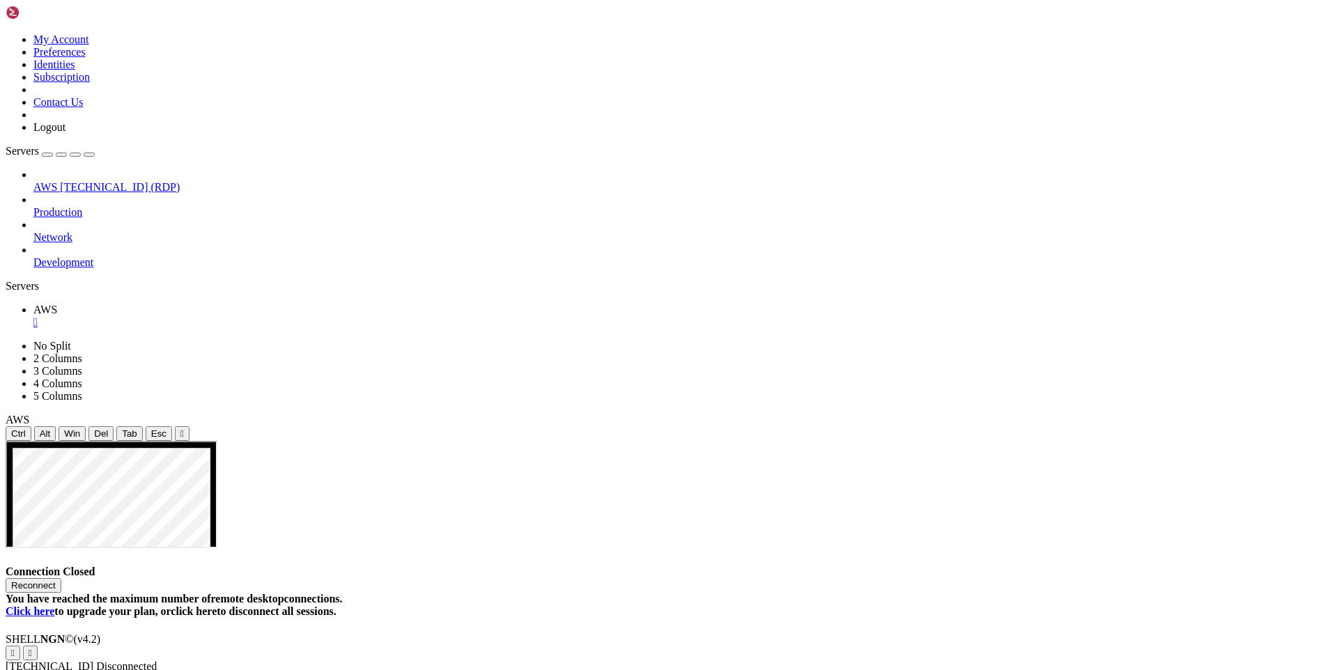
click at [61, 578] on button "Reconnect" at bounding box center [34, 585] width 56 height 15
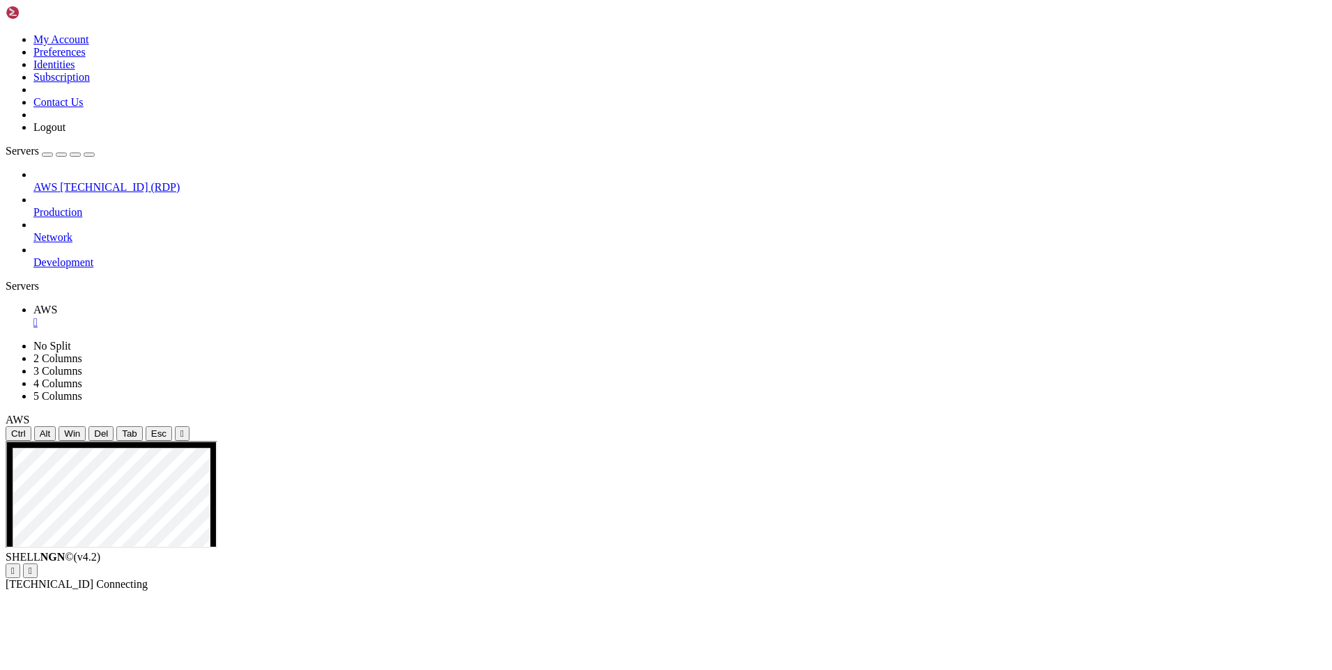
click at [6, 441] on icon at bounding box center [6, 441] width 0 height 0
drag, startPoint x: 171, startPoint y: 619, endPoint x: 228, endPoint y: 807, distance: 197.2
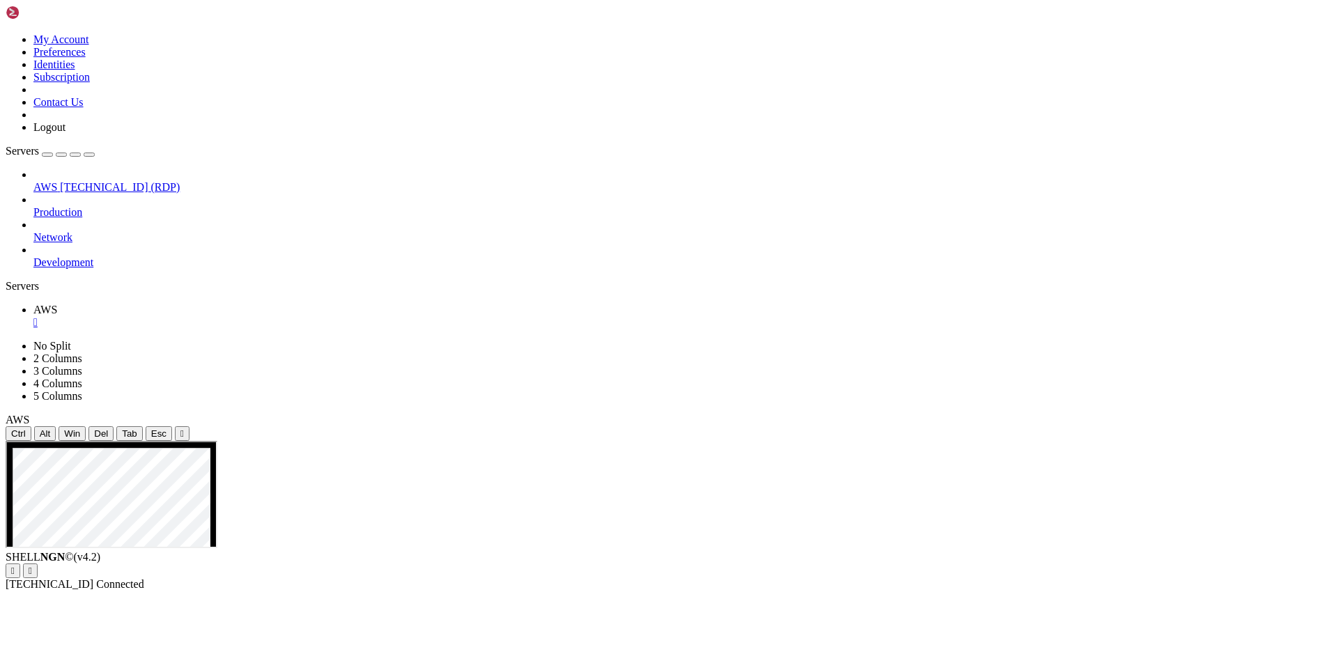
click at [6, 441] on icon at bounding box center [6, 441] width 0 height 0
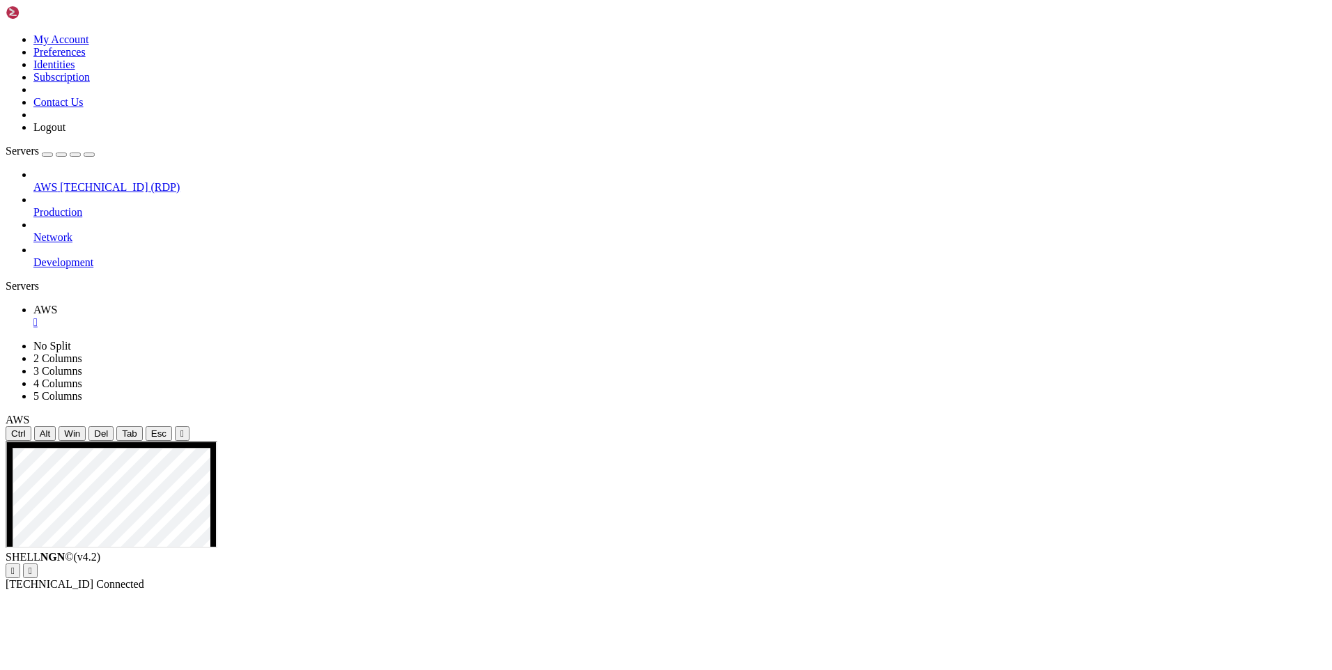
click at [6, 441] on icon at bounding box center [6, 441] width 0 height 0
click at [754, 441] on div at bounding box center [666, 441] width 1321 height 0
click at [6, 340] on icon at bounding box center [6, 340] width 0 height 0
drag, startPoint x: 1171, startPoint y: 20, endPoint x: 1009, endPoint y: 24, distance: 161.7
click at [1009, 304] on ul "AWS " at bounding box center [666, 316] width 1321 height 25
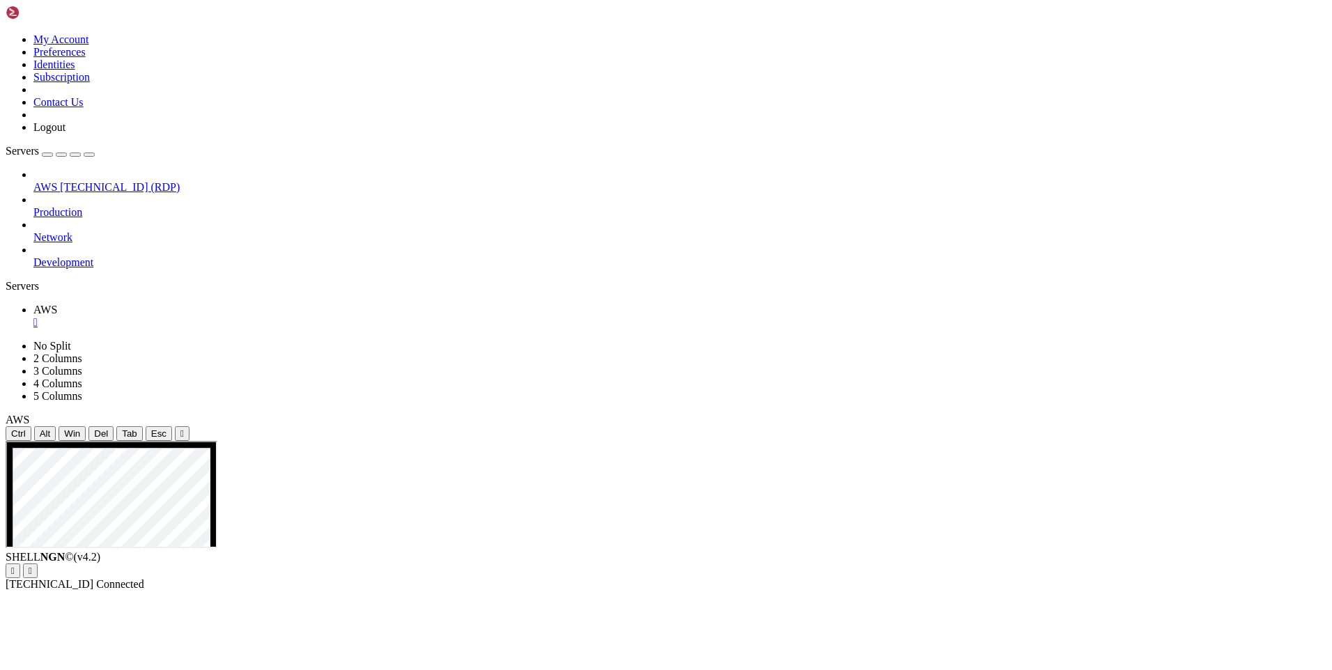
click at [89, 155] on icon "button" at bounding box center [89, 155] width 0 height 0
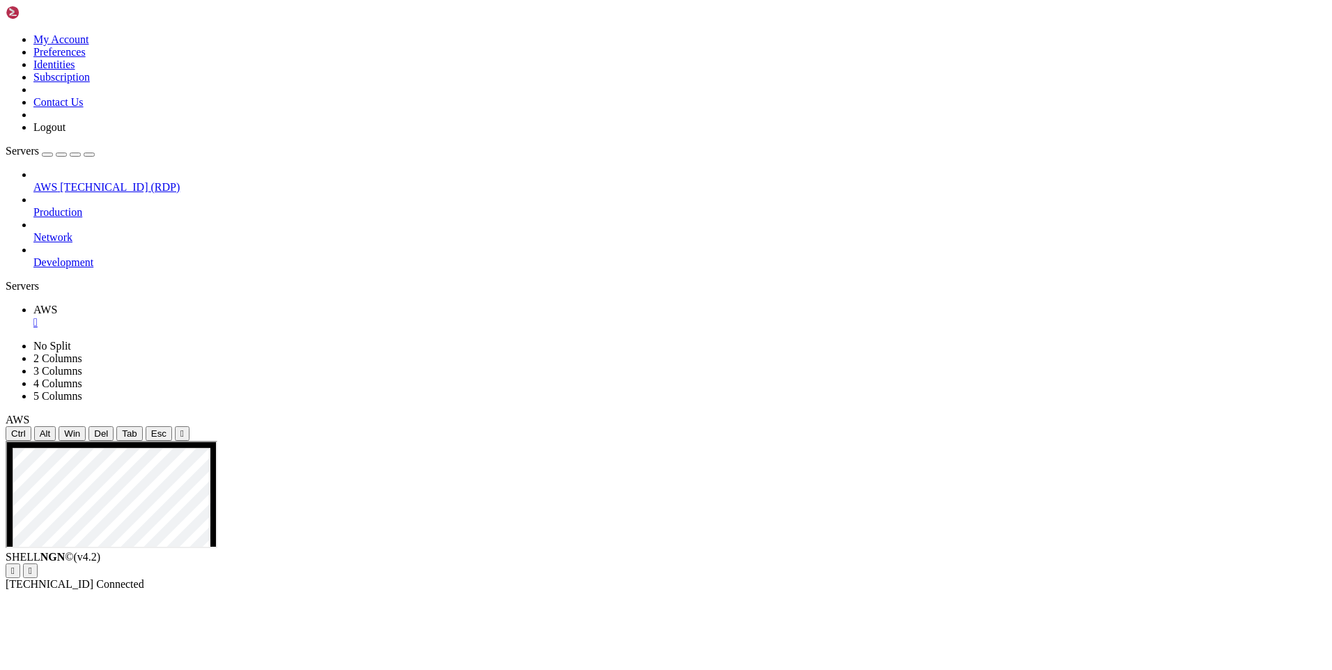
drag, startPoint x: 281, startPoint y: 573, endPoint x: 359, endPoint y: 675, distance: 127.8
drag, startPoint x: 486, startPoint y: 458, endPoint x: 76, endPoint y: 675, distance: 463.4
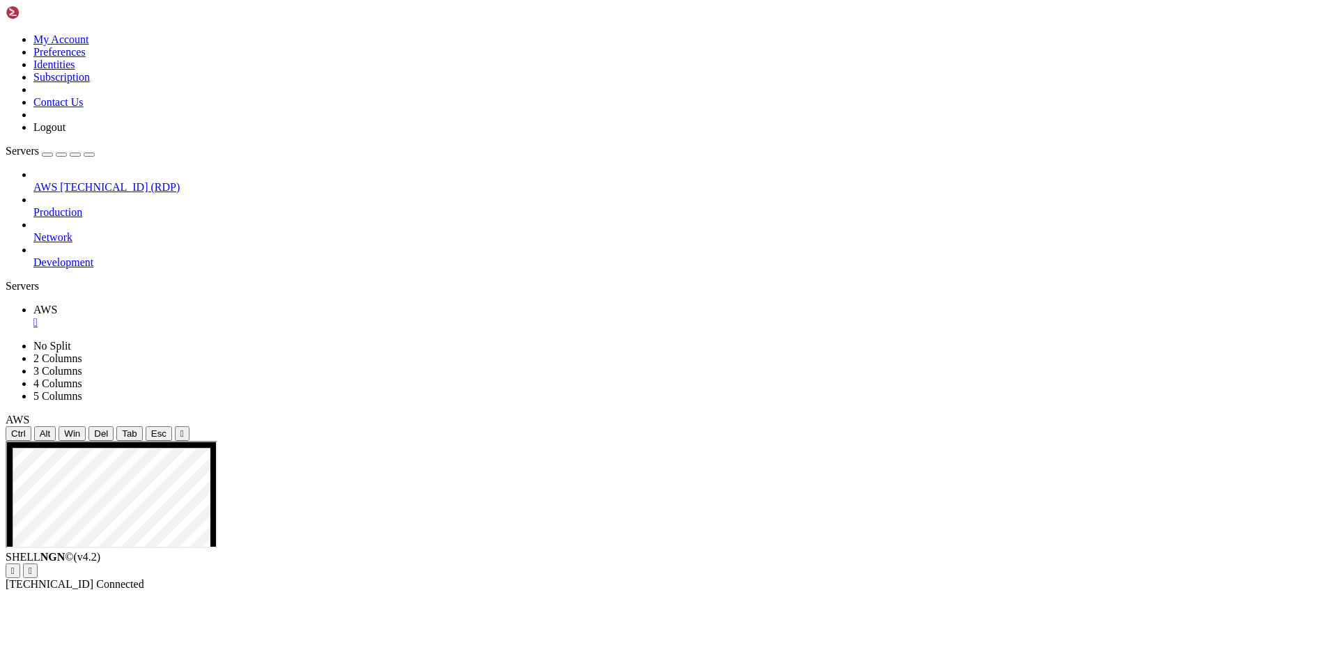
drag, startPoint x: 88, startPoint y: 669, endPoint x: 484, endPoint y: 604, distance: 401.0
drag, startPoint x: 241, startPoint y: 471, endPoint x: 1319, endPoint y: 626, distance: 1088.8
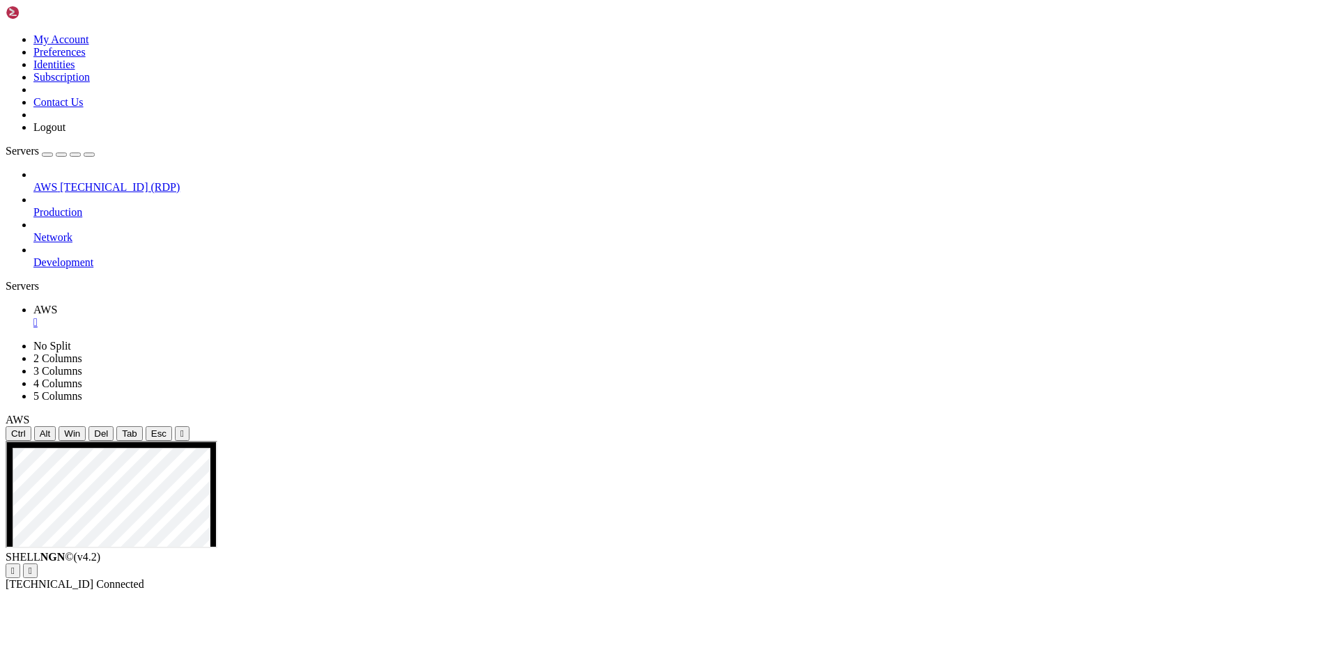
drag, startPoint x: 1280, startPoint y: 689, endPoint x: 1290, endPoint y: 589, distance: 100.1
click at [12, 289] on div "Servers" at bounding box center [666, 286] width 1321 height 13
click at [57, 181] on span "AWS" at bounding box center [45, 187] width 24 height 12
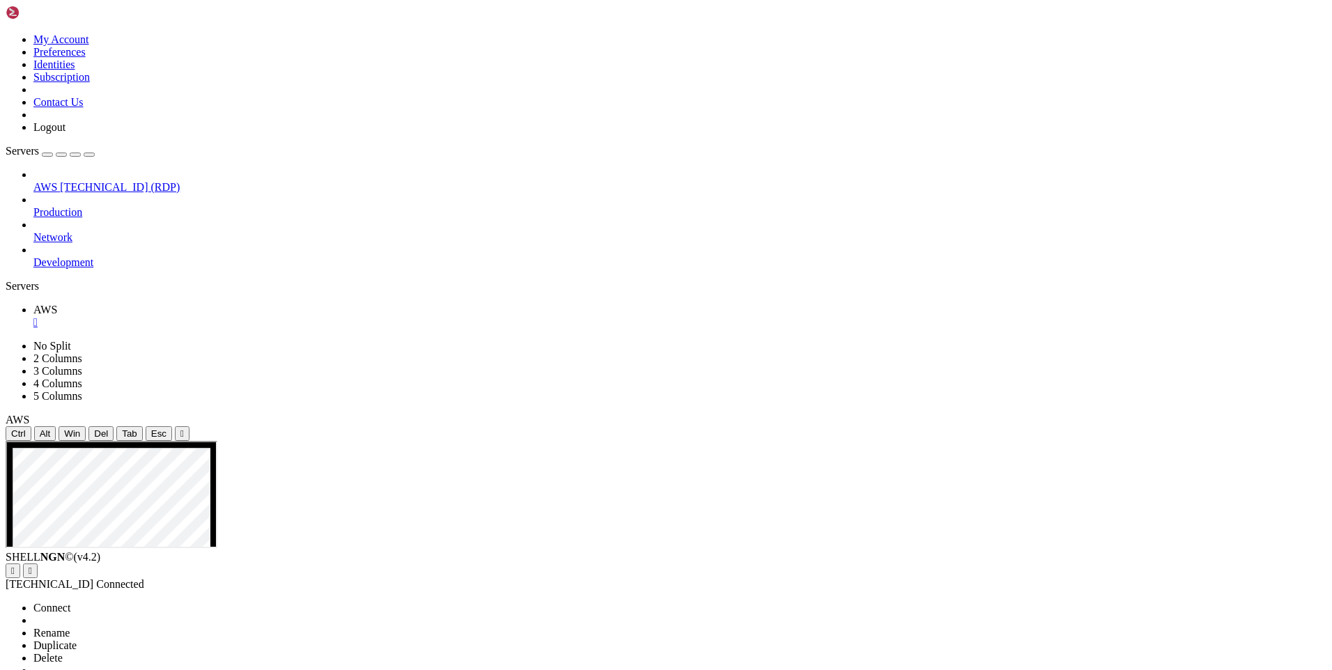
click at [79, 669] on span "Properties" at bounding box center [55, 683] width 45 height 12
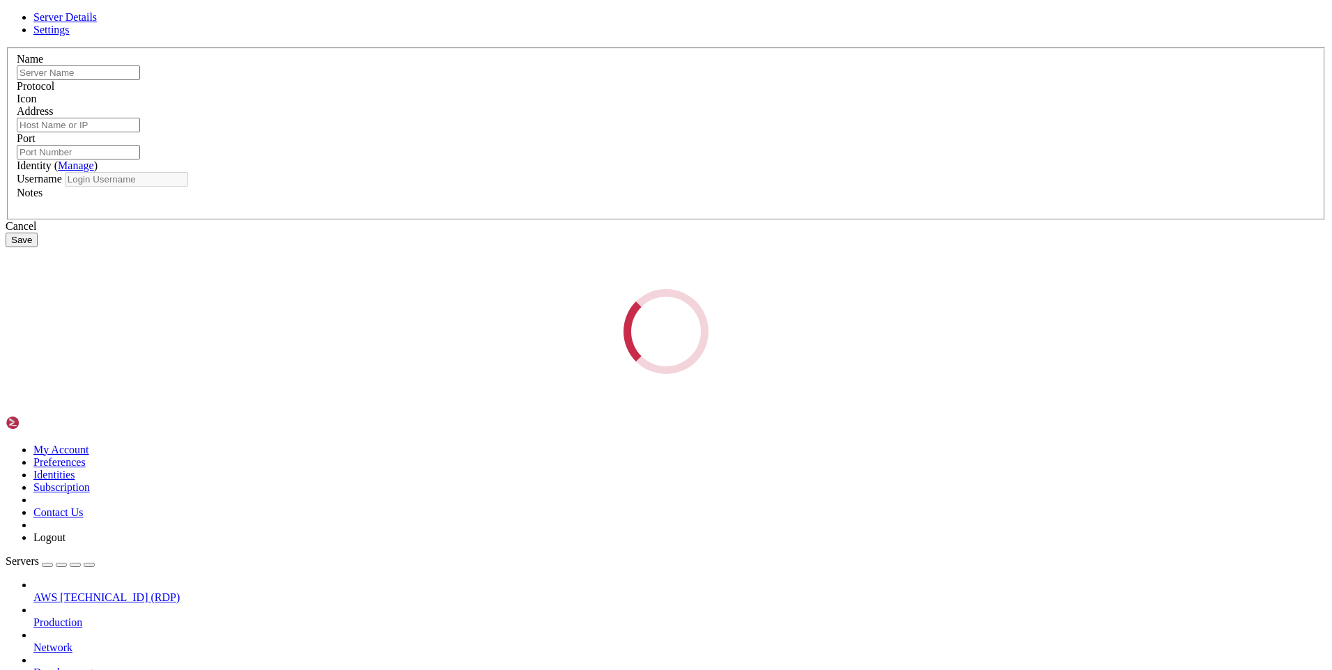
type input "AWS"
type input "[TECHNICAL_ID]"
type input "3389"
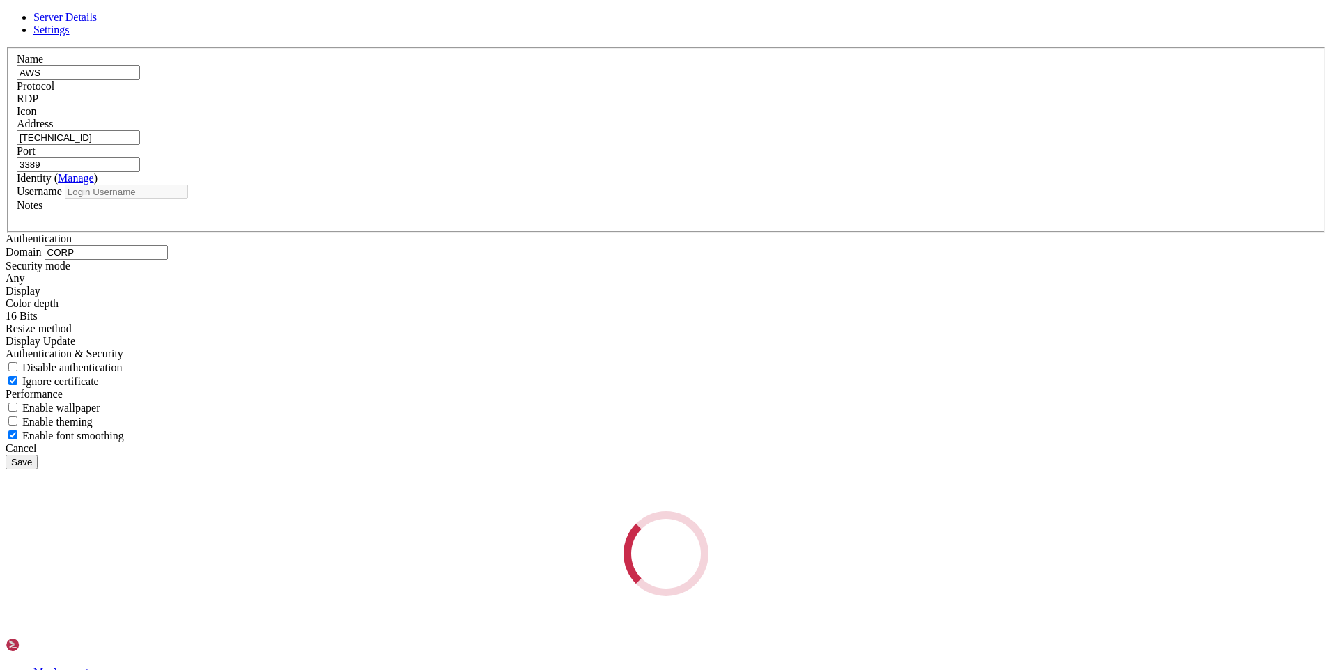
type input "dev"
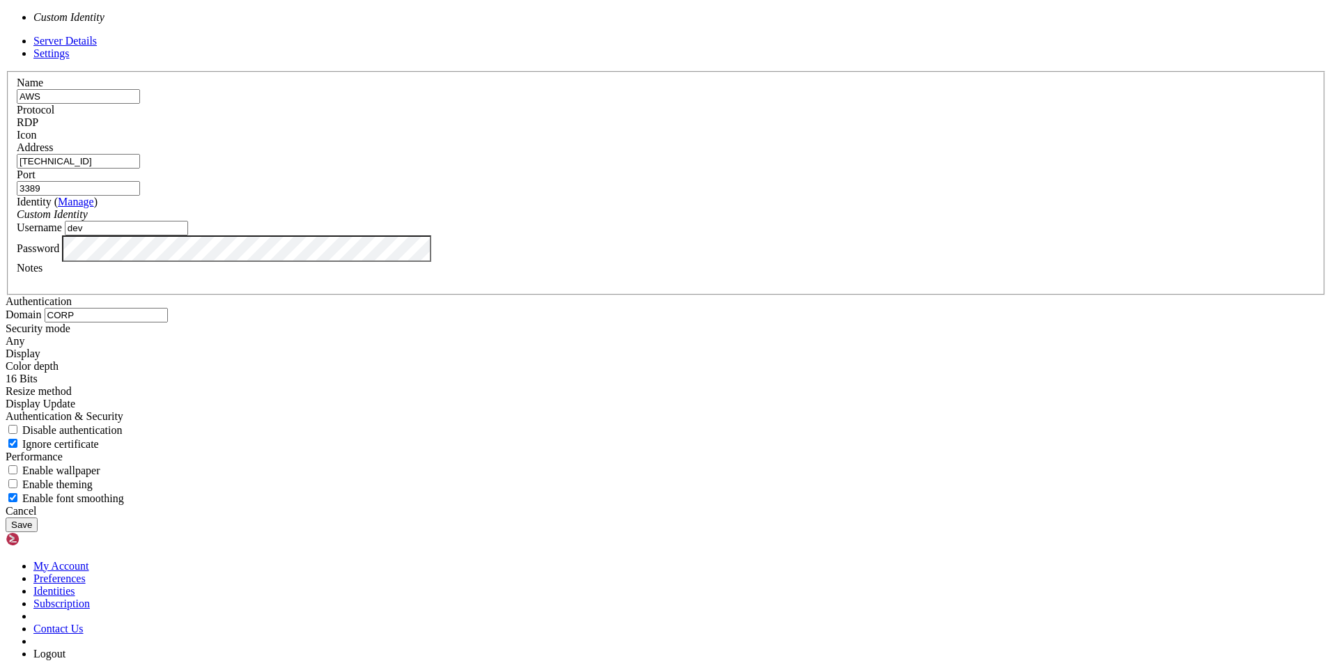
click at [557, 221] on div "Custom Identity" at bounding box center [666, 214] width 1299 height 13
click at [188, 235] on input "dev" at bounding box center [126, 228] width 123 height 15
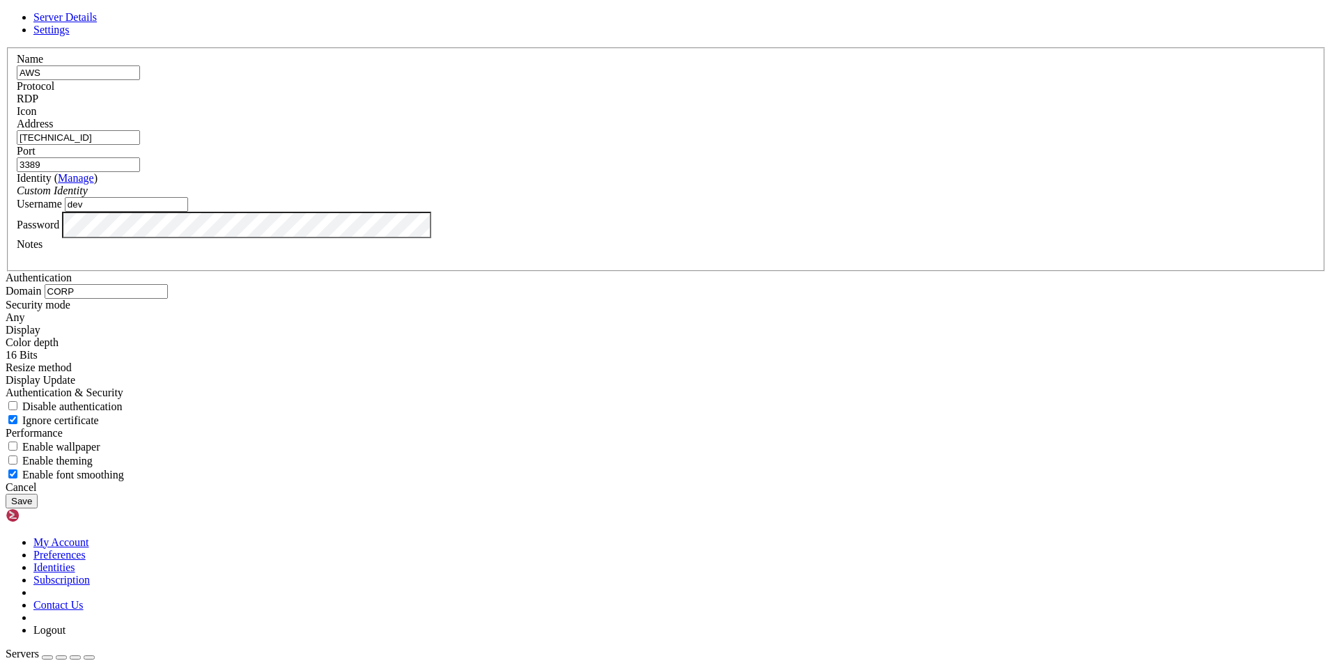
click at [188, 212] on input "dev" at bounding box center [126, 204] width 123 height 15
click at [70, 36] on span "Settings" at bounding box center [51, 30] width 36 height 12
click at [168, 284] on input "CORP" at bounding box center [106, 291] width 123 height 15
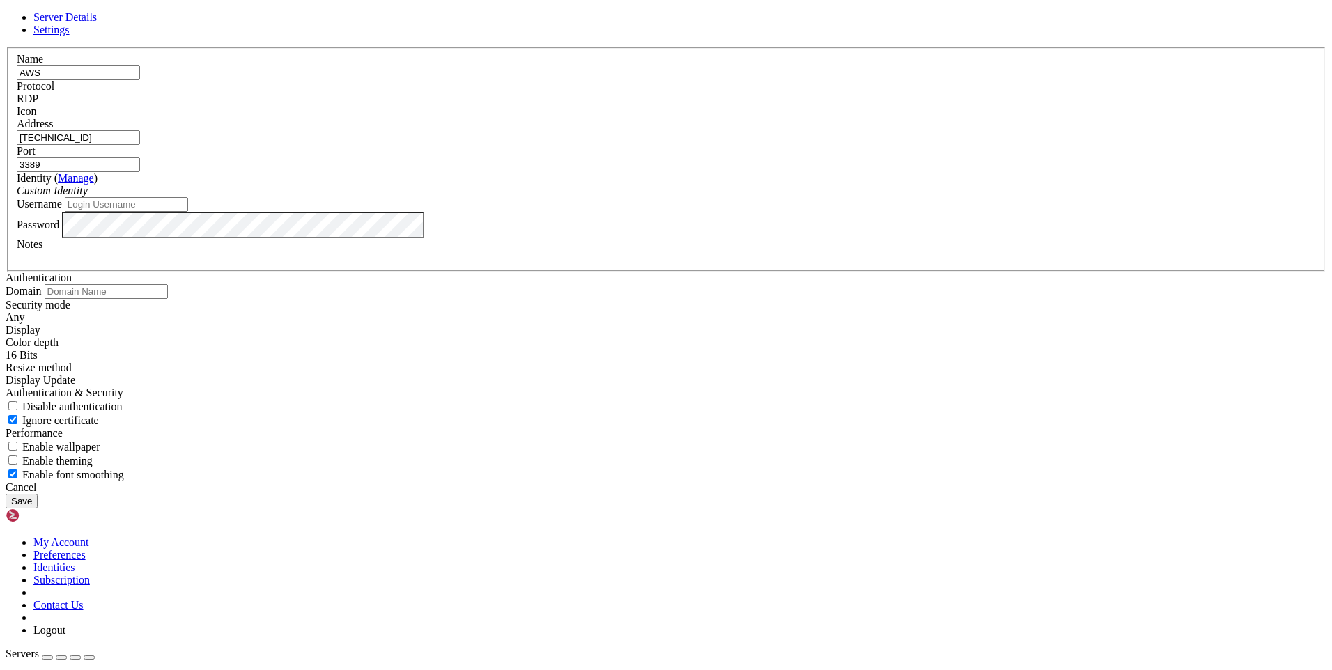
click at [553, 311] on div "Any" at bounding box center [666, 317] width 1321 height 13
click at [38, 509] on button "Save" at bounding box center [22, 501] width 32 height 15
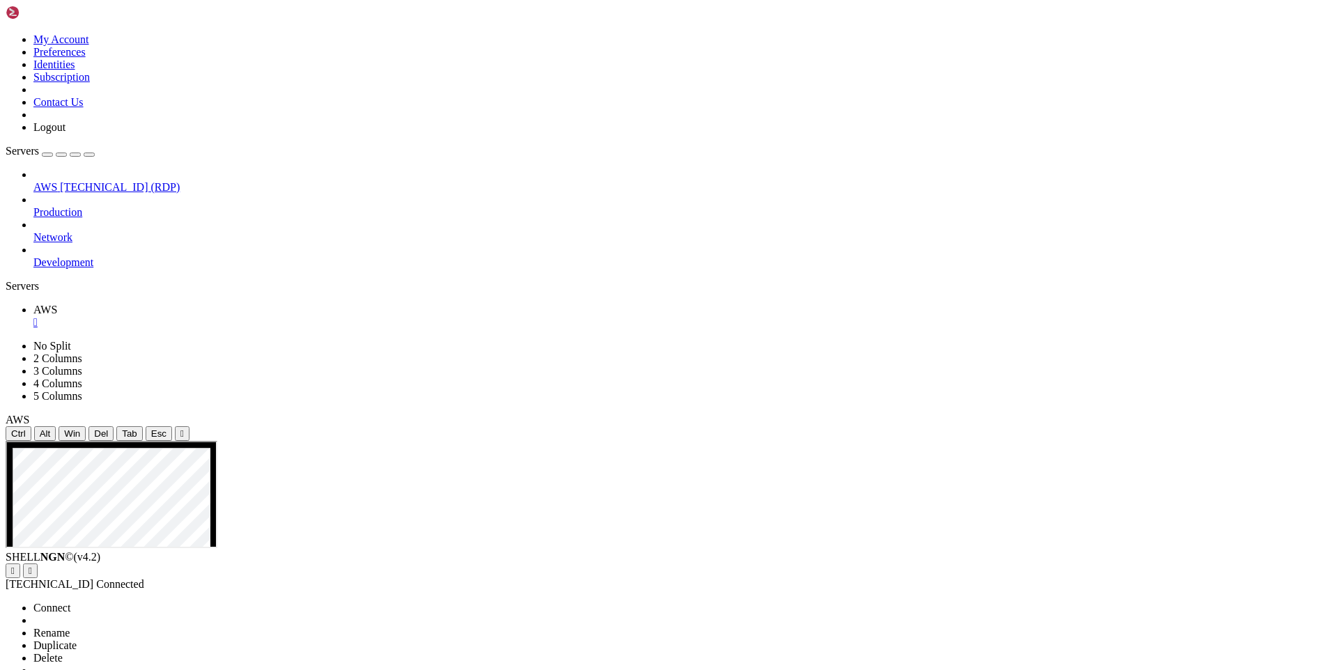
click at [70, 602] on span "Connect" at bounding box center [51, 608] width 37 height 12
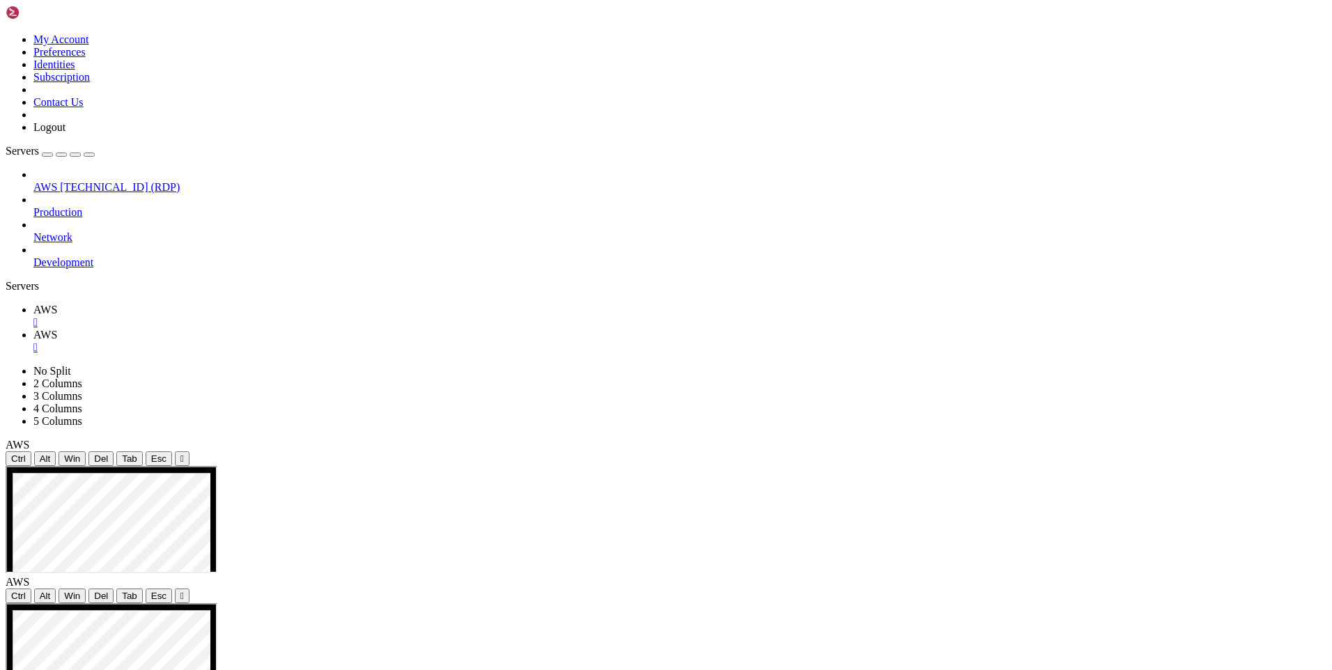
drag, startPoint x: 212, startPoint y: 17, endPoint x: 220, endPoint y: 13, distance: 9.1
click at [57, 304] on span "AWS" at bounding box center [45, 310] width 24 height 12
click at [228, 316] on div "" at bounding box center [679, 322] width 1293 height 13
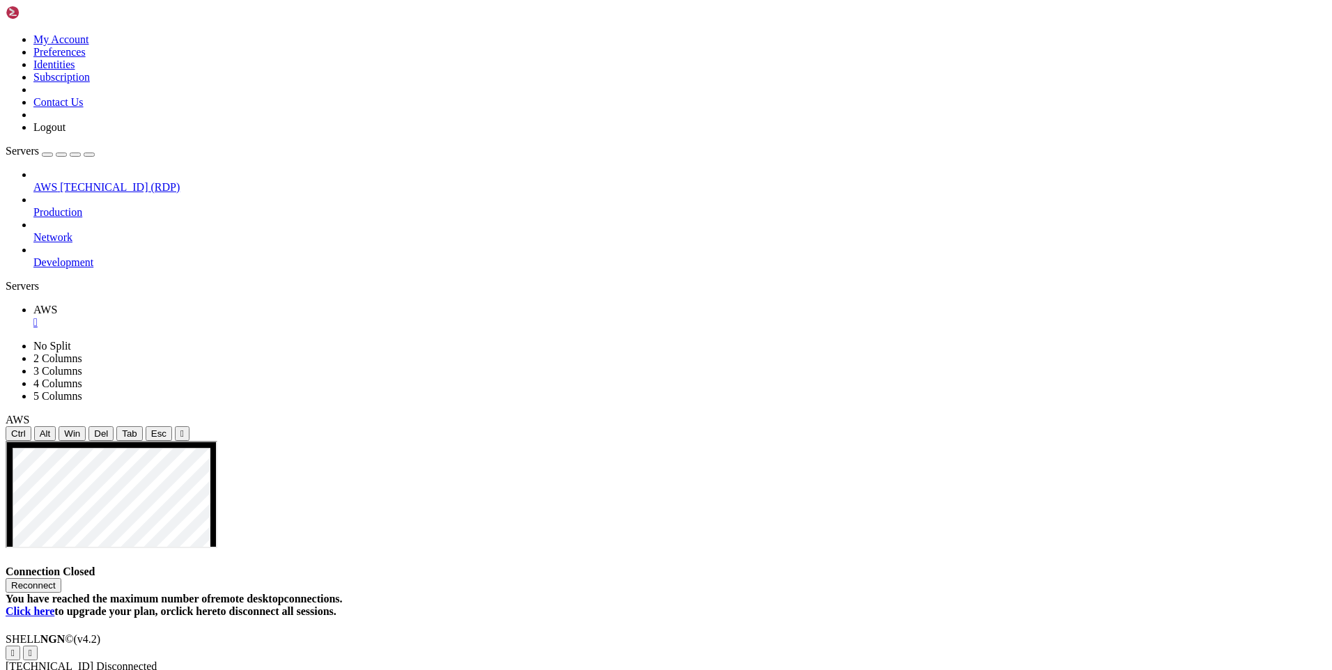
click at [61, 578] on button "Reconnect" at bounding box center [34, 585] width 56 height 15
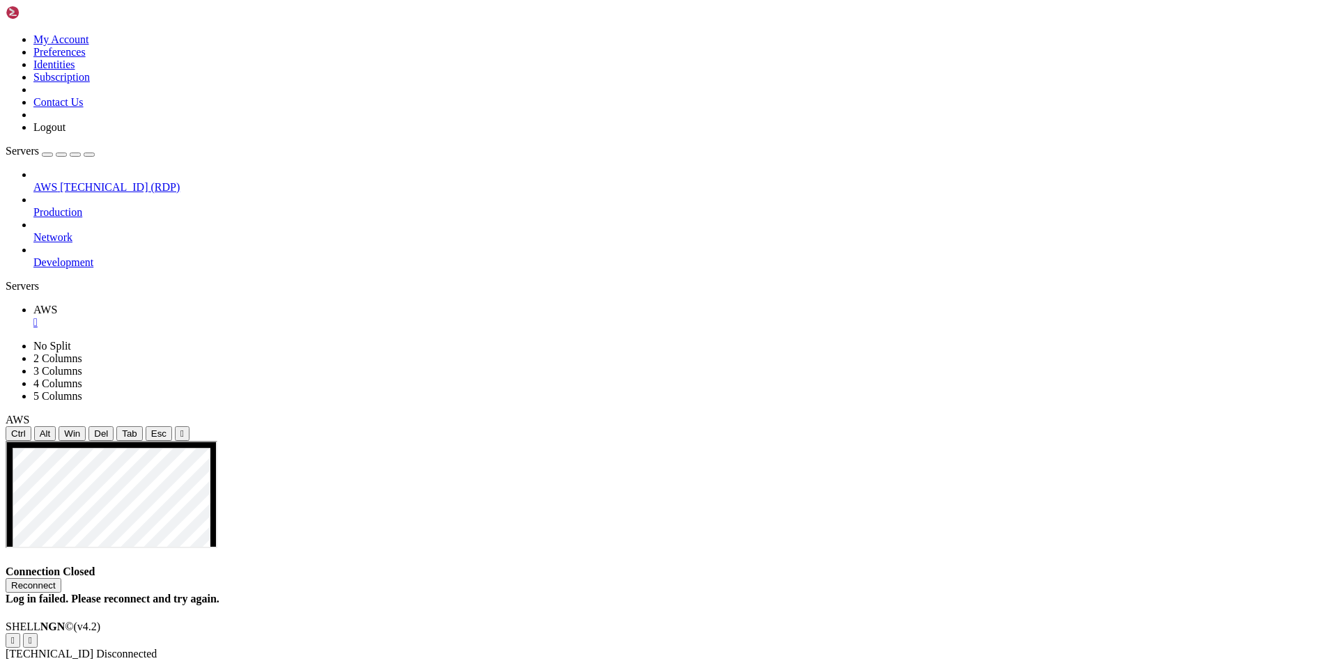
click at [6, 33] on icon at bounding box center [6, 33] width 0 height 0
click at [86, 58] on link "Preferences" at bounding box center [59, 52] width 52 height 12
